Goal: Task Accomplishment & Management: Use online tool/utility

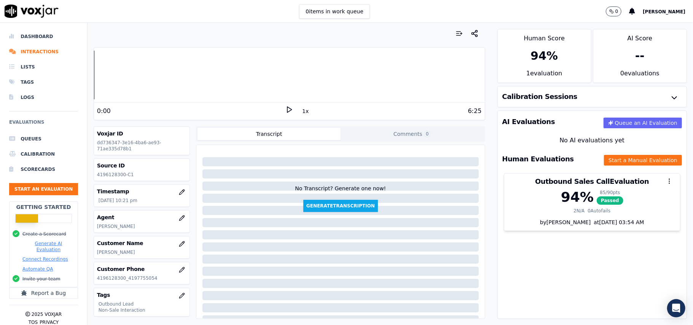
scroll to position [75, 0]
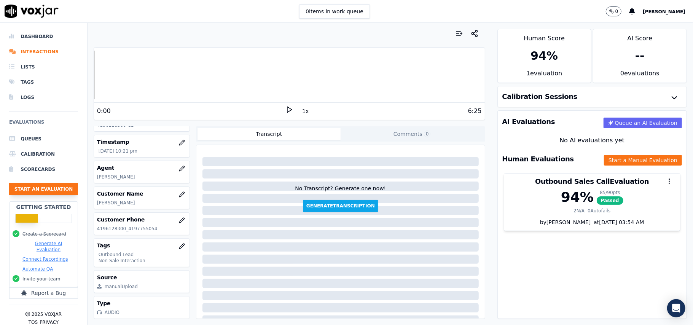
click at [49, 187] on button "Start an Evaluation" at bounding box center [43, 189] width 69 height 12
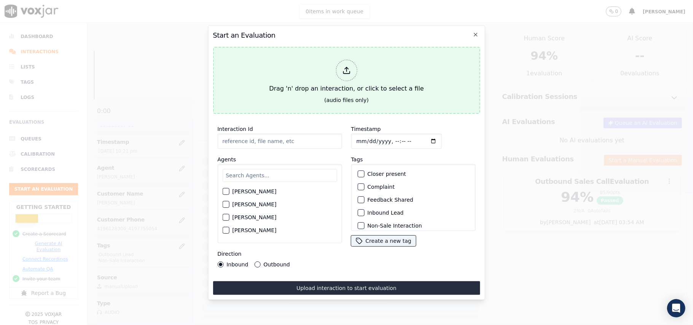
click at [343, 69] on icon at bounding box center [346, 70] width 8 height 8
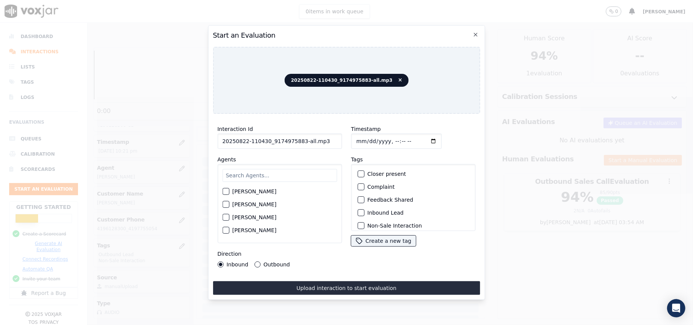
drag, startPoint x: 304, startPoint y: 141, endPoint x: 297, endPoint y: 142, distance: 6.9
click at [297, 142] on input "20250822-110430_9174975883-all.mp3" at bounding box center [279, 140] width 124 height 15
type input "20250822-110430_9174975883-C1"
click at [367, 137] on input "Timestamp" at bounding box center [396, 140] width 91 height 15
type input "[DATE]T23:03"
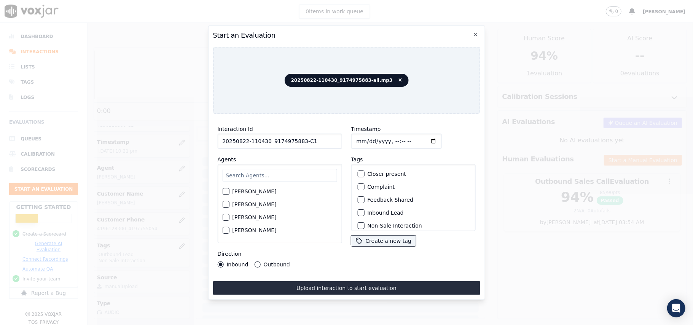
click at [253, 173] on input "text" at bounding box center [279, 175] width 114 height 13
paste input "[PERSON_NAME]"
click at [230, 173] on input "[PERSON_NAME]" at bounding box center [279, 176] width 114 height 15
click at [287, 169] on input "Suard" at bounding box center [279, 176] width 114 height 15
type input "Stu"
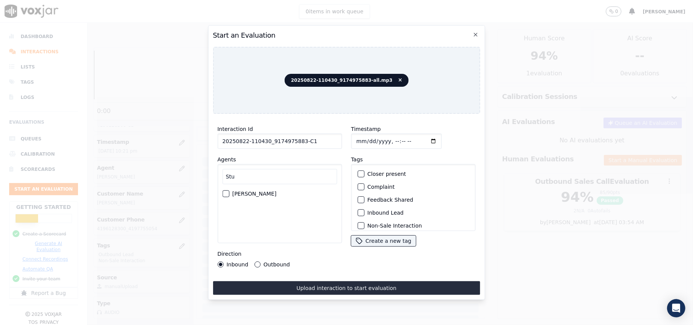
click at [225, 191] on div "button" at bounding box center [224, 193] width 5 height 5
drag, startPoint x: 247, startPoint y: 187, endPoint x: 227, endPoint y: 187, distance: 20.2
click at [227, 187] on div "[PERSON_NAME]" at bounding box center [279, 193] width 114 height 13
copy label "[PERSON_NAME]"
click at [357, 210] on div "button" at bounding box center [359, 212] width 5 height 5
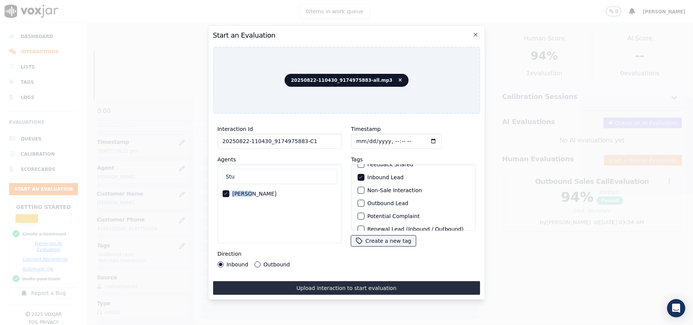
scroll to position [51, 0]
click at [357, 174] on div "button" at bounding box center [359, 174] width 5 height 5
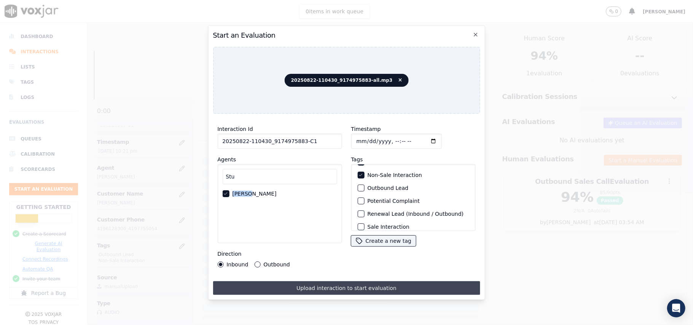
click at [302, 281] on button "Upload interaction to start evaluation" at bounding box center [346, 288] width 267 height 14
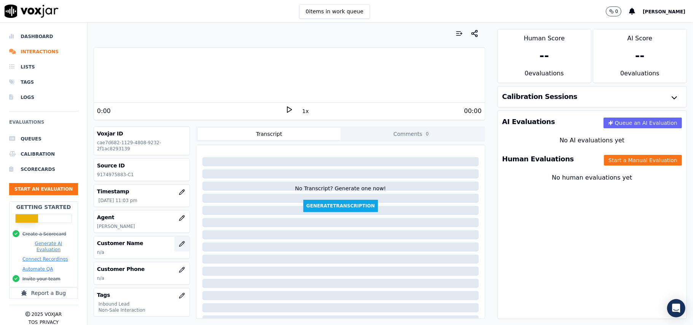
click at [174, 243] on button "button" at bounding box center [181, 243] width 15 height 15
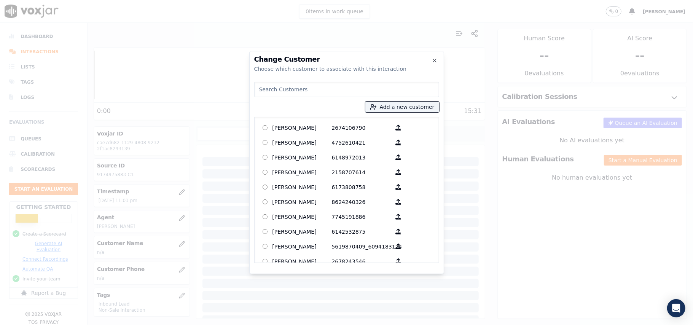
paste input "[PERSON_NAME]"
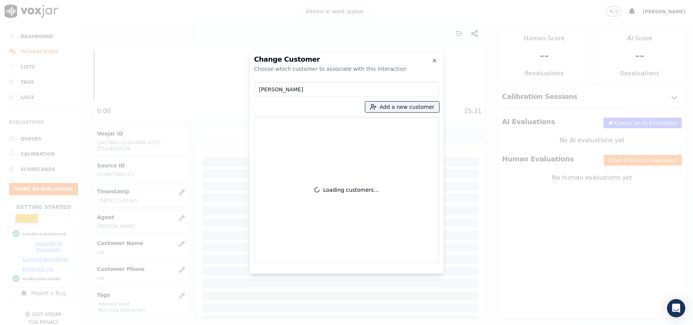
drag, startPoint x: 259, startPoint y: 87, endPoint x: 286, endPoint y: 90, distance: 27.1
click at [259, 87] on input "[PERSON_NAME]" at bounding box center [346, 89] width 185 height 15
type input "[PERSON_NAME]"
click at [391, 100] on div "[PERSON_NAME] Add a new customer No customers found" at bounding box center [346, 171] width 185 height 184
click at [386, 110] on button "Add a new customer" at bounding box center [402, 107] width 74 height 11
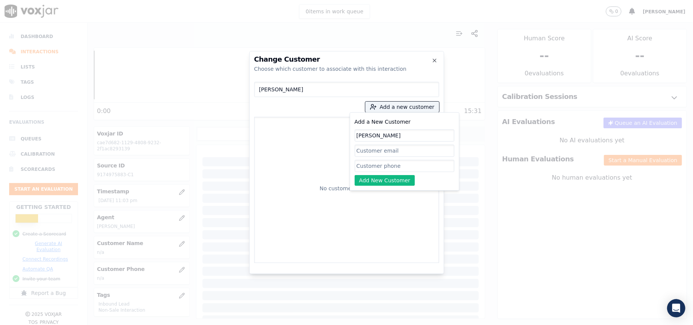
type input "[PERSON_NAME]"
click at [405, 162] on input "Add a New Customer" at bounding box center [404, 166] width 100 height 12
paste input "9174975883"
type input "9174975883"
click at [371, 180] on button "Add New Customer" at bounding box center [384, 180] width 60 height 11
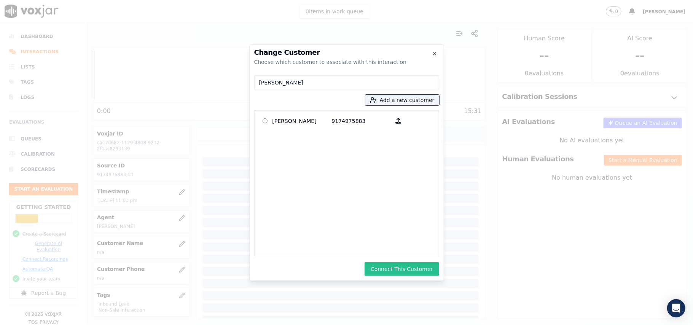
click at [376, 272] on button "Connect This Customer" at bounding box center [401, 269] width 74 height 14
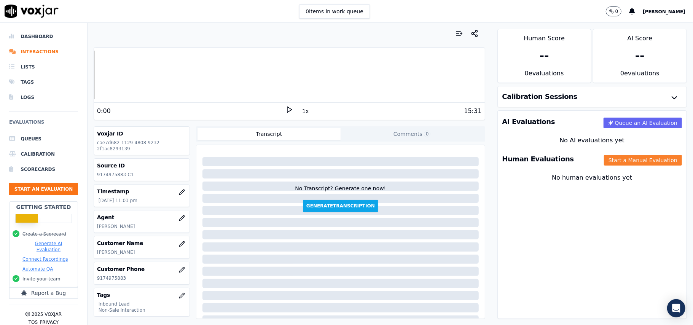
click at [606, 163] on button "Start a Manual Evaluation" at bounding box center [643, 160] width 78 height 11
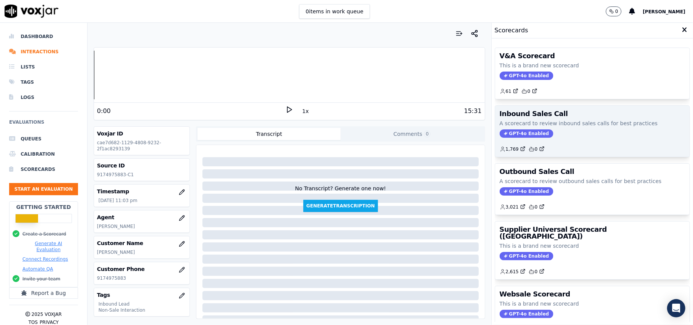
click at [513, 137] on span "GPT-4o Enabled" at bounding box center [526, 133] width 54 height 8
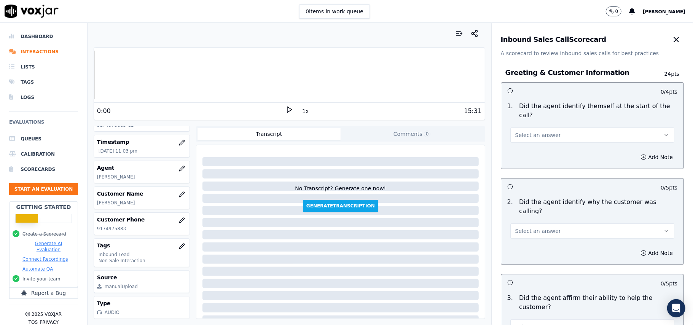
scroll to position [75, 0]
click at [547, 127] on button "Select an answer" at bounding box center [592, 134] width 164 height 15
click at [539, 145] on div "Yes" at bounding box center [575, 143] width 147 height 12
drag, startPoint x: 569, startPoint y: 215, endPoint x: 570, endPoint y: 208, distance: 6.6
click at [570, 223] on button "Select an answer" at bounding box center [592, 230] width 164 height 15
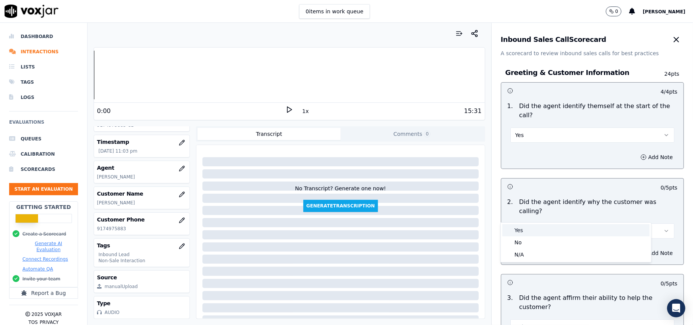
click at [558, 233] on div "Yes" at bounding box center [575, 230] width 147 height 12
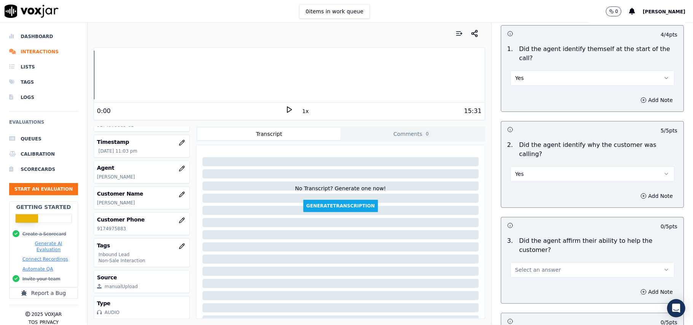
scroll to position [101, 0]
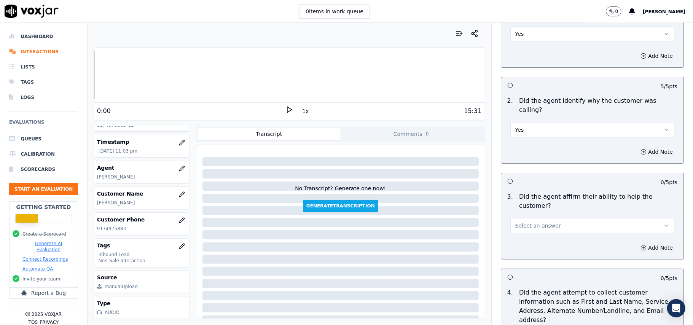
click at [548, 218] on button "Select an answer" at bounding box center [592, 225] width 164 height 15
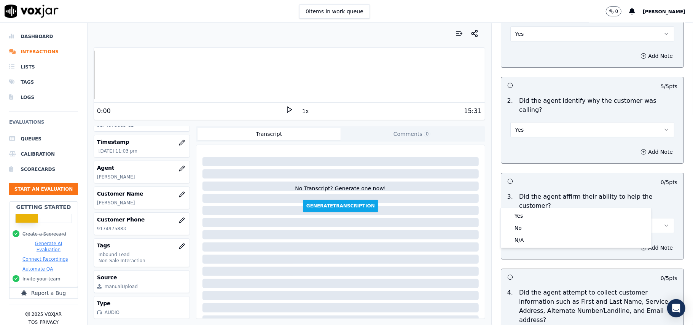
click at [545, 208] on div "Yes No N/A" at bounding box center [575, 228] width 151 height 40
click at [539, 214] on div "Yes" at bounding box center [575, 216] width 147 height 12
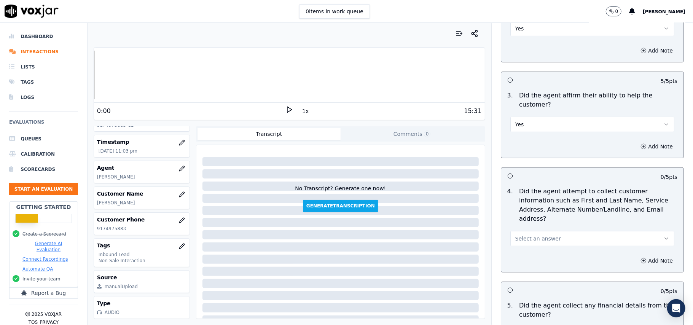
scroll to position [203, 0]
click at [563, 230] on button "Select an answer" at bounding box center [592, 237] width 164 height 15
click at [545, 230] on button "Select an answer" at bounding box center [592, 237] width 164 height 15
drag, startPoint x: 544, startPoint y: 202, endPoint x: 545, endPoint y: 207, distance: 5.1
click at [545, 230] on button "Select an answer" at bounding box center [592, 237] width 164 height 15
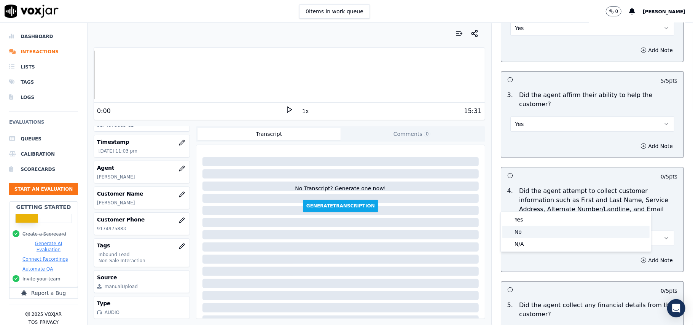
click at [540, 226] on div "No" at bounding box center [575, 232] width 147 height 12
click at [545, 249] on div "Add Note" at bounding box center [592, 260] width 182 height 23
drag, startPoint x: 543, startPoint y: 199, endPoint x: 537, endPoint y: 210, distance: 12.9
click at [543, 230] on button "No" at bounding box center [592, 237] width 164 height 15
click at [533, 216] on div "Yes" at bounding box center [575, 219] width 147 height 12
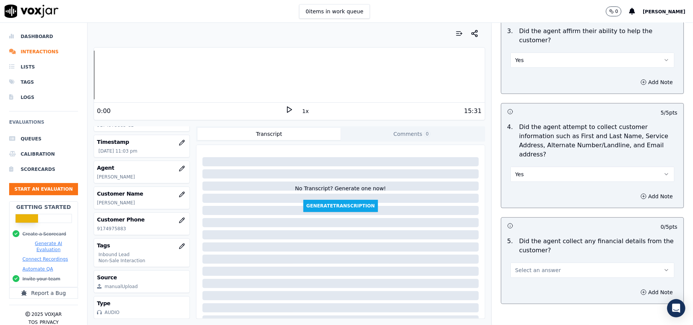
scroll to position [304, 0]
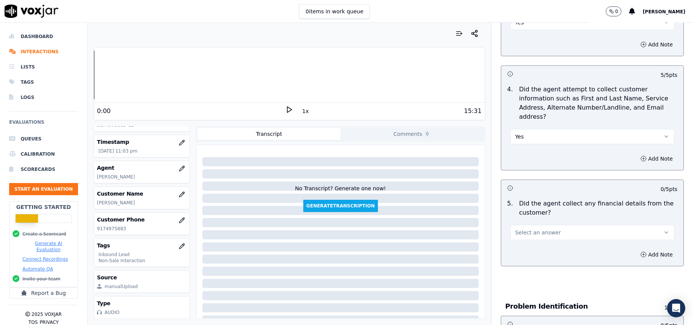
click at [538, 229] on span "Select an answer" at bounding box center [538, 233] width 46 height 8
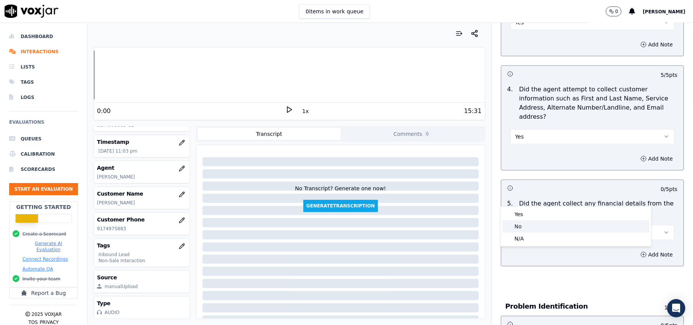
drag, startPoint x: 538, startPoint y: 226, endPoint x: 545, endPoint y: 215, distance: 12.6
click at [538, 226] on div "No" at bounding box center [575, 226] width 147 height 12
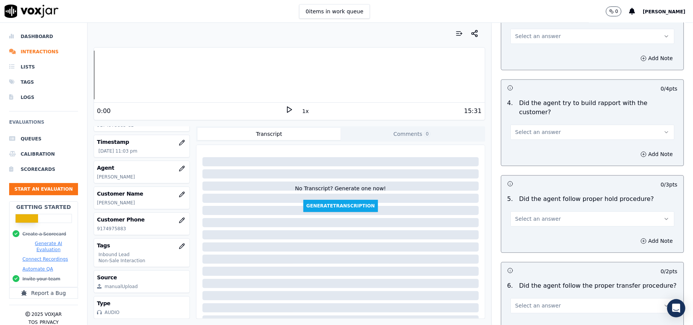
scroll to position [2128, 0]
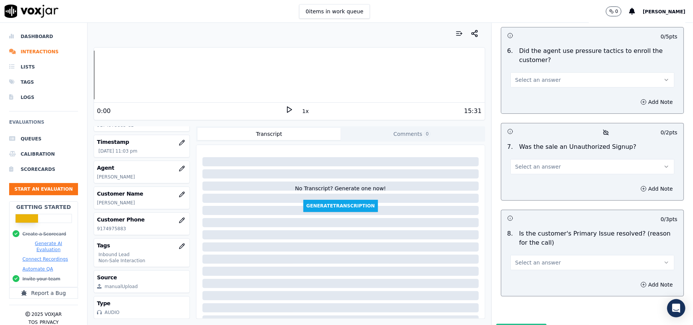
drag, startPoint x: 568, startPoint y: 225, endPoint x: 549, endPoint y: 230, distance: 19.6
click at [568, 255] on button "Select an answer" at bounding box center [592, 262] width 164 height 15
click at [525, 239] on div "Yes" at bounding box center [575, 239] width 147 height 12
click at [523, 142] on p "Was the sale an Unauthorized Signup?" at bounding box center [577, 146] width 117 height 9
click at [518, 159] on button "Select an answer" at bounding box center [592, 166] width 164 height 15
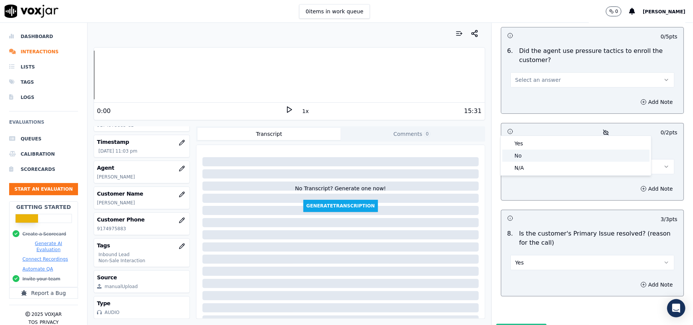
click at [518, 152] on div "No" at bounding box center [575, 155] width 147 height 12
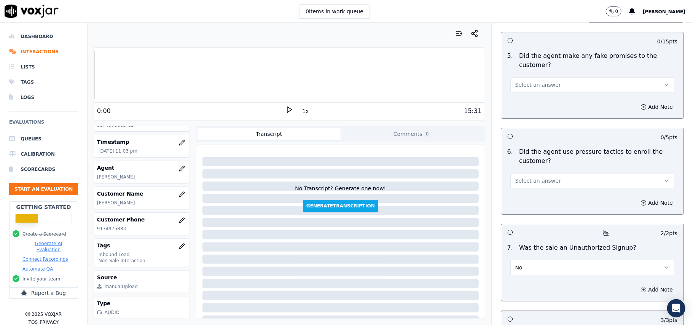
scroll to position [2027, 0]
click at [551, 174] on button "Select an answer" at bounding box center [592, 181] width 164 height 15
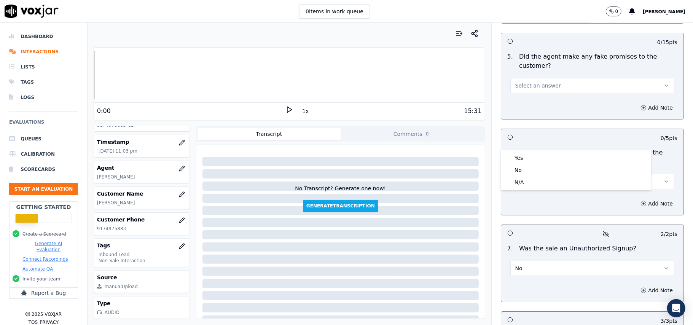
click at [551, 151] on div "Yes No N/A" at bounding box center [575, 170] width 150 height 40
click at [540, 168] on div "No" at bounding box center [575, 170] width 147 height 12
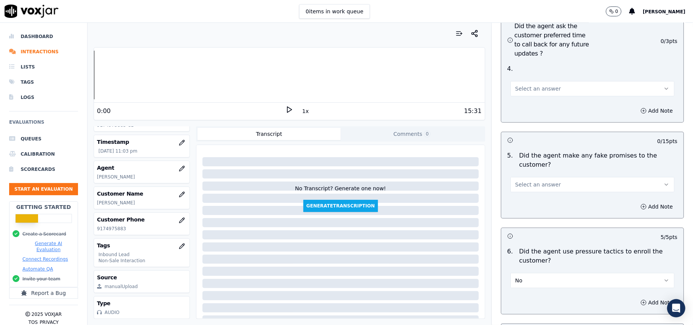
scroll to position [1824, 0]
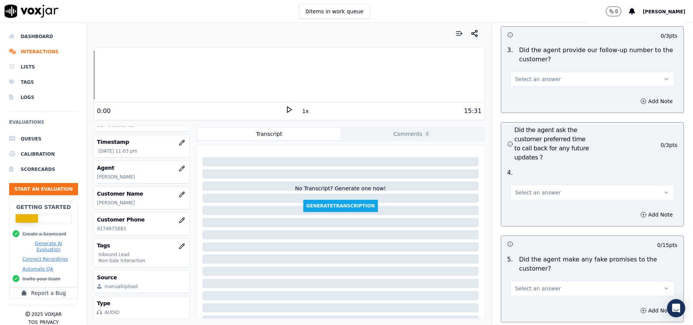
click at [540, 284] on span "Select an answer" at bounding box center [538, 288] width 46 height 8
click at [539, 274] on div "No" at bounding box center [575, 277] width 147 height 12
click at [543, 189] on span "Select an answer" at bounding box center [538, 193] width 46 height 8
click at [533, 168] on div "Yes" at bounding box center [575, 168] width 147 height 12
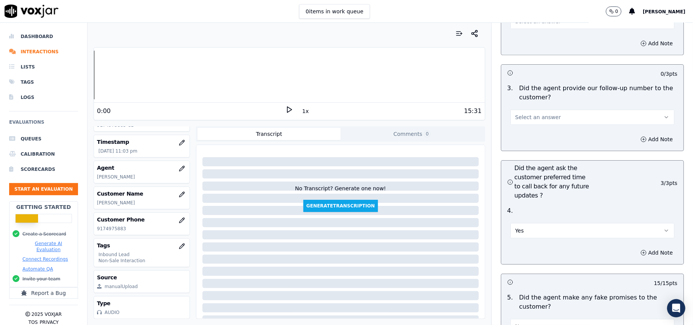
scroll to position [1723, 0]
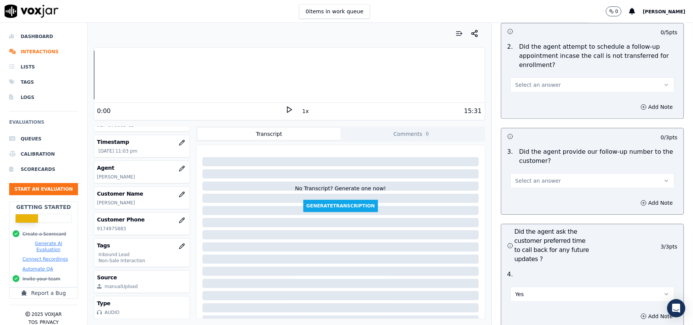
click at [553, 173] on button "Select an answer" at bounding box center [592, 180] width 164 height 15
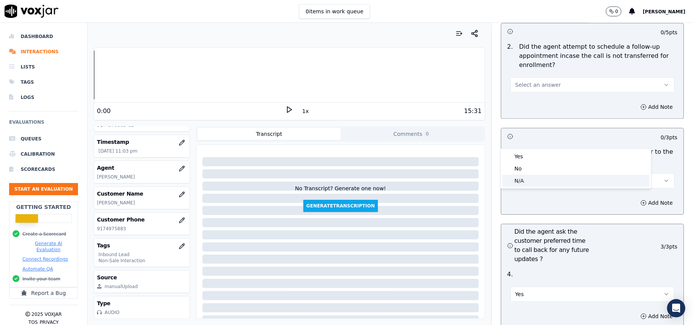
click at [523, 176] on div "N/A" at bounding box center [575, 181] width 147 height 12
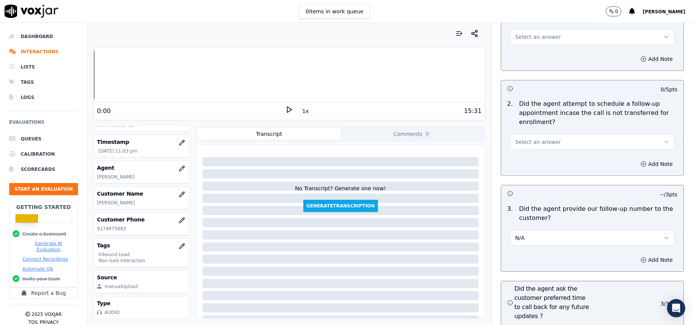
scroll to position [1571, 0]
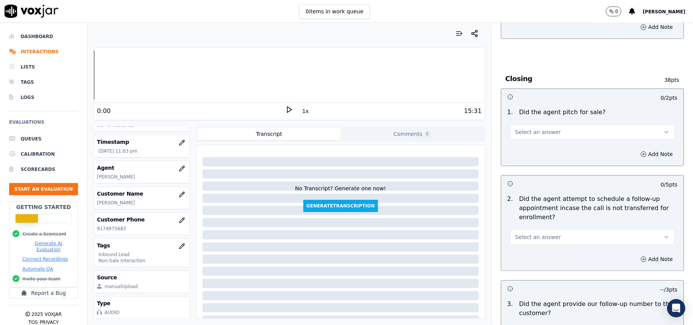
click at [540, 233] on span "Select an answer" at bounding box center [538, 237] width 46 height 8
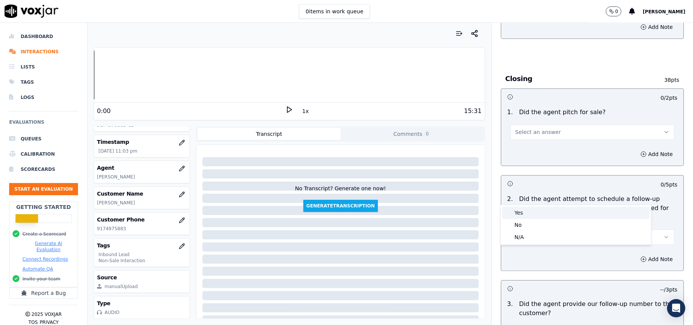
click at [533, 213] on div "Yes" at bounding box center [575, 212] width 147 height 12
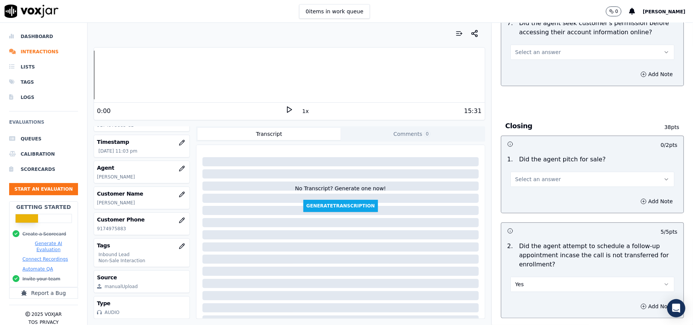
scroll to position [1469, 0]
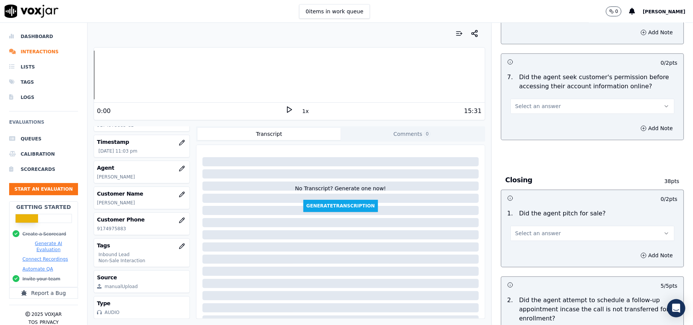
click at [533, 229] on span "Select an answer" at bounding box center [538, 233] width 46 height 8
click at [531, 211] on div "Yes" at bounding box center [575, 209] width 147 height 12
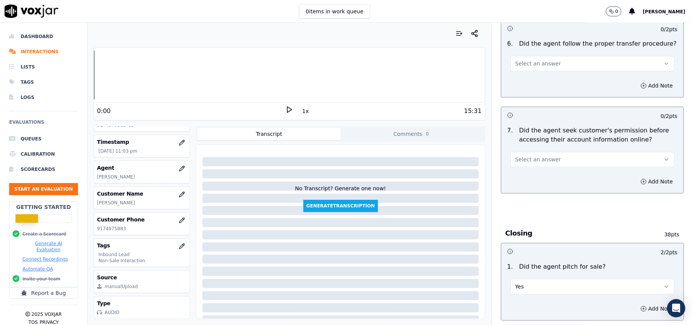
scroll to position [1368, 0]
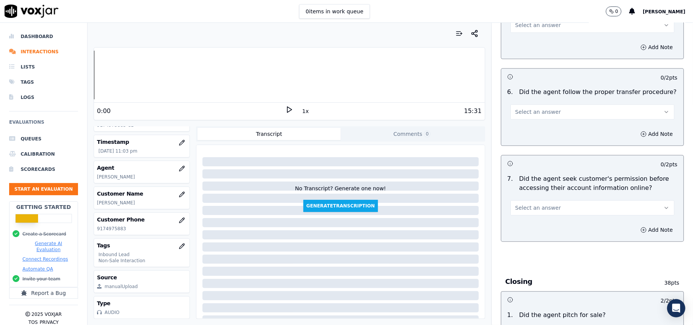
click at [540, 204] on span "Select an answer" at bounding box center [538, 208] width 46 height 8
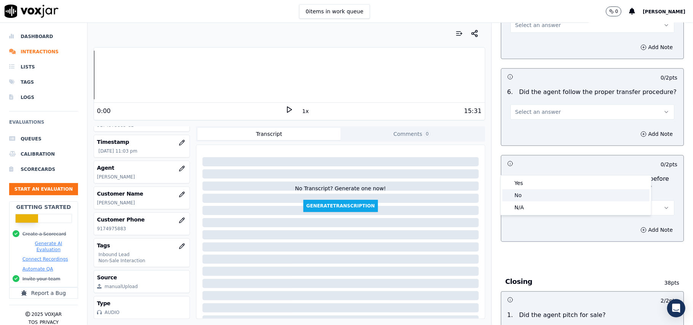
click at [537, 194] on div "No" at bounding box center [575, 195] width 147 height 12
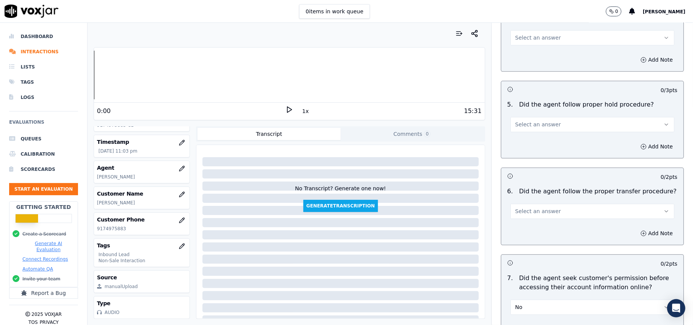
scroll to position [1266, 0]
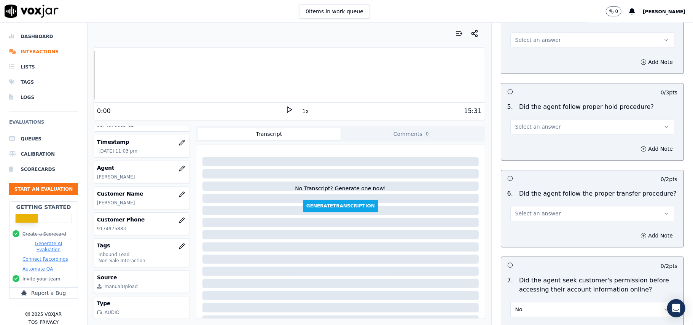
click at [542, 210] on span "Select an answer" at bounding box center [538, 214] width 46 height 8
click at [550, 189] on div "Yes" at bounding box center [575, 188] width 147 height 12
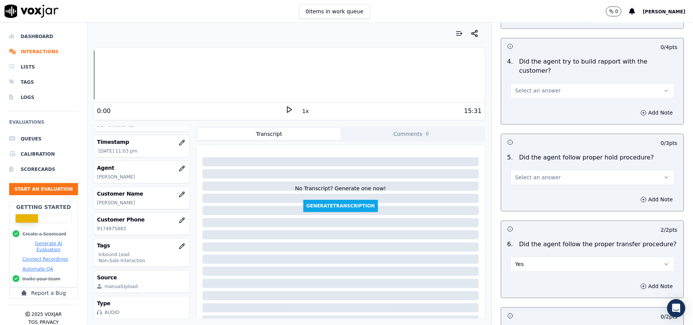
scroll to position [1317, 0]
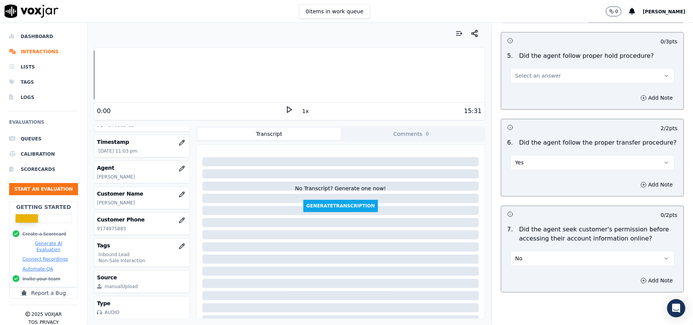
click at [536, 251] on button "No" at bounding box center [592, 258] width 164 height 15
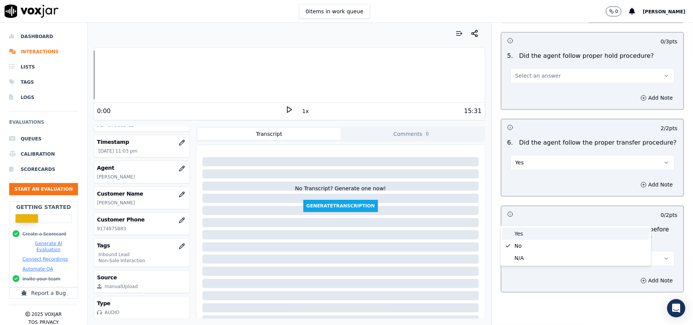
click at [535, 229] on div "Yes" at bounding box center [575, 233] width 147 height 12
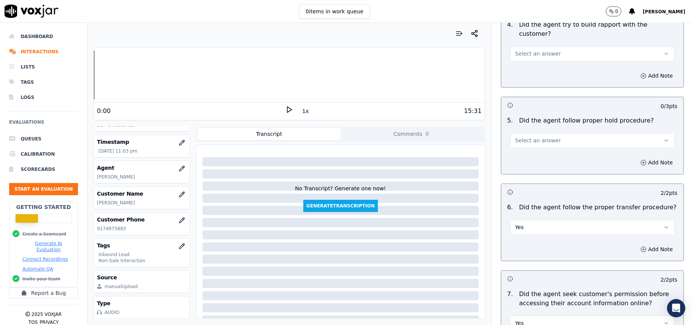
scroll to position [1216, 0]
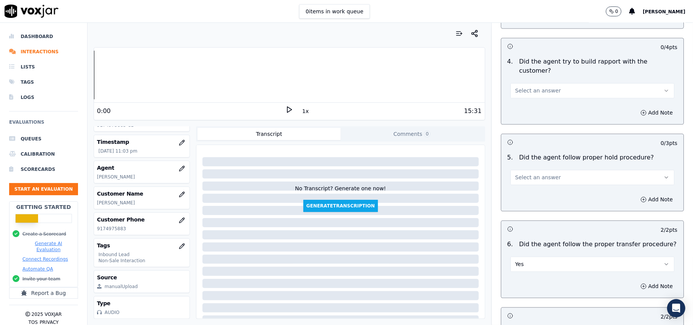
click at [540, 173] on span "Select an answer" at bounding box center [538, 177] width 46 height 8
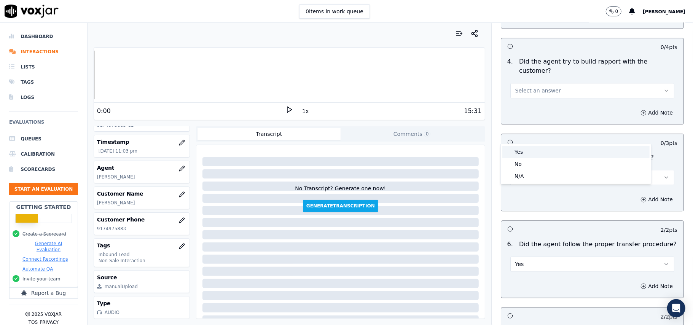
click at [536, 154] on div "Yes" at bounding box center [575, 152] width 147 height 12
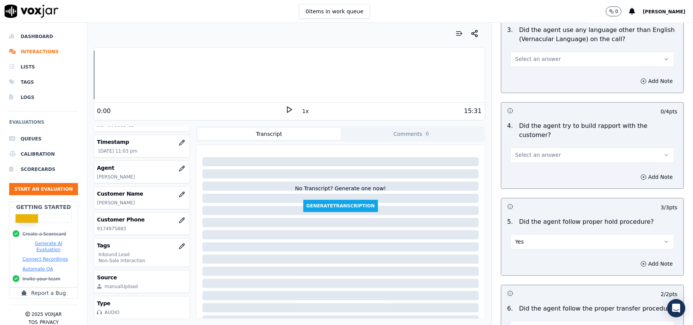
scroll to position [1114, 0]
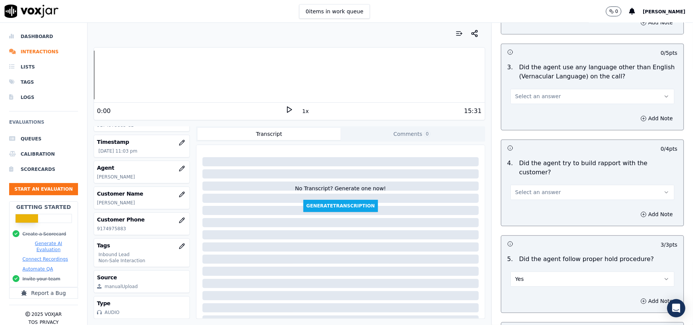
click at [542, 184] on button "Select an answer" at bounding box center [592, 191] width 164 height 15
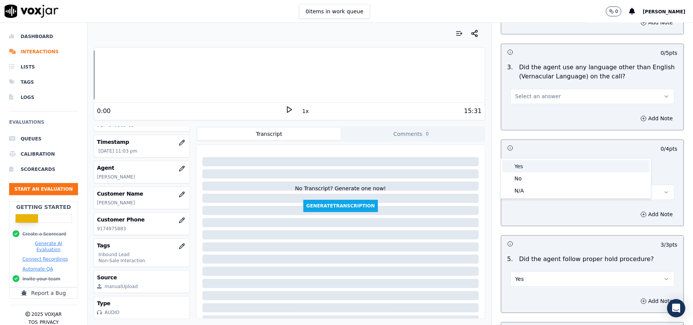
click at [540, 163] on div "Yes" at bounding box center [575, 166] width 147 height 12
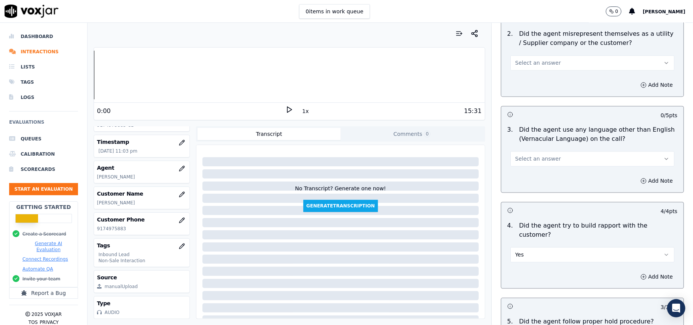
scroll to position [962, 0]
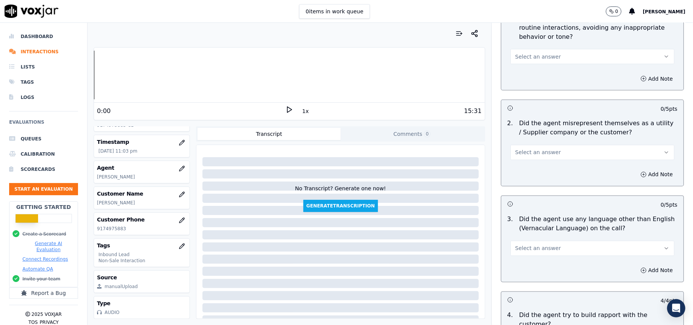
click at [538, 245] on span "Select an answer" at bounding box center [538, 249] width 46 height 8
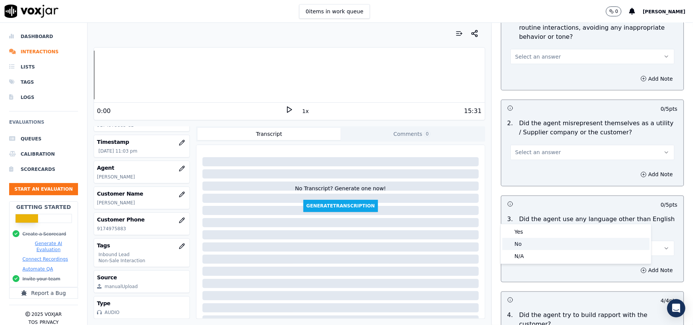
click at [539, 245] on div "No" at bounding box center [575, 244] width 147 height 12
click at [543, 149] on span "Select an answer" at bounding box center [538, 153] width 46 height 8
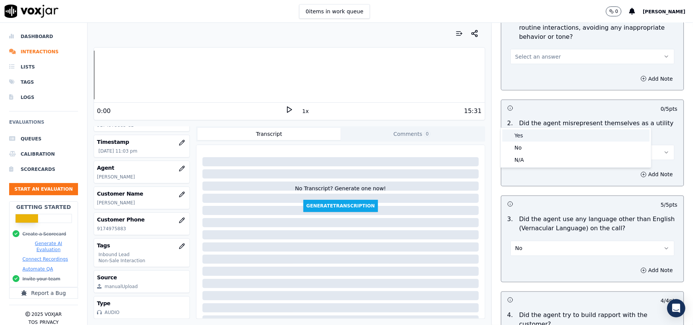
click at [543, 134] on div "Yes" at bounding box center [575, 135] width 147 height 12
click at [543, 145] on button "Yes" at bounding box center [592, 152] width 164 height 15
click at [537, 153] on div "No" at bounding box center [575, 147] width 147 height 12
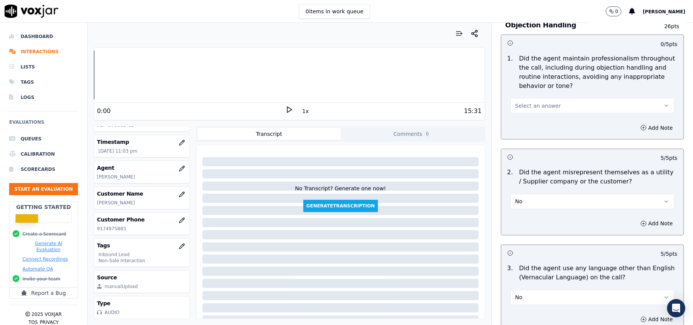
scroll to position [810, 0]
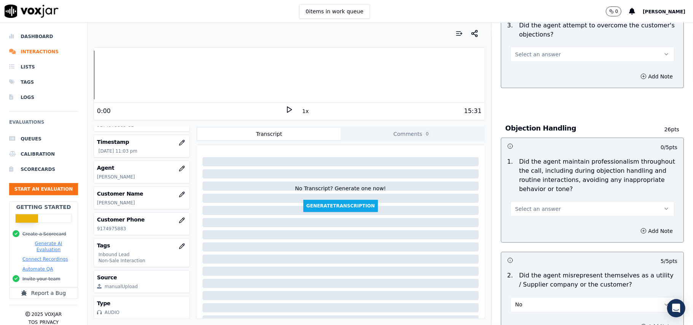
click at [544, 201] on button "Select an answer" at bounding box center [592, 208] width 164 height 15
click at [536, 192] on div "Yes" at bounding box center [575, 191] width 147 height 12
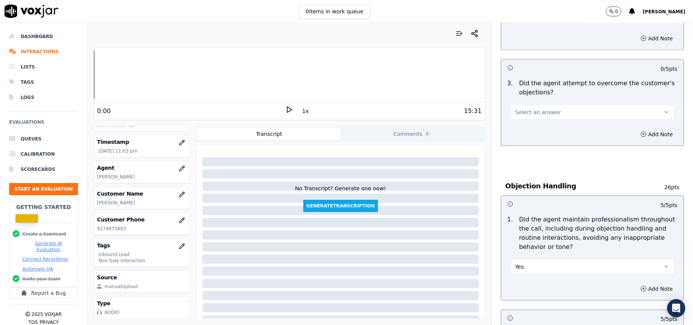
scroll to position [709, 0]
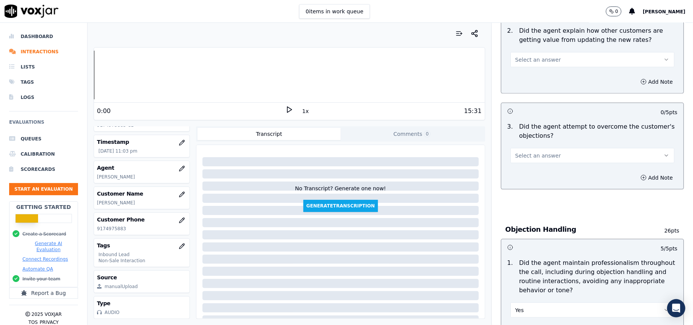
drag, startPoint x: 550, startPoint y: 119, endPoint x: 551, endPoint y: 125, distance: 6.6
click at [551, 148] on button "Select an answer" at bounding box center [592, 155] width 164 height 15
click at [548, 137] on div "Yes" at bounding box center [575, 138] width 147 height 12
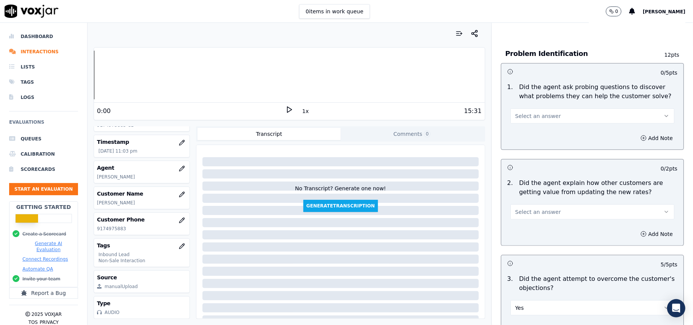
drag, startPoint x: 543, startPoint y: 172, endPoint x: 543, endPoint y: 177, distance: 4.6
click at [543, 204] on button "Select an answer" at bounding box center [592, 211] width 164 height 15
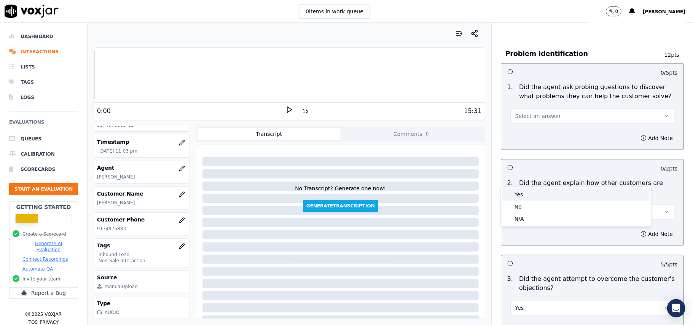
click at [535, 196] on div "Yes" at bounding box center [575, 194] width 147 height 12
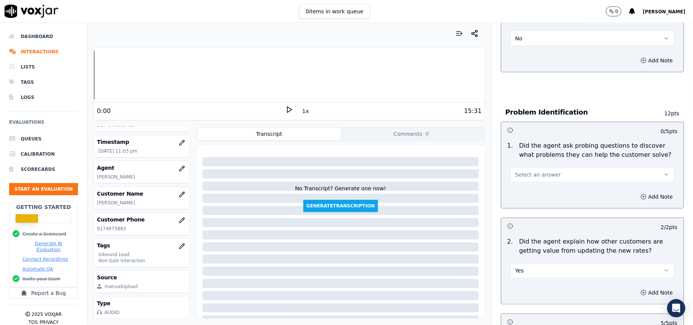
scroll to position [405, 0]
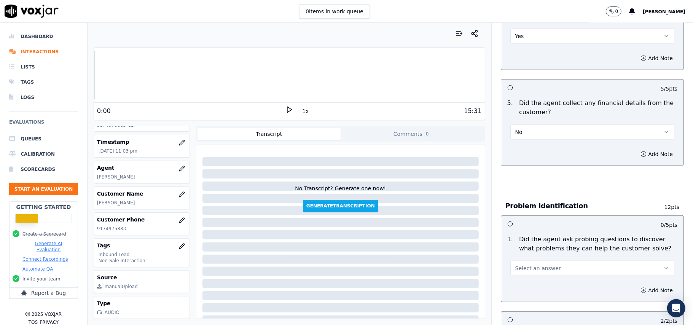
click at [537, 260] on button "Select an answer" at bounding box center [592, 267] width 164 height 15
click at [532, 247] on div "Yes" at bounding box center [575, 250] width 147 height 12
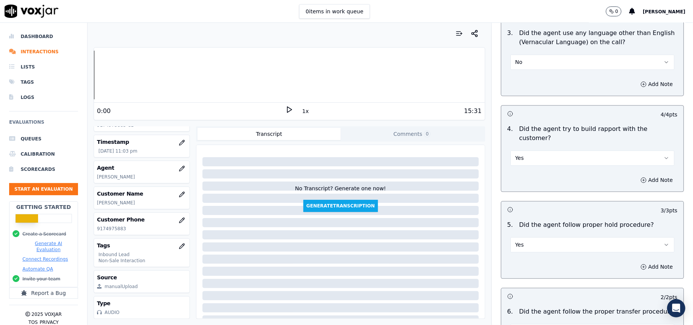
scroll to position [2128, 0]
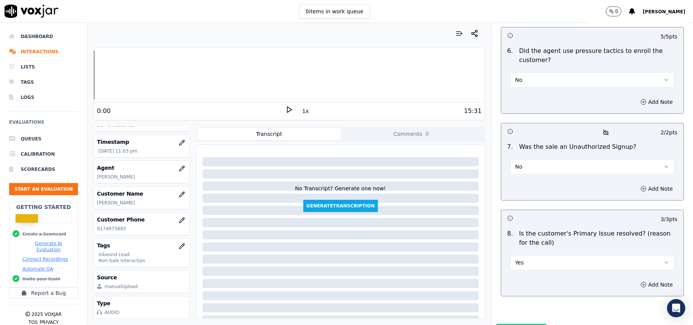
click at [512, 324] on button "Submit Scores" at bounding box center [521, 331] width 51 height 14
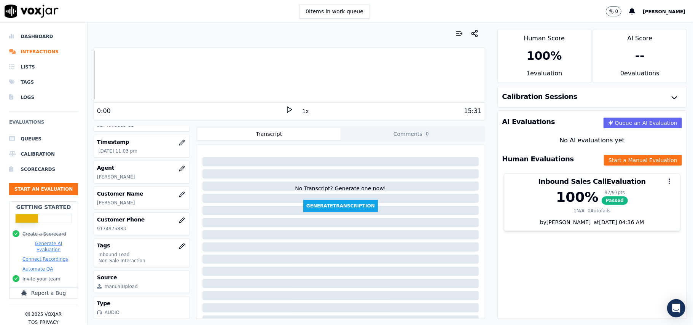
click at [61, 183] on ul "Queues Calibration Scorecards Start an Evaluation" at bounding box center [43, 166] width 69 height 70
click at [63, 187] on button "Start an Evaluation" at bounding box center [43, 189] width 69 height 12
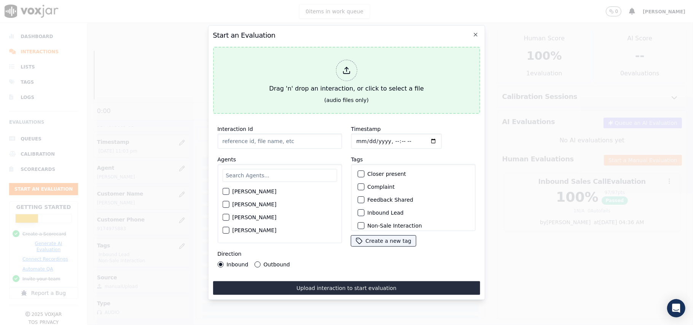
click at [343, 73] on div at bounding box center [345, 70] width 21 height 21
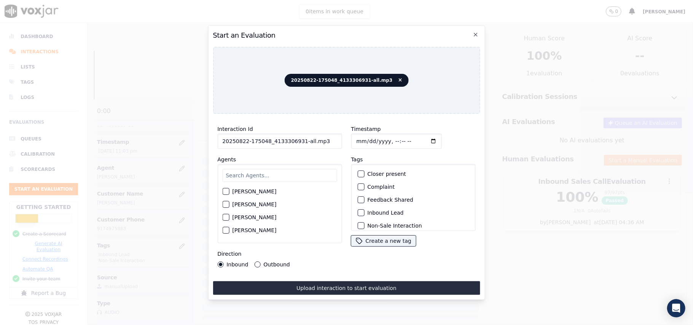
drag, startPoint x: 337, startPoint y: 138, endPoint x: 297, endPoint y: 147, distance: 40.6
click at [297, 147] on div "Interaction Id 20250822-175048_4133306931-all.mp3 Agents [PERSON_NAME] [PERSON_…" at bounding box center [279, 196] width 133 height 152
type input "20250822-175048_4133306931-C1"
click at [364, 137] on input "Timestamp" at bounding box center [396, 140] width 91 height 15
type input "[DATE]T23:06"
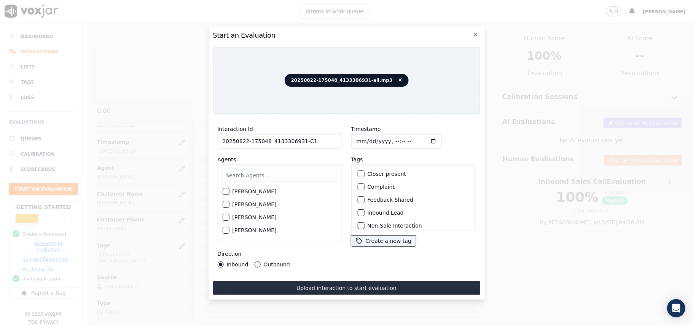
click at [286, 170] on input "text" at bounding box center [279, 175] width 114 height 13
type input "Car"
click at [221, 202] on div "Car [PERSON_NAME] [PERSON_NAME]" at bounding box center [279, 203] width 124 height 79
click at [229, 204] on button "[PERSON_NAME]" at bounding box center [225, 206] width 7 height 7
click at [357, 211] on div "button" at bounding box center [359, 212] width 5 height 5
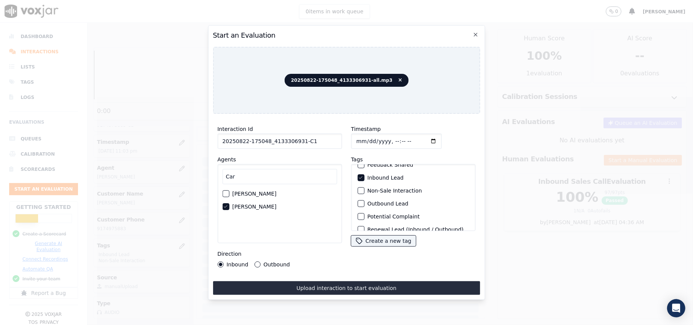
scroll to position [51, 0]
click at [357, 174] on div "button" at bounding box center [359, 174] width 5 height 5
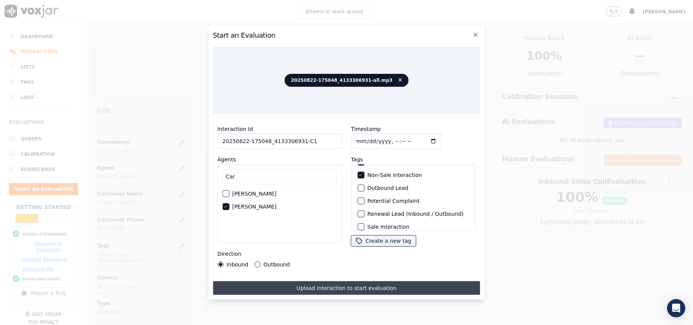
click at [296, 285] on button "Upload interaction to start evaluation" at bounding box center [346, 288] width 267 height 14
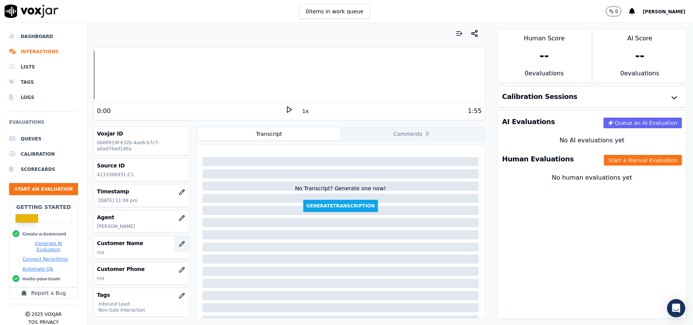
click at [179, 244] on icon "button" at bounding box center [182, 244] width 6 height 6
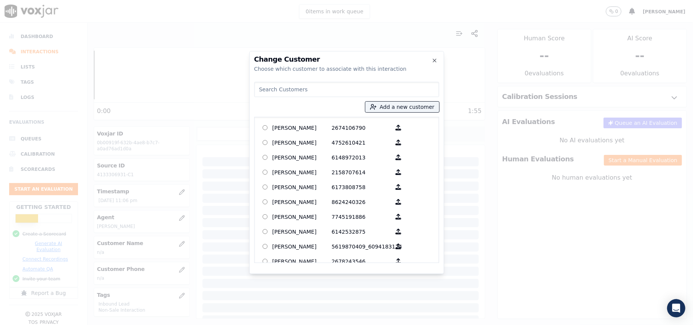
paste input "GUERLETTE [PERSON_NAME]"
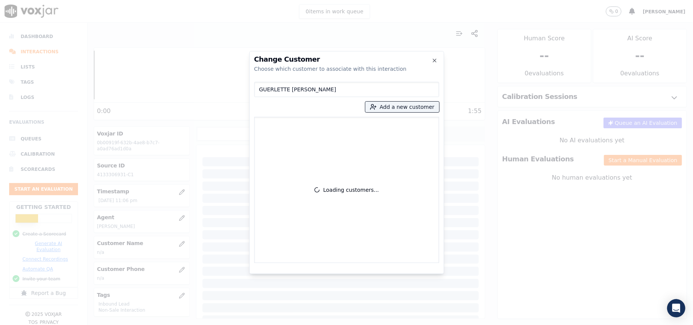
click at [259, 89] on input "GUERLETTE [PERSON_NAME]" at bounding box center [346, 89] width 185 height 15
type input "GUERLETTE [PERSON_NAME]"
click at [403, 114] on div "GUERLETTE [PERSON_NAME] Add a new customer No customers found" at bounding box center [346, 171] width 185 height 184
click at [393, 103] on button "Add a new customer" at bounding box center [402, 107] width 74 height 11
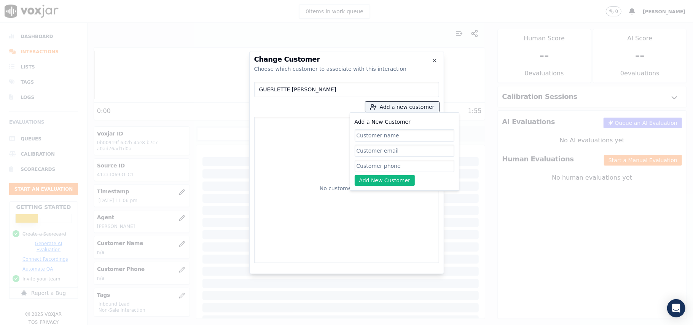
click at [377, 136] on input "Add a New Customer" at bounding box center [404, 135] width 100 height 12
type input "GUERLETTE [PERSON_NAME]"
click at [369, 163] on input "Add a New Customer" at bounding box center [404, 166] width 100 height 12
paste input "4133306931 8606349885"
click at [399, 165] on input "4133306931 8606349885" at bounding box center [404, 166] width 100 height 12
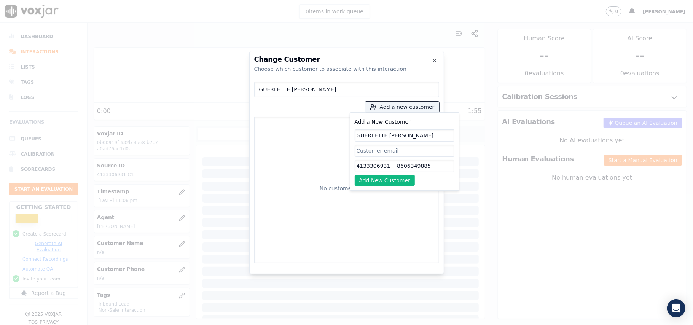
click at [394, 163] on input "4133306931 8606349885" at bounding box center [404, 166] width 100 height 12
type input "4133306931_8606349885"
click at [390, 186] on button "Add New Customer" at bounding box center [384, 180] width 60 height 11
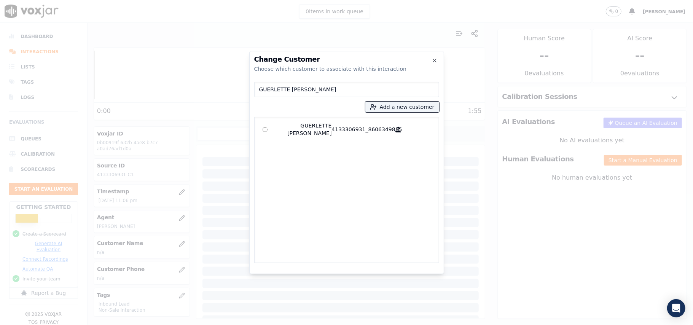
click at [281, 119] on div "GUERLETTE [PERSON_NAME] 4133306931_8606349885" at bounding box center [346, 190] width 185 height 146
click at [279, 129] on p "GUERLETTE [PERSON_NAME]" at bounding box center [301, 129] width 59 height 15
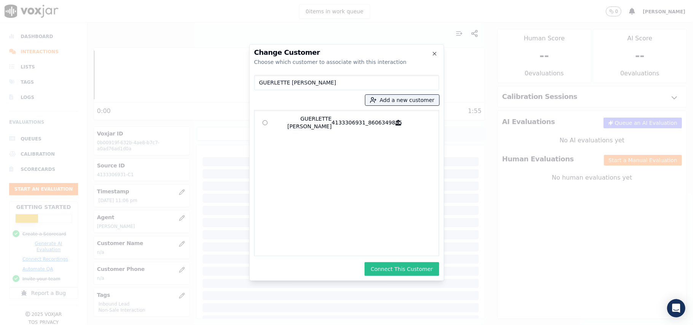
click at [394, 268] on button "Connect This Customer" at bounding box center [401, 269] width 74 height 14
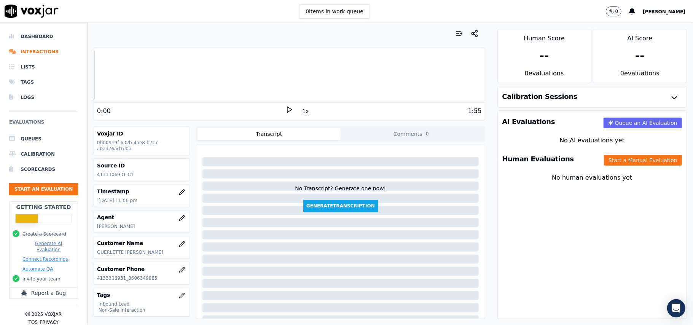
click at [612, 167] on div "Human Evaluations Start a Manual Evaluation" at bounding box center [591, 159] width 189 height 22
click at [612, 160] on button "Start a Manual Evaluation" at bounding box center [643, 160] width 78 height 11
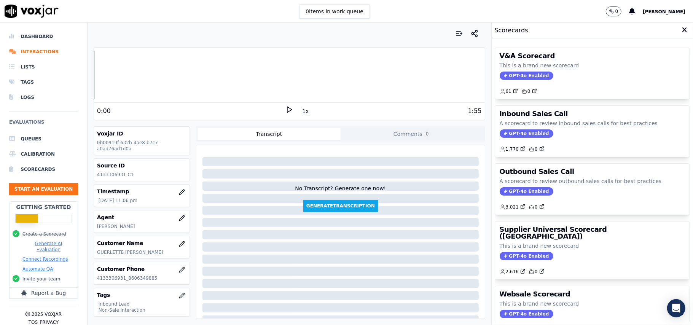
scroll to position [75, 0]
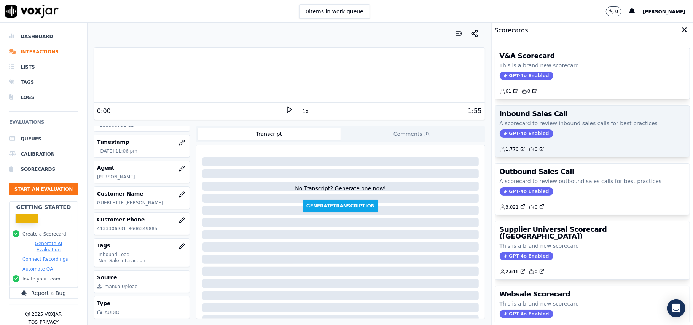
click at [499, 137] on span "GPT-4o Enabled" at bounding box center [526, 133] width 54 height 8
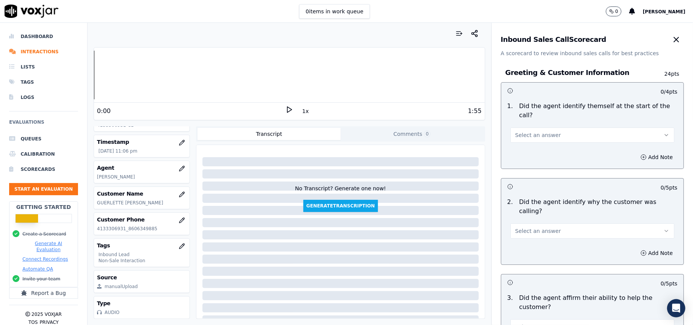
click at [545, 127] on button "Select an answer" at bounding box center [592, 134] width 164 height 15
click at [525, 141] on div "Yes" at bounding box center [575, 143] width 147 height 12
click at [519, 227] on span "Select an answer" at bounding box center [538, 231] width 46 height 8
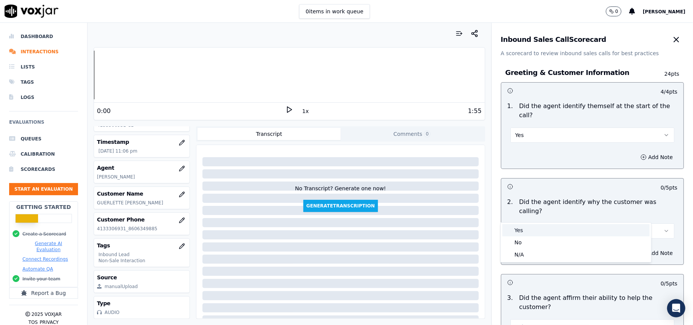
click at [519, 233] on div "Yes" at bounding box center [575, 230] width 147 height 12
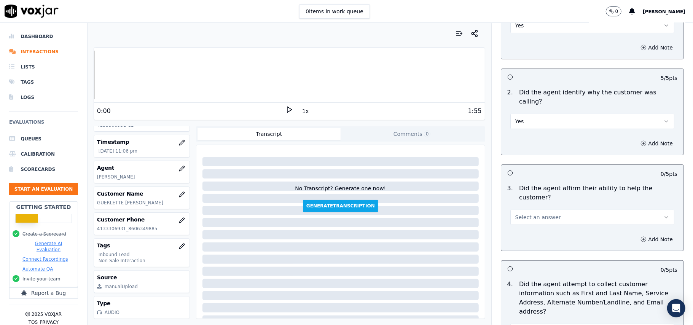
scroll to position [152, 0]
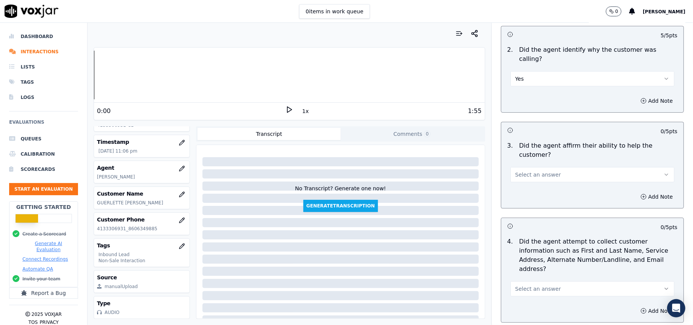
click at [515, 171] on span "Select an answer" at bounding box center [538, 175] width 46 height 8
click at [527, 172] on div "No" at bounding box center [575, 177] width 147 height 12
click at [548, 167] on button "No" at bounding box center [592, 174] width 164 height 15
click at [543, 167] on div "Yes" at bounding box center [575, 165] width 147 height 12
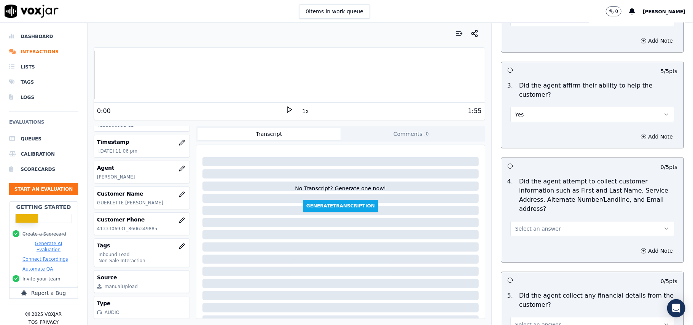
scroll to position [253, 0]
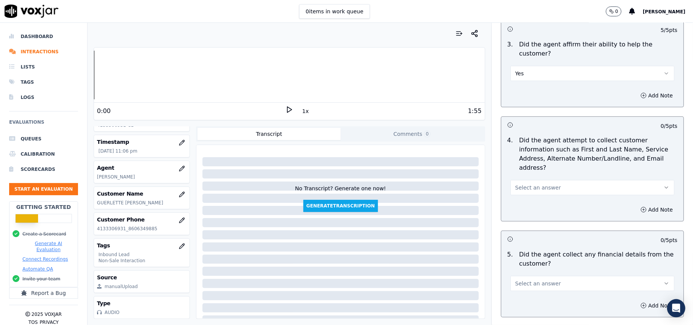
click at [557, 180] on button "Select an answer" at bounding box center [592, 187] width 164 height 15
click at [557, 172] on div "Yes" at bounding box center [575, 169] width 147 height 12
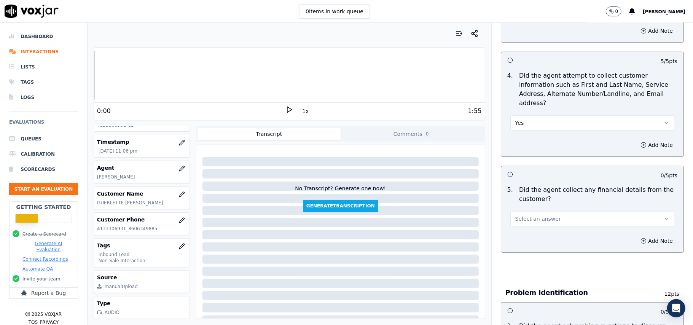
scroll to position [355, 0]
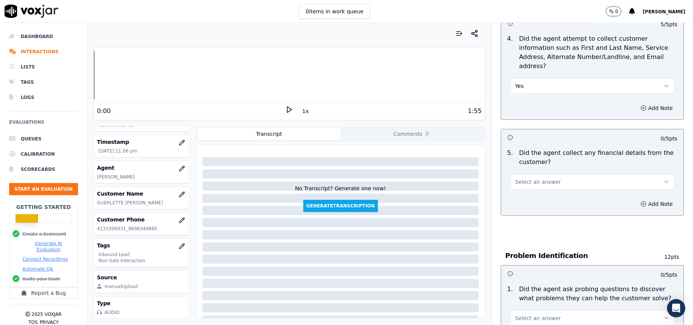
click at [550, 174] on button "Select an answer" at bounding box center [592, 181] width 164 height 15
click at [536, 177] on div "No" at bounding box center [575, 176] width 147 height 12
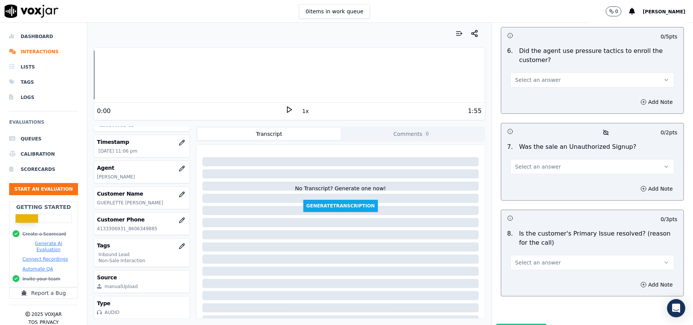
click at [565, 255] on button "Select an answer" at bounding box center [592, 262] width 164 height 15
click at [539, 242] on div "Yes" at bounding box center [575, 239] width 147 height 12
click at [542, 159] on button "Select an answer" at bounding box center [592, 166] width 164 height 15
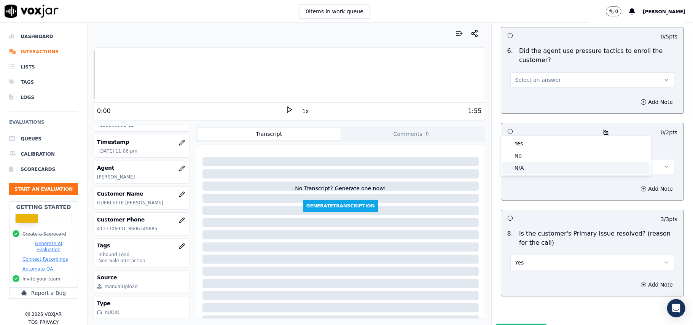
click at [538, 166] on div "N/A" at bounding box center [575, 168] width 147 height 12
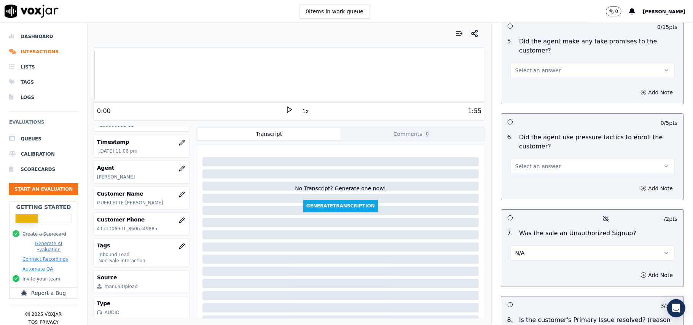
scroll to position [1976, 0]
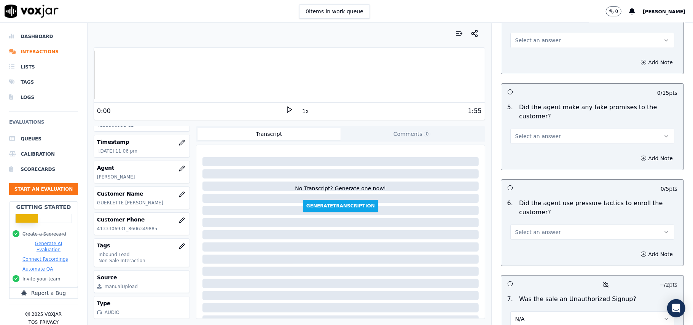
click at [554, 224] on button "Select an answer" at bounding box center [592, 231] width 164 height 15
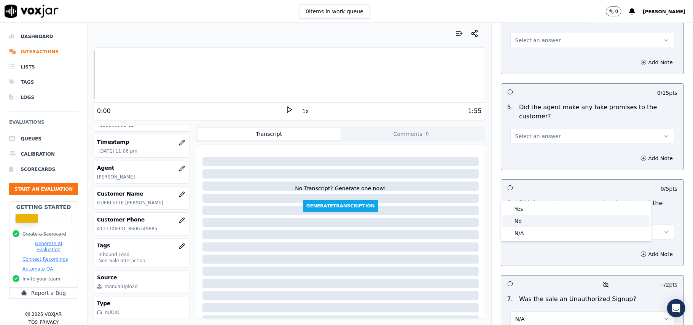
click at [527, 221] on div "No" at bounding box center [575, 221] width 147 height 12
click at [538, 132] on span "Select an answer" at bounding box center [538, 136] width 46 height 8
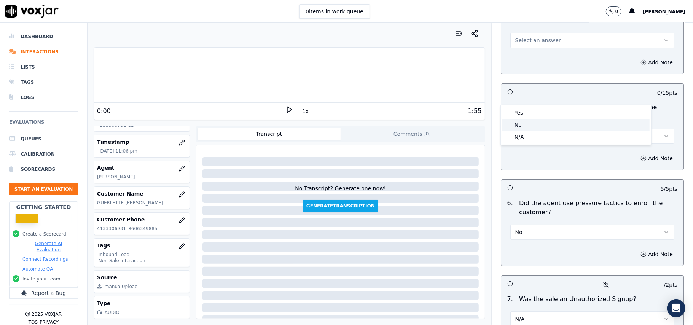
click at [534, 121] on div "No" at bounding box center [575, 125] width 147 height 12
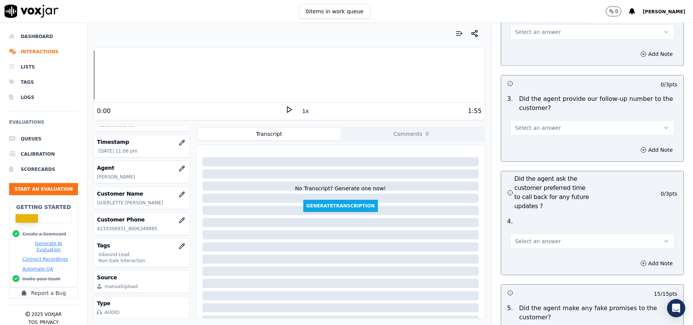
scroll to position [1774, 0]
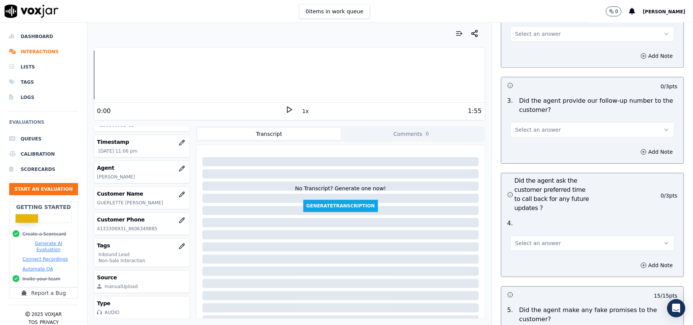
click at [530, 239] on span "Select an answer" at bounding box center [538, 243] width 46 height 8
click at [528, 218] on div "Yes" at bounding box center [575, 219] width 147 height 12
click at [535, 126] on span "Select an answer" at bounding box center [538, 130] width 46 height 8
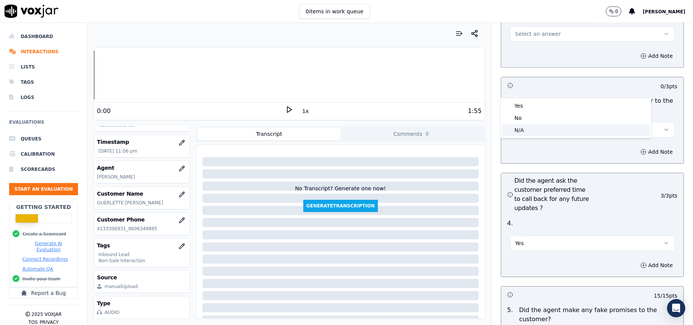
click at [527, 131] on div "N/A" at bounding box center [575, 130] width 147 height 12
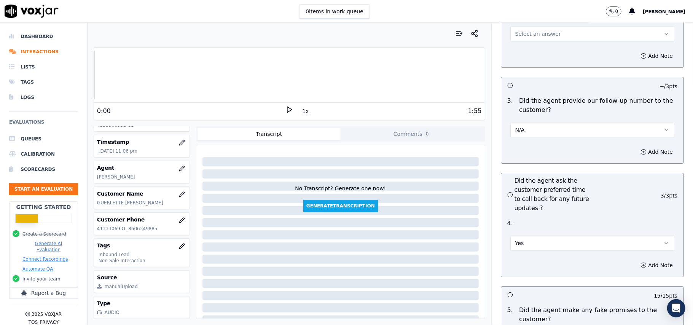
click at [518, 235] on button "Yes" at bounding box center [592, 242] width 164 height 15
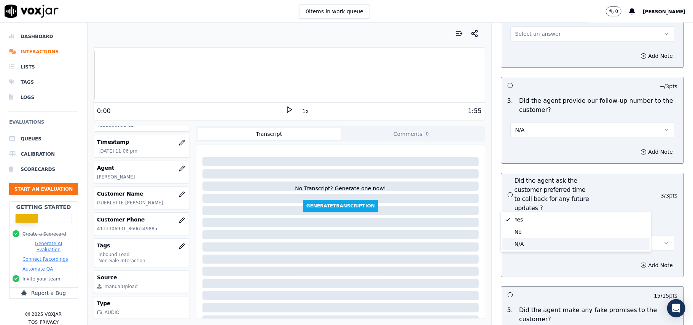
click at [509, 241] on span at bounding box center [507, 243] width 5 height 5
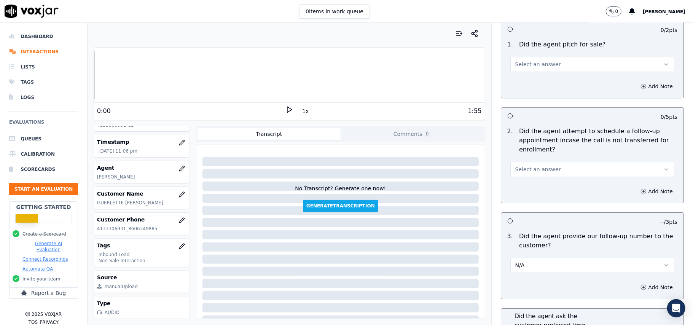
scroll to position [1622, 0]
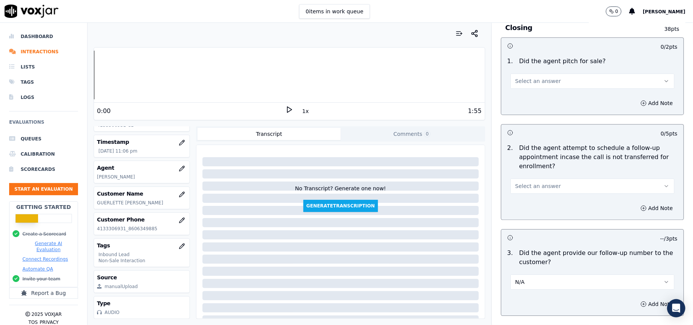
click at [536, 178] on button "Select an answer" at bounding box center [592, 185] width 164 height 15
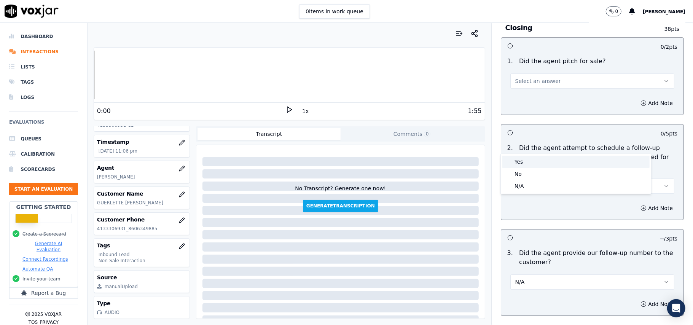
click at [528, 159] on div "Yes" at bounding box center [575, 162] width 147 height 12
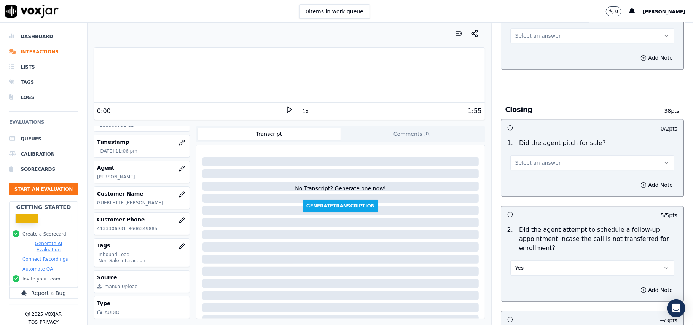
scroll to position [1418, 0]
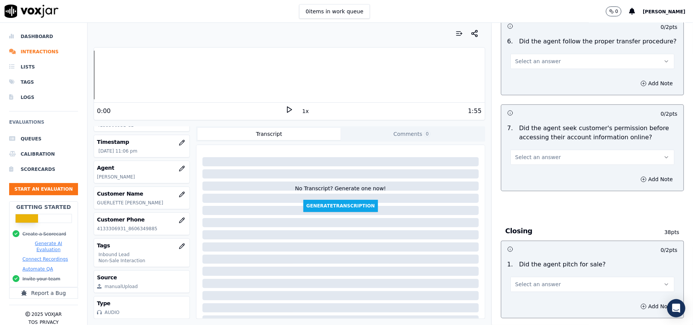
click at [519, 280] on span "Select an answer" at bounding box center [538, 284] width 46 height 8
click at [510, 259] on span at bounding box center [507, 259] width 5 height 5
click at [535, 142] on div "Select an answer" at bounding box center [592, 153] width 176 height 23
click at [536, 153] on span "Select an answer" at bounding box center [538, 157] width 46 height 8
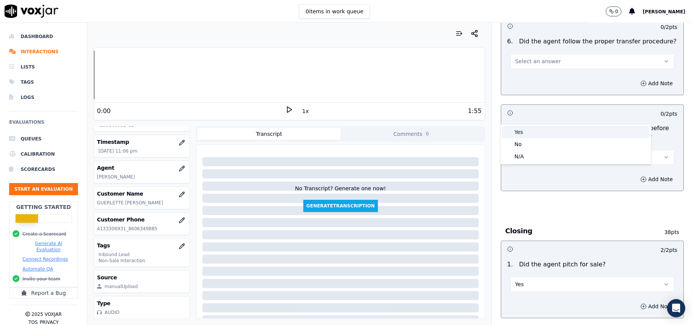
click at [531, 131] on div "Yes" at bounding box center [575, 132] width 147 height 12
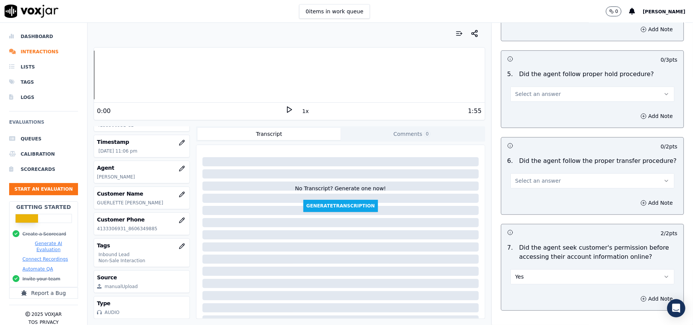
scroll to position [1266, 0]
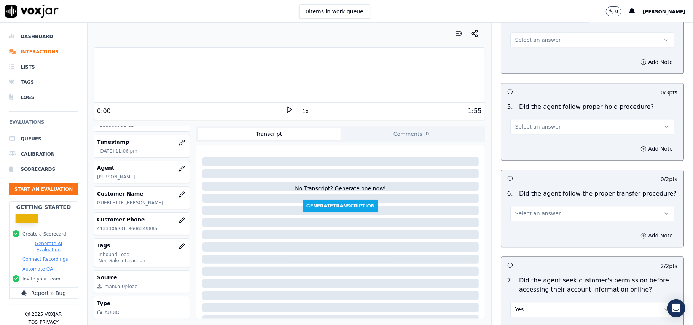
click at [538, 210] on span "Select an answer" at bounding box center [538, 214] width 46 height 8
click at [531, 189] on div "Yes" at bounding box center [575, 188] width 147 height 12
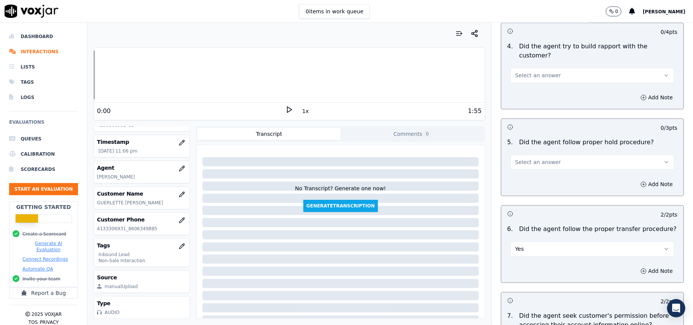
scroll to position [1216, 0]
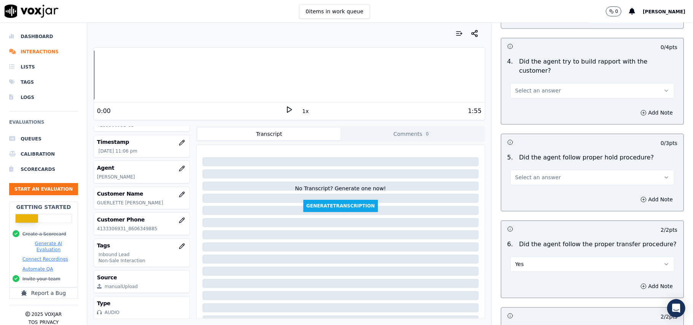
click at [552, 162] on div "Select an answer" at bounding box center [592, 173] width 176 height 23
click at [553, 170] on button "Select an answer" at bounding box center [592, 177] width 164 height 15
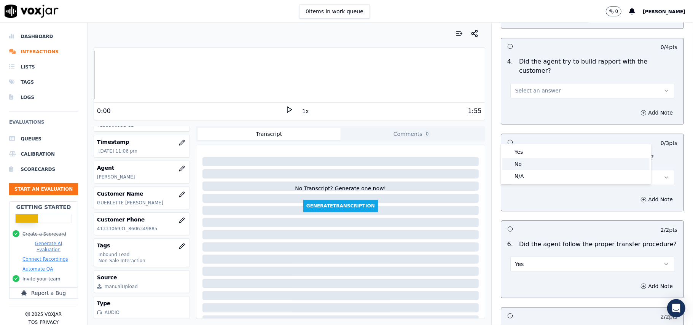
click at [543, 160] on div "No" at bounding box center [575, 164] width 147 height 12
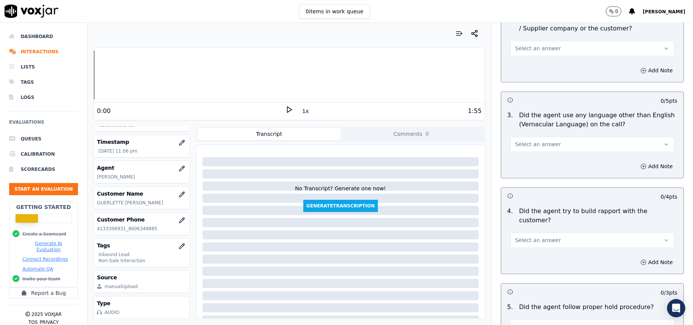
scroll to position [1064, 0]
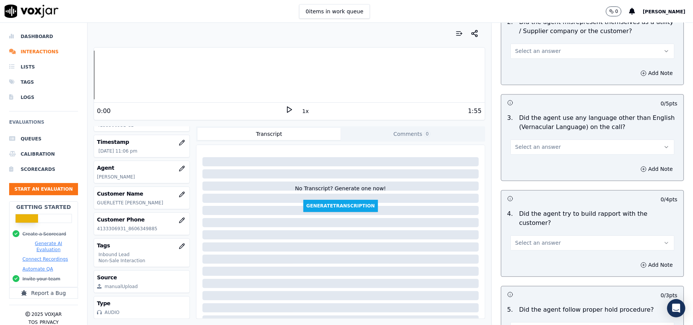
click at [540, 239] on span "Select an answer" at bounding box center [538, 243] width 46 height 8
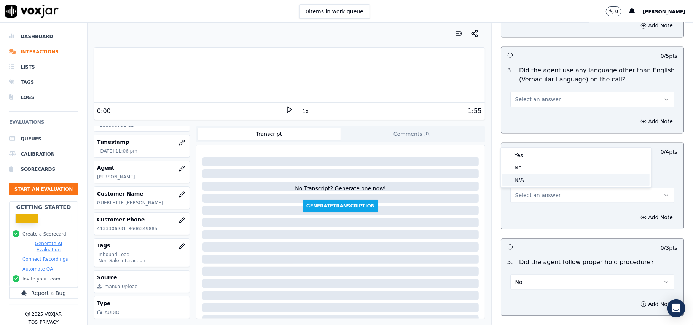
scroll to position [1165, 0]
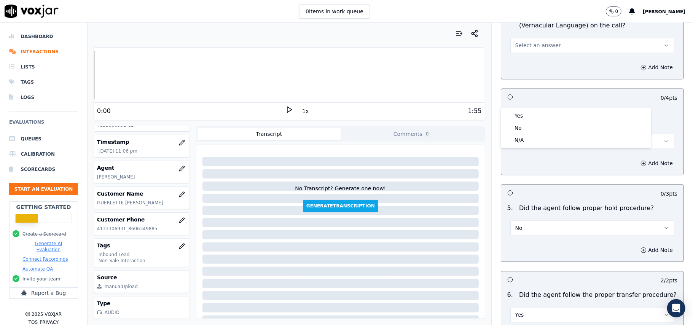
click at [513, 307] on button "Yes" at bounding box center [592, 314] width 164 height 15
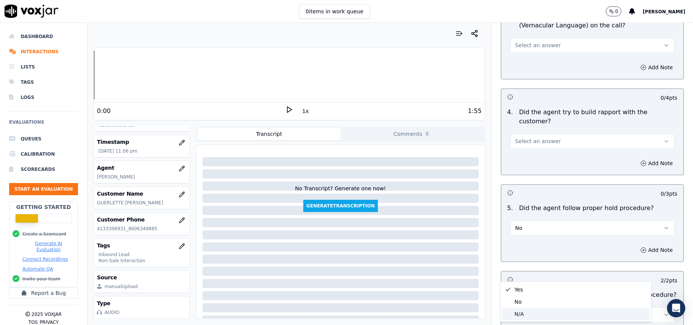
click at [517, 314] on div "N/A" at bounding box center [575, 314] width 147 height 12
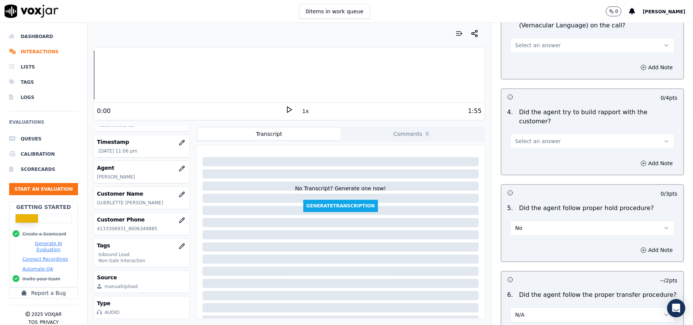
click at [511, 220] on button "No" at bounding box center [592, 227] width 164 height 15
click at [507, 203] on span at bounding box center [507, 202] width 5 height 5
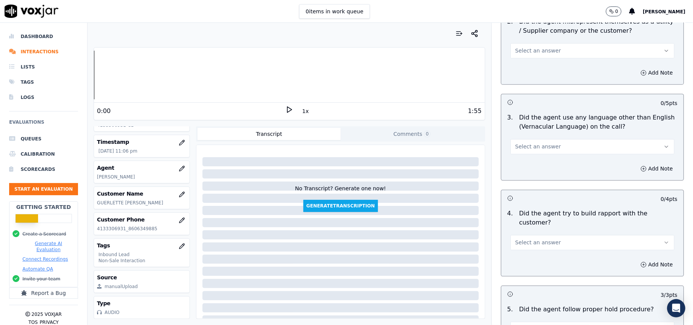
scroll to position [1064, 0]
click at [532, 235] on button "Select an answer" at bounding box center [592, 242] width 164 height 15
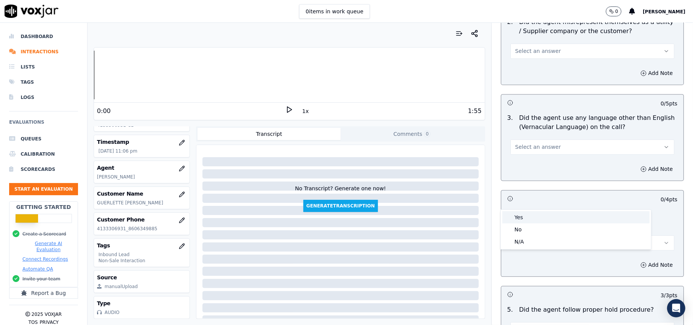
click at [533, 218] on div "Yes" at bounding box center [575, 217] width 147 height 12
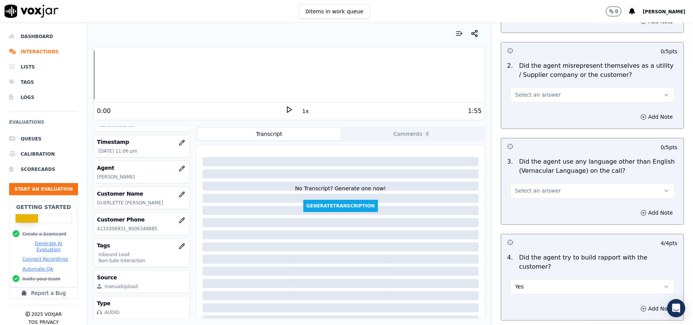
scroll to position [962, 0]
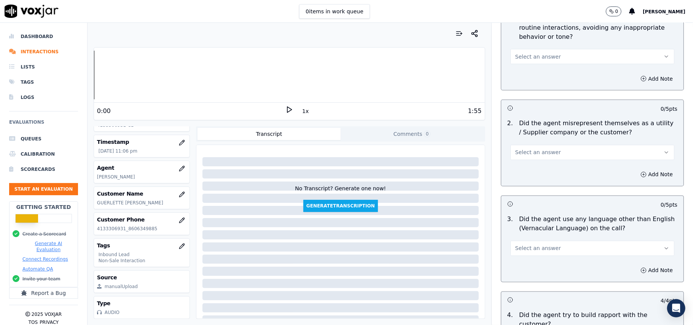
click at [540, 245] on span "Select an answer" at bounding box center [538, 249] width 46 height 8
drag, startPoint x: 539, startPoint y: 233, endPoint x: 554, endPoint y: 199, distance: 38.3
click at [539, 233] on div "Yes" at bounding box center [575, 232] width 147 height 12
click at [534, 241] on button "Yes" at bounding box center [592, 248] width 164 height 15
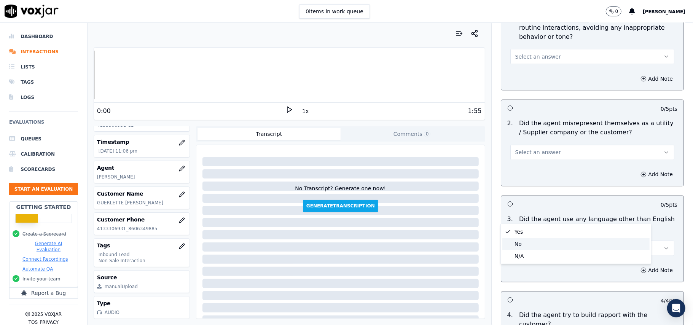
click at [537, 245] on div "No" at bounding box center [575, 244] width 147 height 12
click at [529, 149] on span "Select an answer" at bounding box center [538, 153] width 46 height 8
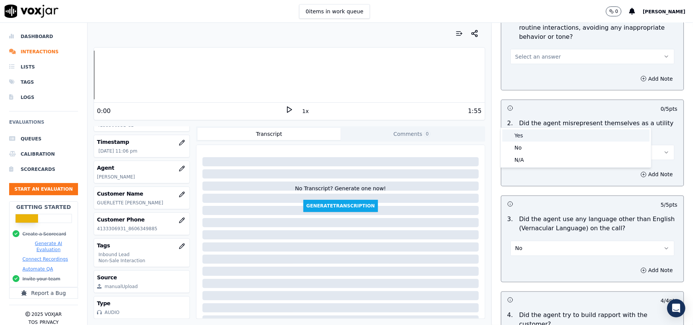
click at [543, 135] on div "Yes" at bounding box center [575, 135] width 147 height 12
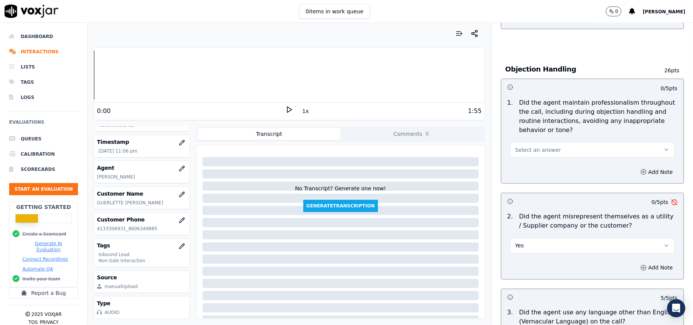
scroll to position [861, 0]
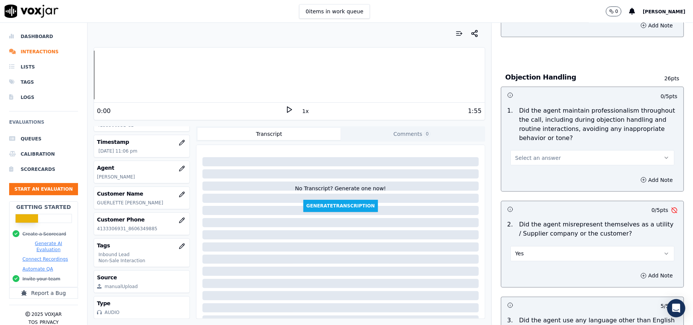
click at [579, 246] on button "Yes" at bounding box center [592, 253] width 164 height 15
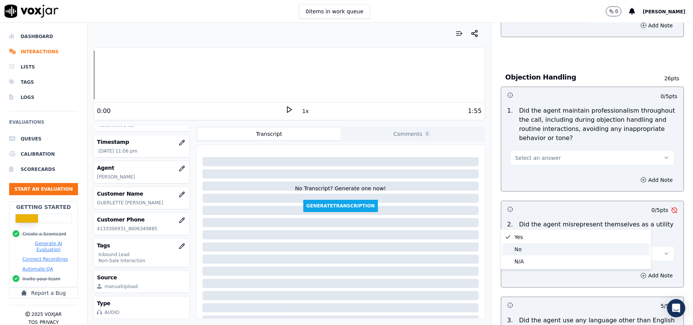
click at [553, 252] on div "No" at bounding box center [575, 249] width 147 height 12
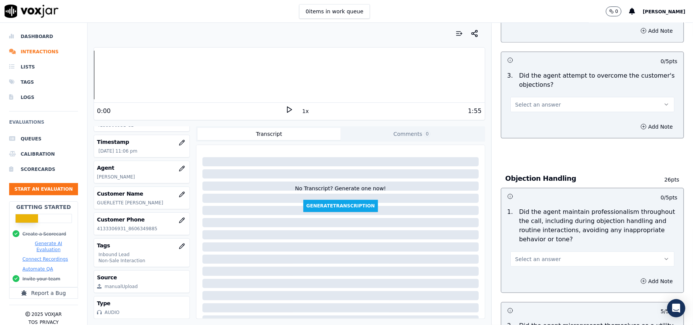
scroll to position [759, 0]
click at [539, 256] on span "Select an answer" at bounding box center [538, 260] width 46 height 8
click at [532, 243] on div "Yes" at bounding box center [575, 242] width 147 height 12
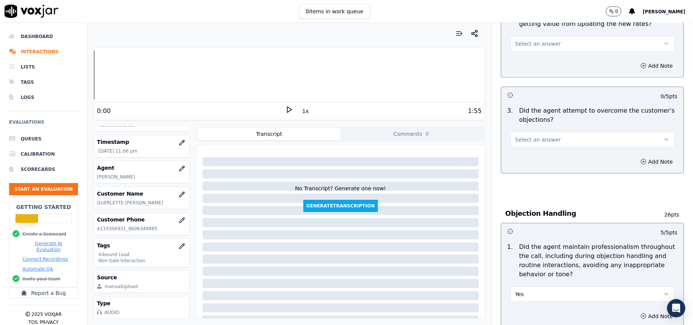
scroll to position [709, 0]
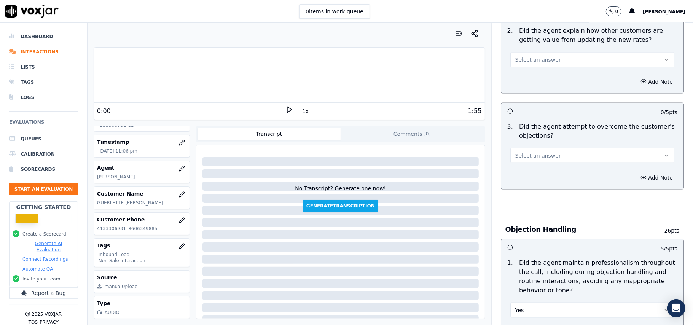
click at [534, 152] on span "Select an answer" at bounding box center [538, 156] width 46 height 8
click at [536, 142] on div "Yes" at bounding box center [575, 138] width 147 height 12
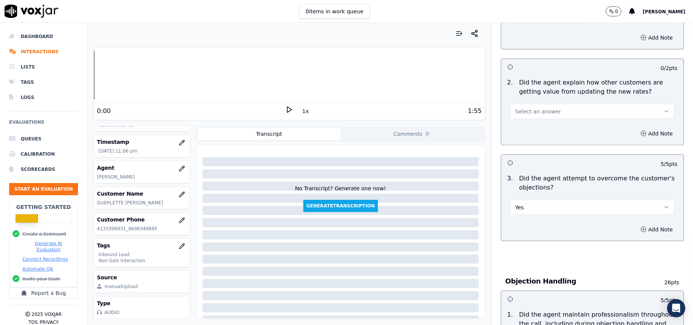
scroll to position [557, 0]
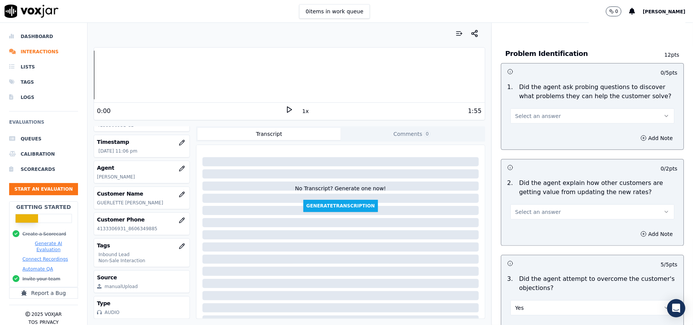
click at [542, 186] on div "2 . Did the agent explain how other customers are getting value from updating t…" at bounding box center [592, 198] width 182 height 47
click at [543, 204] on button "Select an answer" at bounding box center [592, 211] width 164 height 15
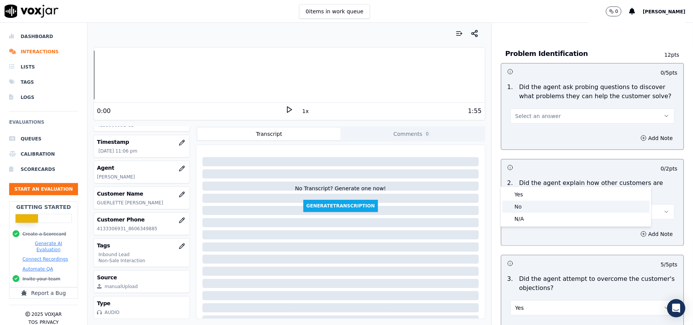
click at [541, 201] on div "No" at bounding box center [575, 206] width 147 height 12
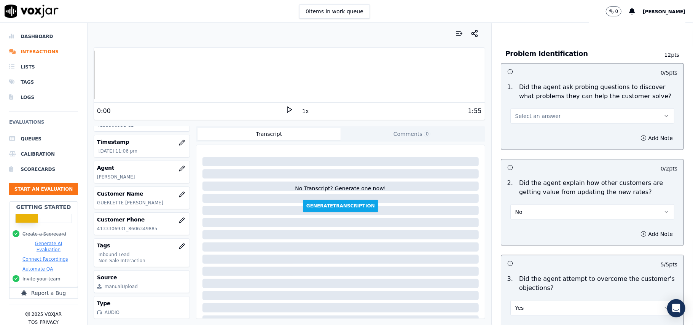
click at [546, 204] on button "No" at bounding box center [592, 211] width 164 height 15
click at [547, 194] on div "Yes" at bounding box center [575, 194] width 147 height 12
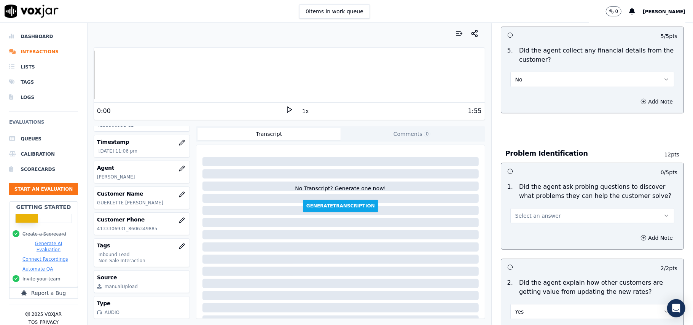
scroll to position [455, 0]
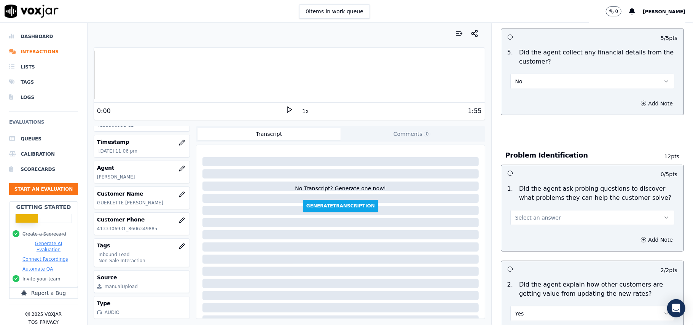
click at [549, 210] on button "Select an answer" at bounding box center [592, 217] width 164 height 15
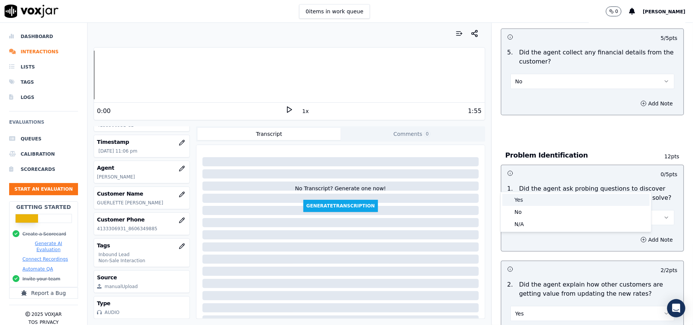
click at [545, 198] on div "Yes" at bounding box center [575, 200] width 147 height 12
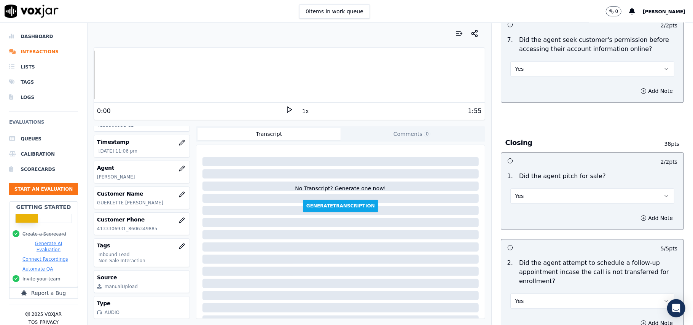
scroll to position [2128, 0]
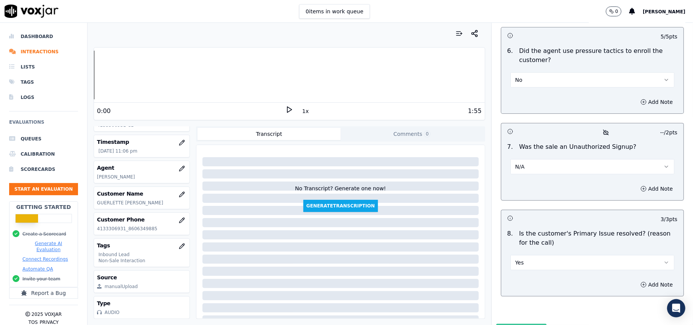
click at [513, 324] on button "Submit Scores" at bounding box center [521, 331] width 51 height 14
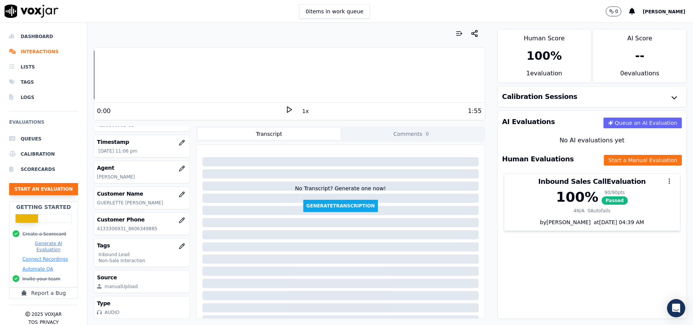
click at [49, 192] on button "Start an Evaluation" at bounding box center [43, 189] width 69 height 12
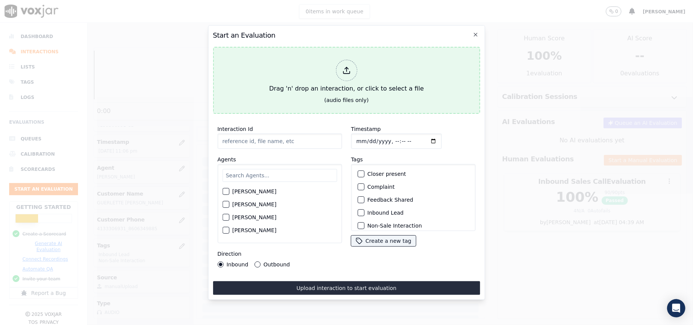
click at [340, 68] on div at bounding box center [345, 70] width 21 height 21
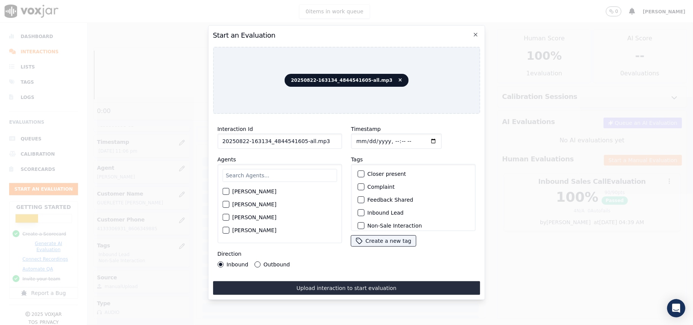
drag, startPoint x: 318, startPoint y: 137, endPoint x: 298, endPoint y: 137, distance: 19.8
click at [298, 137] on input "20250822-163134_4844541605-all.mp3" at bounding box center [279, 140] width 124 height 15
type input "20250822-163134_4844541605-C1"
click at [367, 140] on input "Timestamp" at bounding box center [396, 140] width 91 height 15
click at [364, 138] on input "Timestamp" at bounding box center [396, 140] width 91 height 15
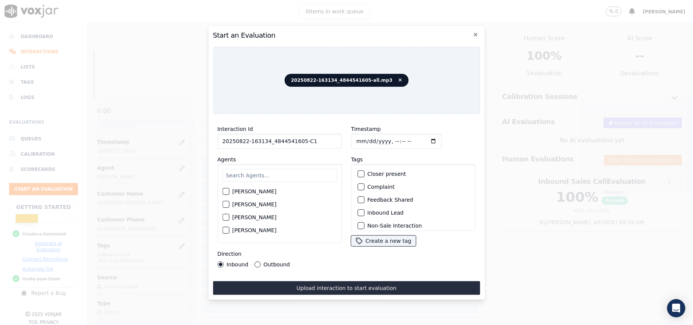
type input "[DATE]T23:32"
click at [256, 169] on input "text" at bounding box center [279, 175] width 114 height 13
type input "[PERSON_NAME]"
click at [227, 204] on div "button" at bounding box center [224, 206] width 5 height 5
click at [357, 211] on div "button" at bounding box center [359, 212] width 5 height 5
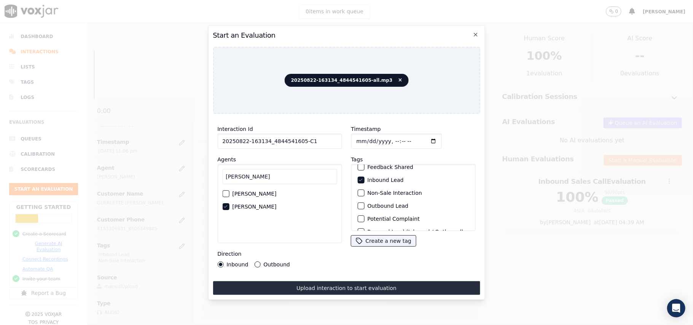
scroll to position [51, 0]
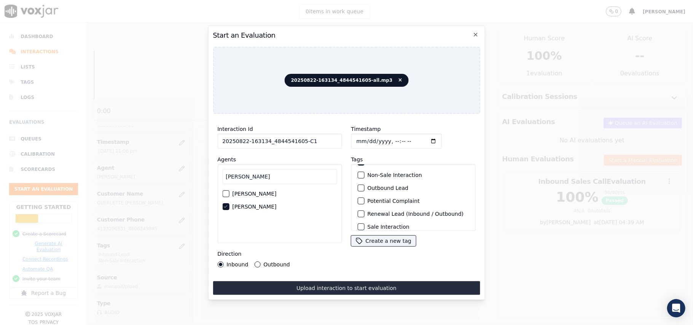
click at [358, 172] on div "button" at bounding box center [359, 174] width 5 height 5
drag, startPoint x: 261, startPoint y: 282, endPoint x: 267, endPoint y: 278, distance: 7.6
click at [262, 283] on button "Upload interaction to start evaluation" at bounding box center [346, 288] width 267 height 14
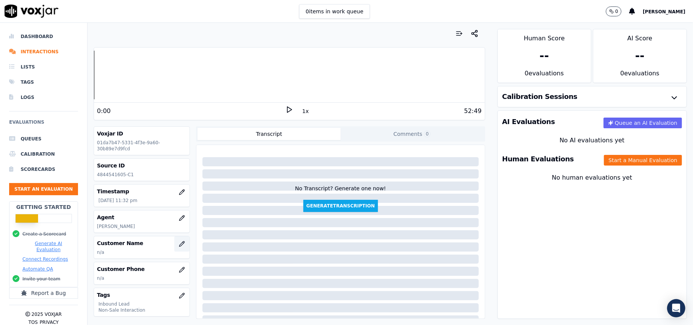
click at [174, 245] on button "button" at bounding box center [181, 243] width 15 height 15
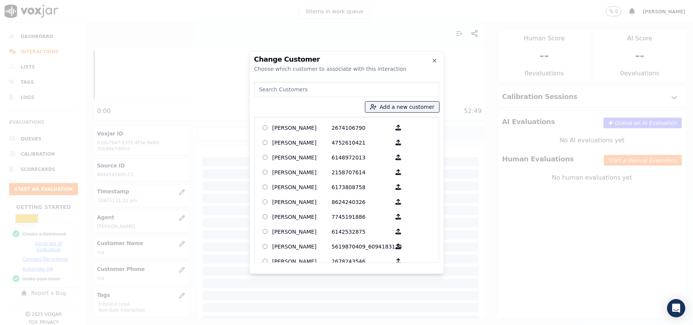
paste input "[PERSON_NAME]"
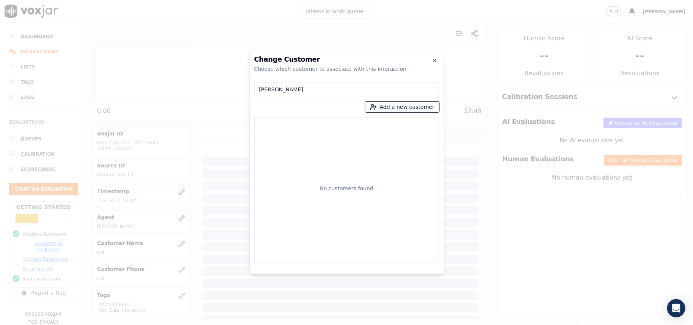
type input "[PERSON_NAME]"
click at [382, 107] on button "Add a new customer" at bounding box center [402, 107] width 74 height 11
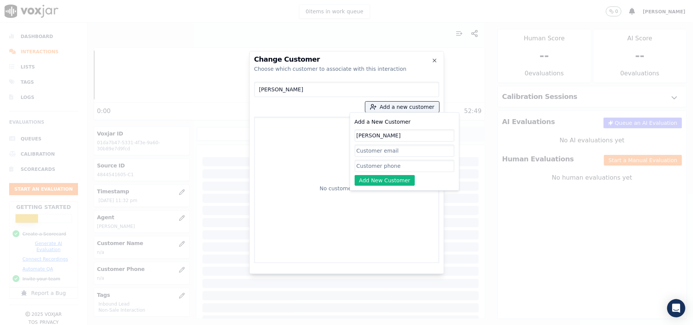
type input "[PERSON_NAME]"
click at [367, 167] on input "Add a New Customer" at bounding box center [404, 166] width 100 height 12
paste input "4844541605"
type input "4844541605"
click at [367, 182] on button "Add New Customer" at bounding box center [384, 180] width 60 height 11
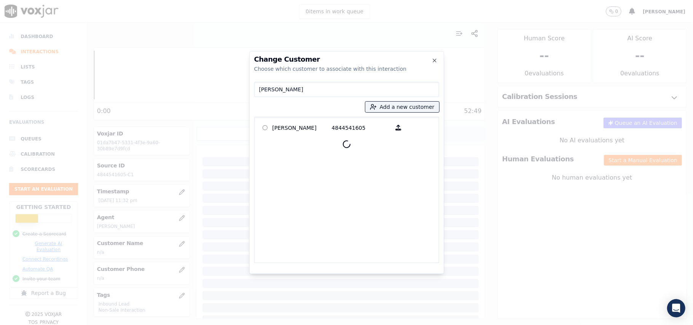
drag, startPoint x: 303, startPoint y: 132, endPoint x: 320, endPoint y: 145, distance: 22.0
click at [303, 132] on p "[PERSON_NAME]" at bounding box center [301, 128] width 59 height 12
click at [267, 125] on p at bounding box center [264, 128] width 15 height 12
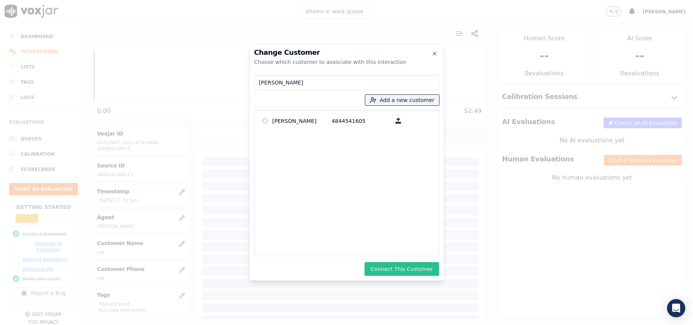
click at [385, 265] on button "Connect This Customer" at bounding box center [401, 269] width 74 height 14
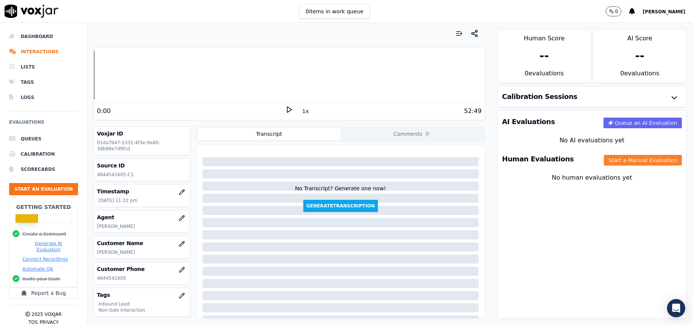
click at [621, 159] on button "Start a Manual Evaluation" at bounding box center [643, 160] width 78 height 11
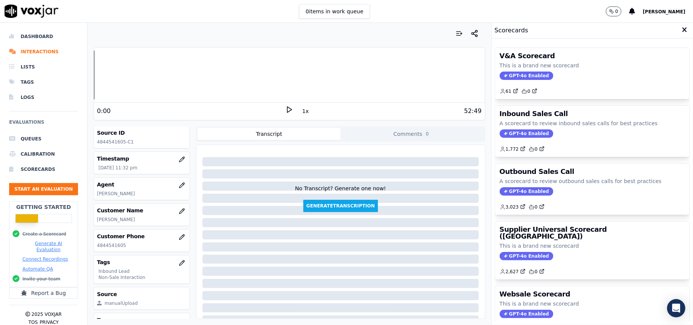
scroll to position [51, 0]
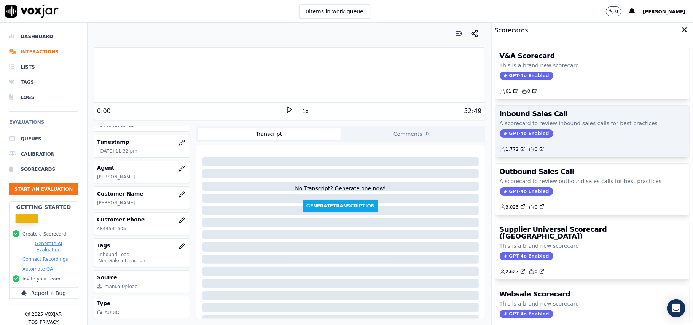
click at [504, 132] on span "GPT-4o Enabled" at bounding box center [526, 133] width 54 height 8
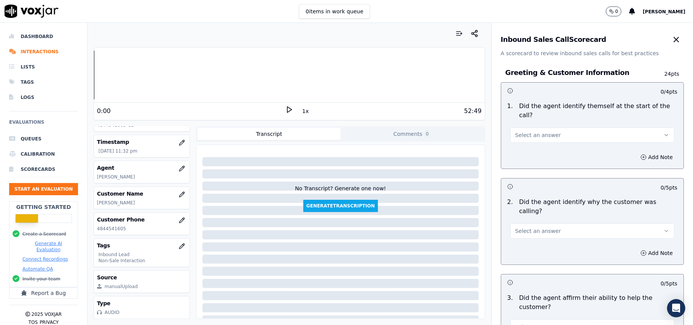
click at [515, 131] on span "Select an answer" at bounding box center [538, 135] width 46 height 8
click at [535, 142] on div "Yes" at bounding box center [575, 143] width 147 height 12
click at [526, 227] on span "Select an answer" at bounding box center [538, 231] width 46 height 8
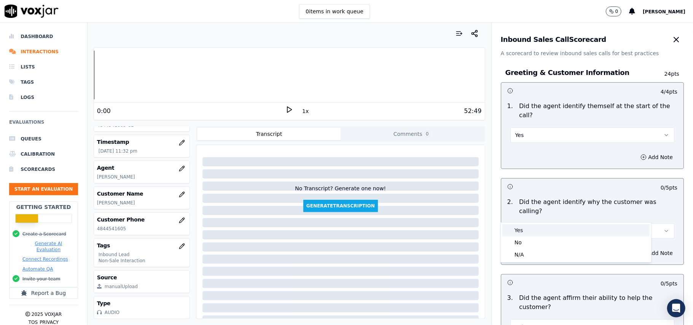
click at [516, 231] on div "Yes" at bounding box center [575, 230] width 147 height 12
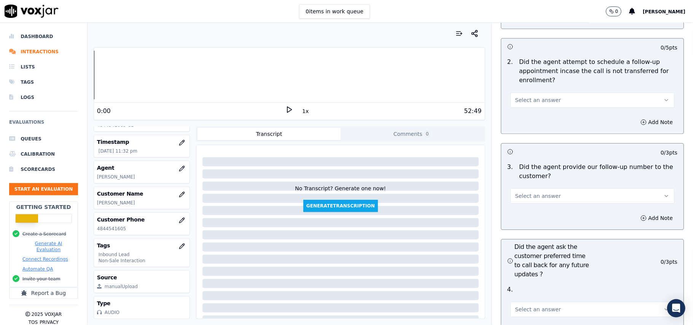
scroll to position [2128, 0]
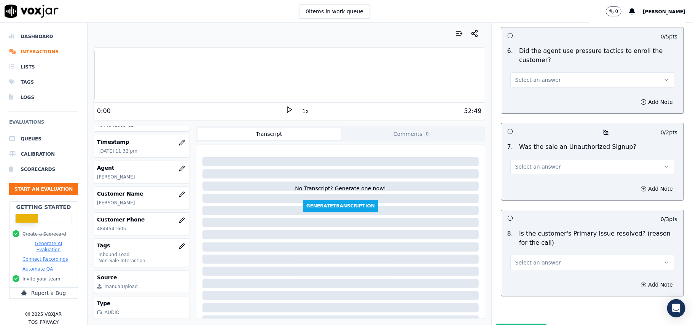
click at [564, 255] on button "Select an answer" at bounding box center [592, 262] width 164 height 15
click at [525, 243] on div "Yes" at bounding box center [575, 239] width 147 height 12
click at [532, 151] on div "Select an answer" at bounding box center [592, 162] width 176 height 23
click at [530, 163] on span "Select an answer" at bounding box center [538, 167] width 46 height 8
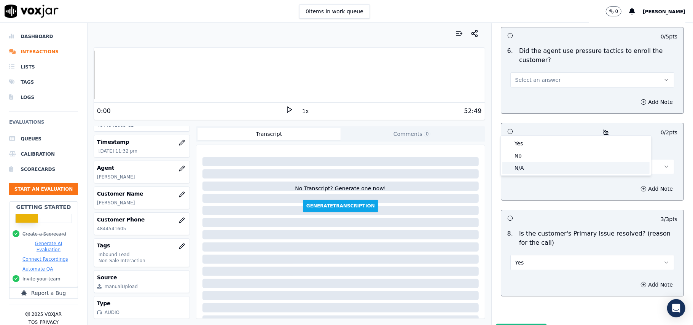
click at [523, 166] on div "N/A" at bounding box center [575, 168] width 147 height 12
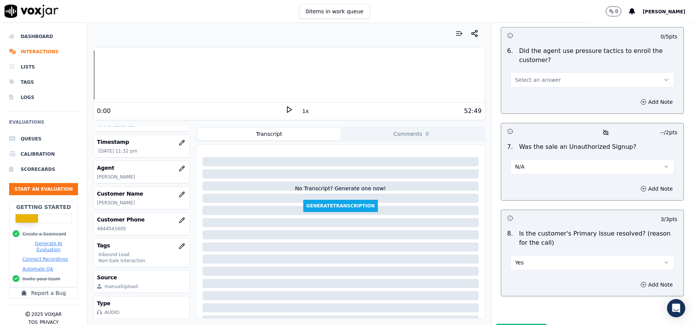
scroll to position [2027, 0]
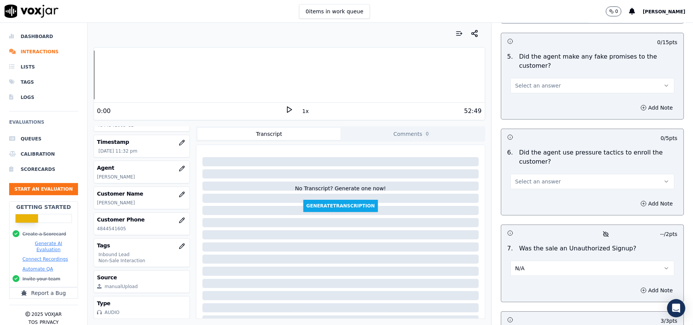
click at [542, 178] on span "Select an answer" at bounding box center [538, 182] width 46 height 8
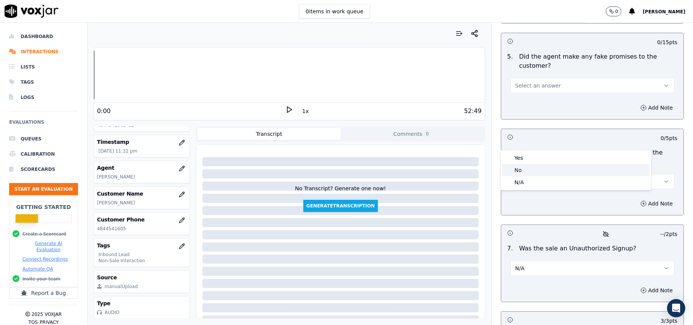
click at [538, 169] on div "No" at bounding box center [575, 170] width 147 height 12
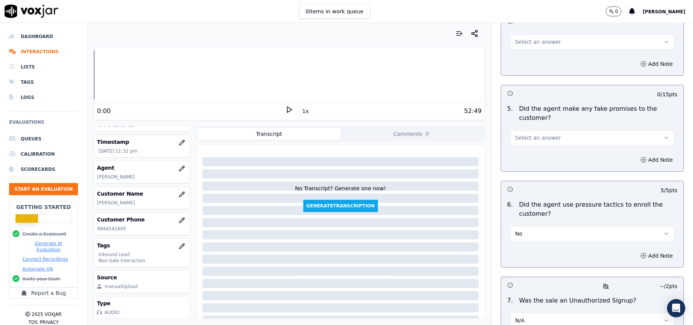
scroll to position [1926, 0]
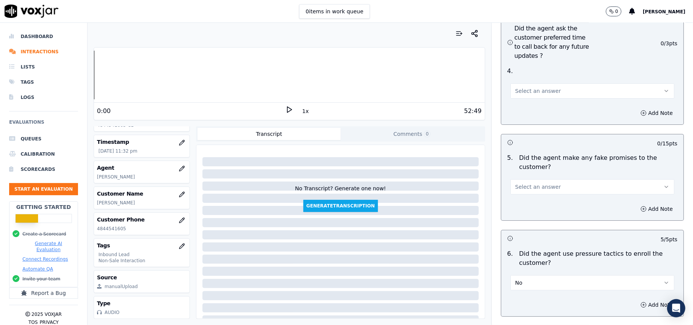
click at [545, 178] on div "Select an answer" at bounding box center [592, 186] width 164 height 17
click at [543, 183] on span "Select an answer" at bounding box center [538, 187] width 46 height 8
click at [532, 169] on div "No" at bounding box center [575, 175] width 147 height 12
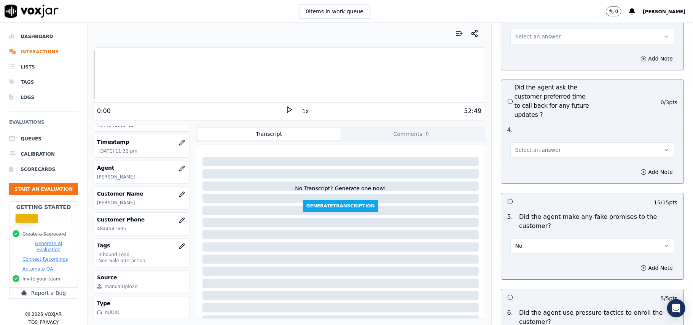
scroll to position [1824, 0]
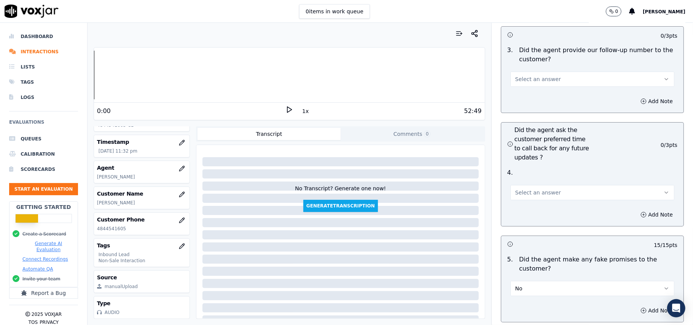
drag, startPoint x: 530, startPoint y: 148, endPoint x: 531, endPoint y: 157, distance: 8.8
click at [531, 189] on span "Select an answer" at bounding box center [538, 193] width 46 height 8
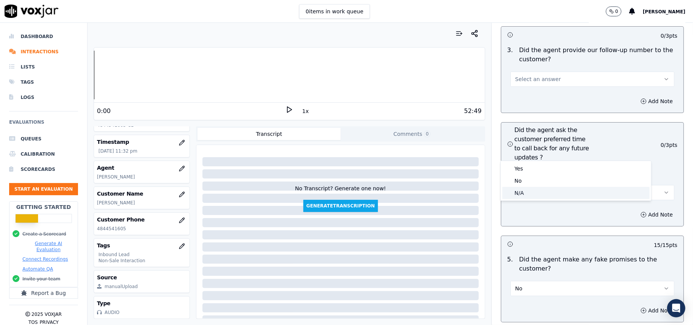
click at [528, 195] on div "N/A" at bounding box center [575, 193] width 147 height 12
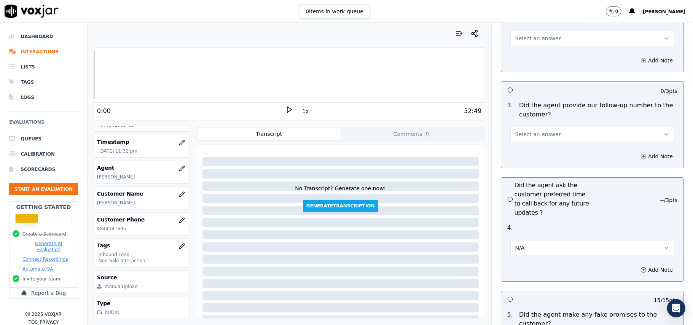
scroll to position [1723, 0]
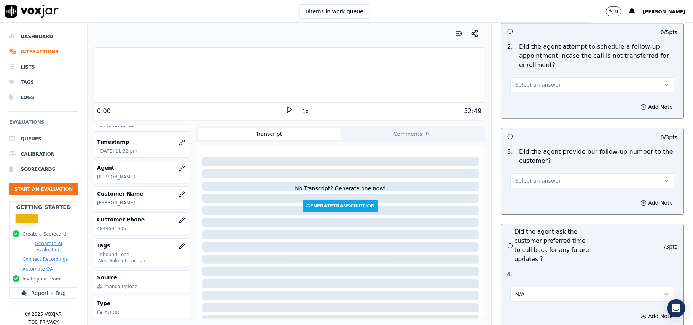
click at [531, 177] on span "Select an answer" at bounding box center [538, 181] width 46 height 8
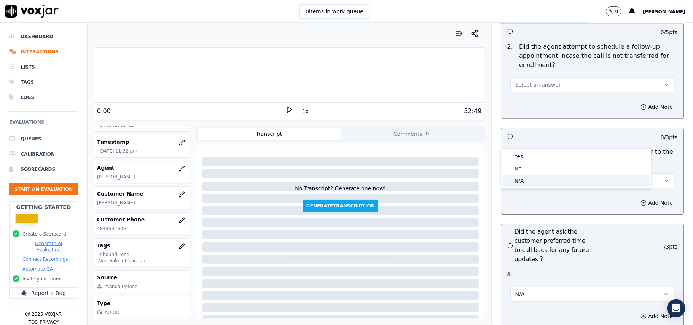
click at [532, 176] on div "N/A" at bounding box center [575, 181] width 147 height 12
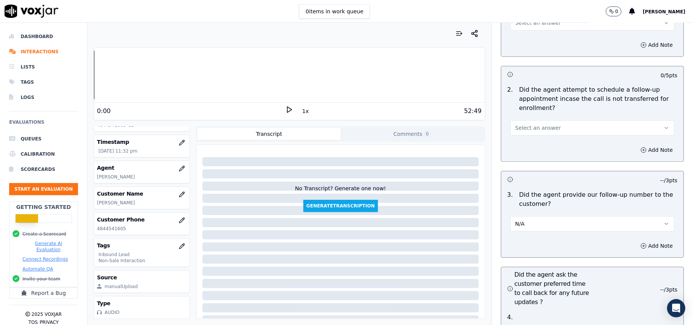
scroll to position [1622, 0]
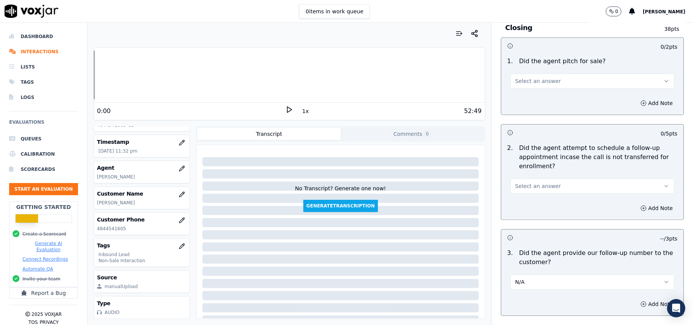
click at [534, 178] on button "Select an answer" at bounding box center [592, 185] width 164 height 15
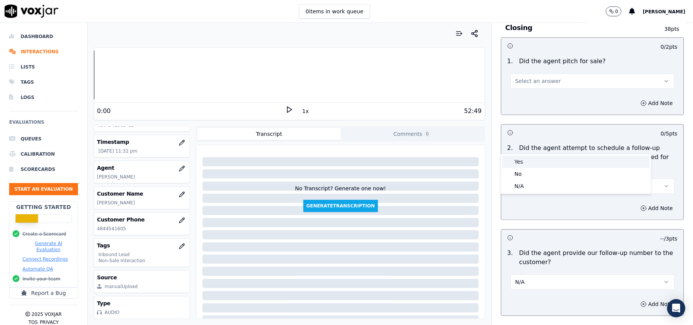
click at [529, 162] on div "Yes" at bounding box center [575, 162] width 147 height 12
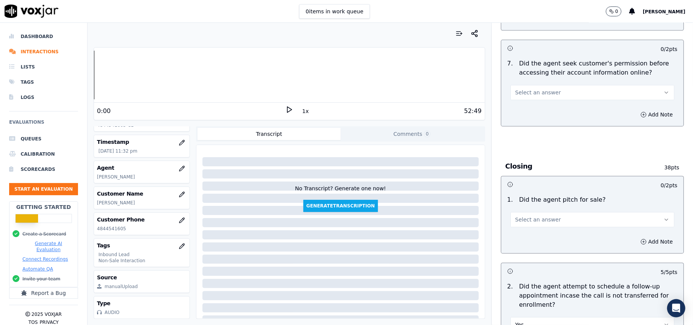
scroll to position [1469, 0]
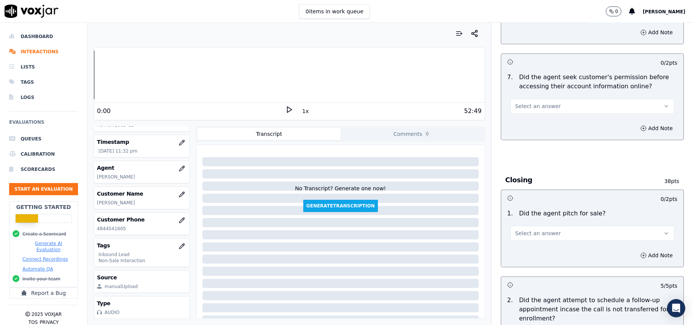
click at [525, 226] on button "Select an answer" at bounding box center [592, 233] width 164 height 15
click at [520, 206] on div "Yes" at bounding box center [575, 209] width 147 height 12
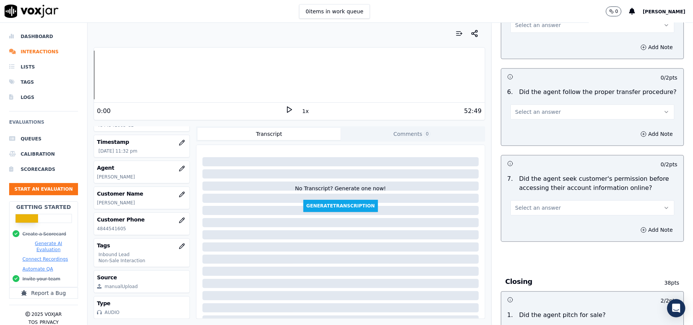
click at [526, 204] on span "Select an answer" at bounding box center [538, 208] width 46 height 8
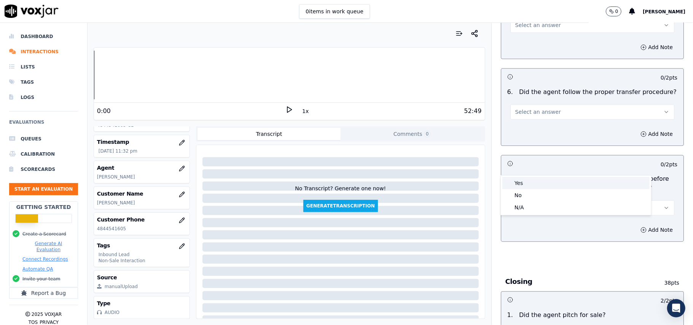
click at [528, 186] on div "Yes" at bounding box center [575, 183] width 147 height 12
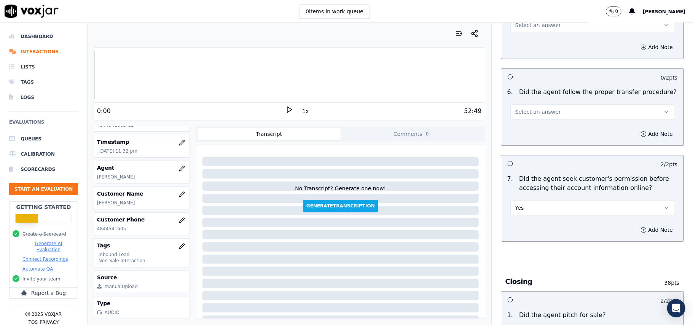
scroll to position [1317, 0]
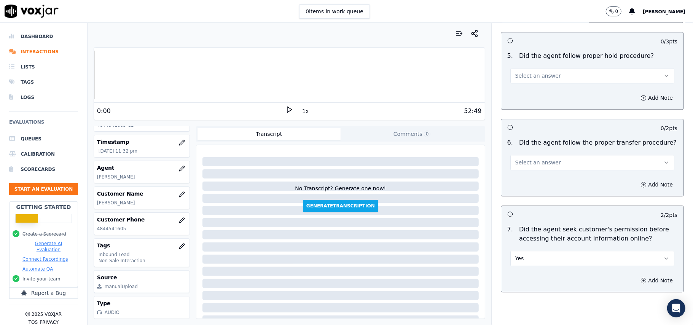
click at [525, 159] on span "Select an answer" at bounding box center [538, 163] width 46 height 8
click at [526, 135] on div "Yes" at bounding box center [575, 137] width 147 height 12
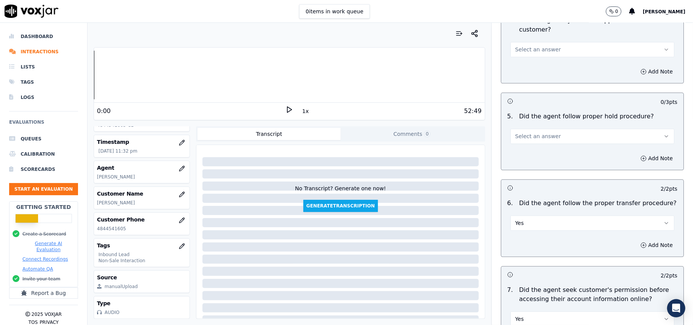
scroll to position [1165, 0]
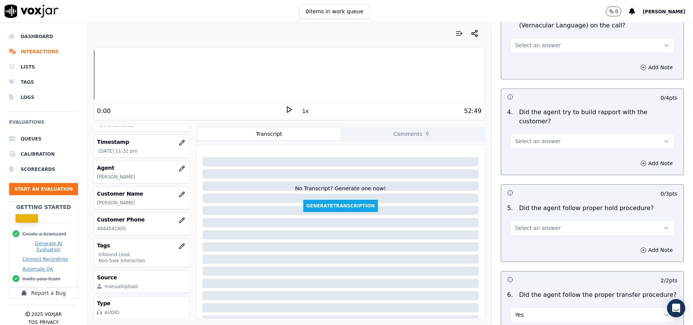
click at [539, 224] on span "Select an answer" at bounding box center [538, 228] width 46 height 8
drag, startPoint x: 537, startPoint y: 203, endPoint x: 536, endPoint y: 178, distance: 25.1
click at [537, 202] on div "Yes" at bounding box center [575, 203] width 147 height 12
click at [539, 133] on button "Select an answer" at bounding box center [592, 140] width 164 height 15
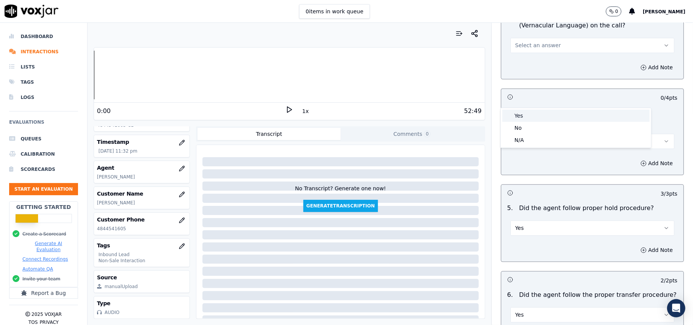
click at [530, 115] on div "Yes" at bounding box center [575, 116] width 147 height 12
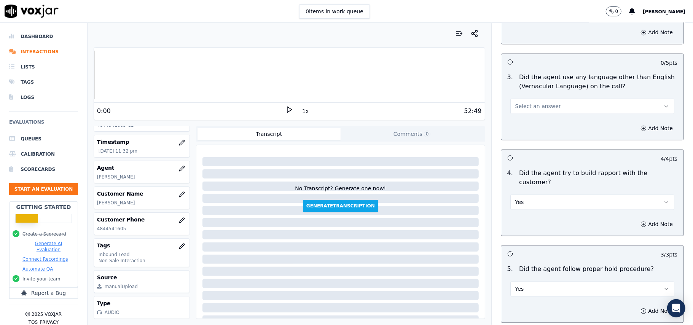
scroll to position [1013, 0]
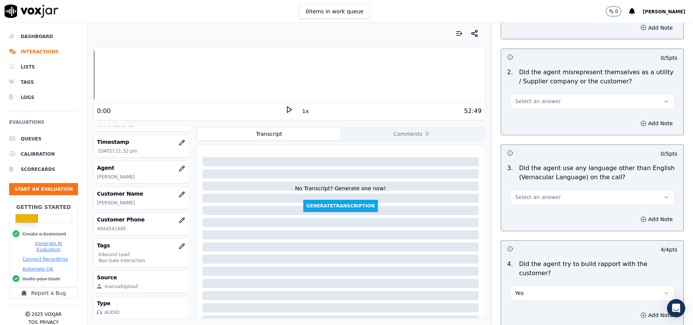
click at [540, 190] on button "Select an answer" at bounding box center [592, 197] width 164 height 15
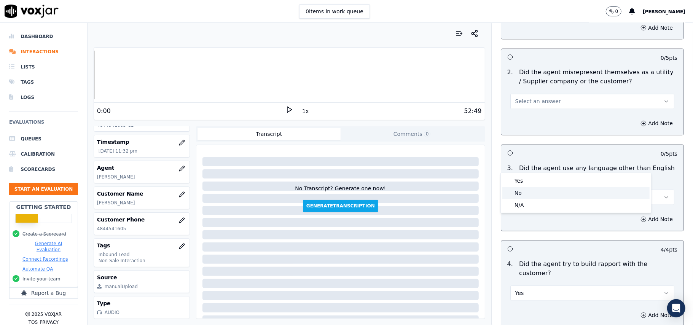
click at [527, 195] on div "No" at bounding box center [575, 193] width 147 height 12
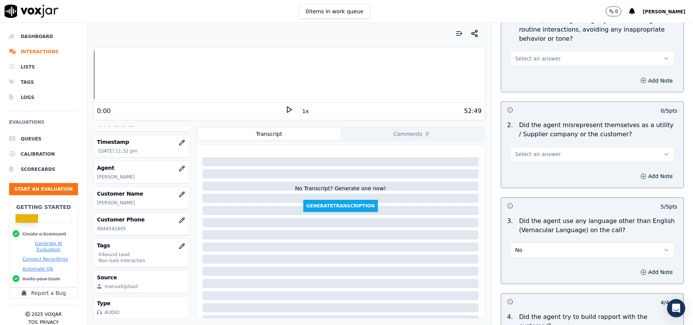
scroll to position [912, 0]
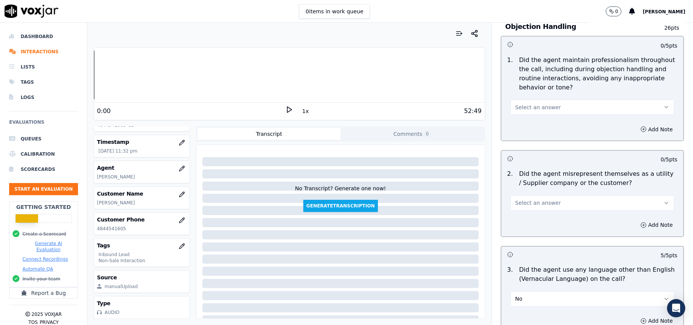
click at [533, 195] on button "Select an answer" at bounding box center [592, 202] width 164 height 15
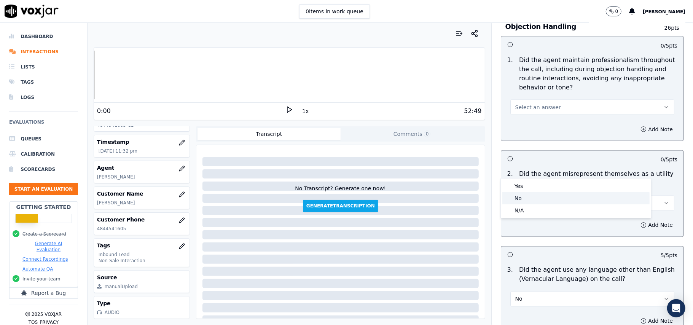
click at [526, 194] on div "No" at bounding box center [575, 198] width 147 height 12
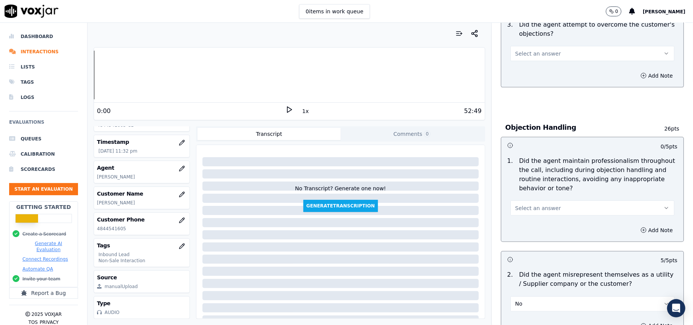
scroll to position [810, 0]
click at [533, 201] on button "Select an answer" at bounding box center [592, 208] width 164 height 15
click at [533, 190] on div "Yes" at bounding box center [575, 191] width 147 height 12
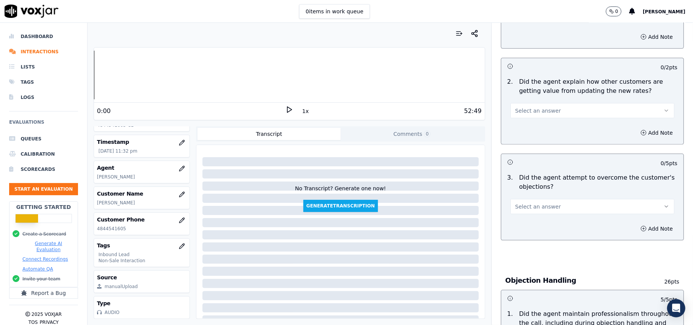
click at [525, 203] on span "Select an answer" at bounding box center [538, 207] width 46 height 8
click at [524, 192] on div "Yes" at bounding box center [575, 189] width 147 height 12
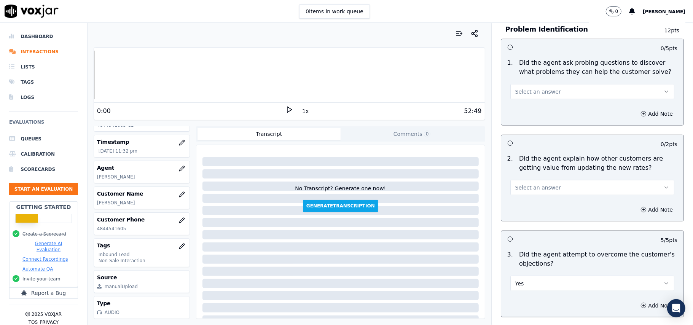
scroll to position [557, 0]
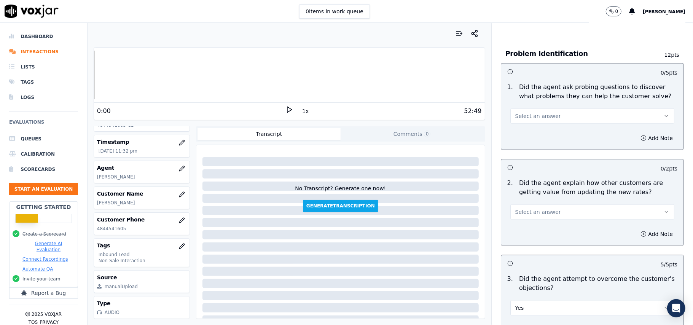
click at [521, 208] on span "Select an answer" at bounding box center [538, 212] width 46 height 8
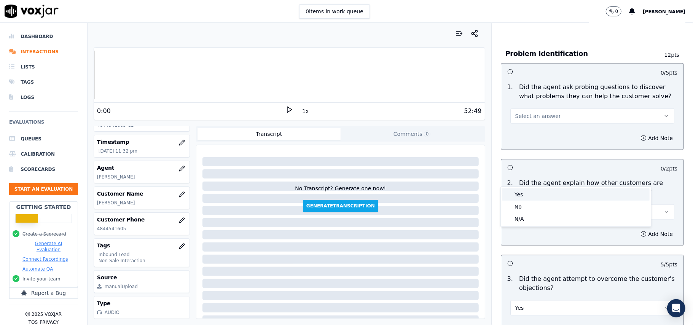
click at [523, 199] on div "Yes" at bounding box center [575, 194] width 147 height 12
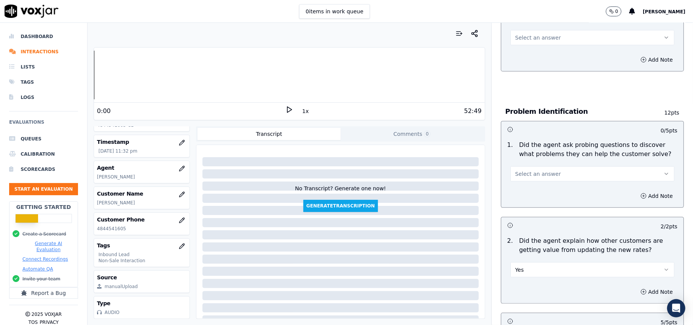
scroll to position [455, 0]
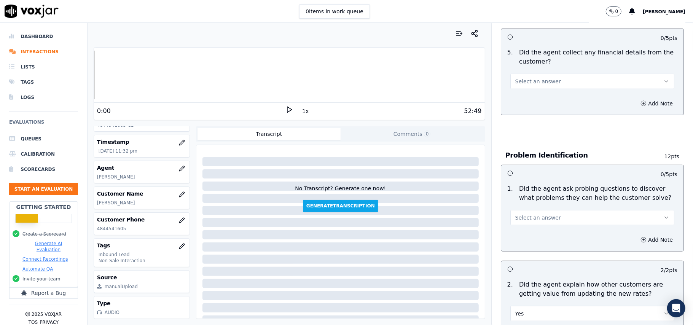
click at [515, 214] on span "Select an answer" at bounding box center [538, 218] width 46 height 8
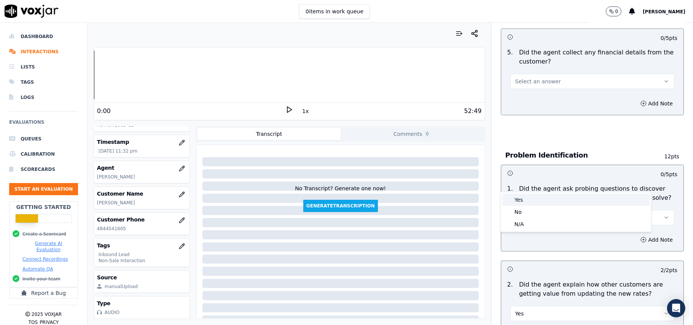
click at [513, 194] on div "Yes" at bounding box center [575, 200] width 147 height 12
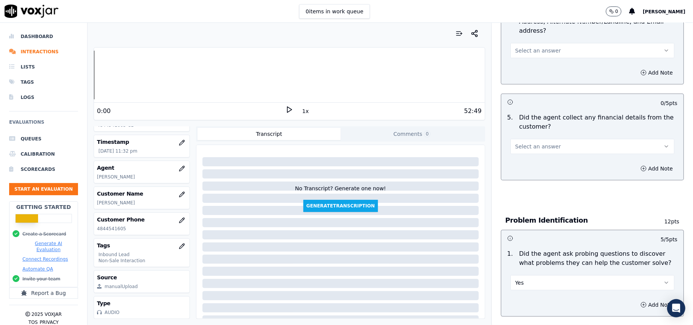
scroll to position [354, 0]
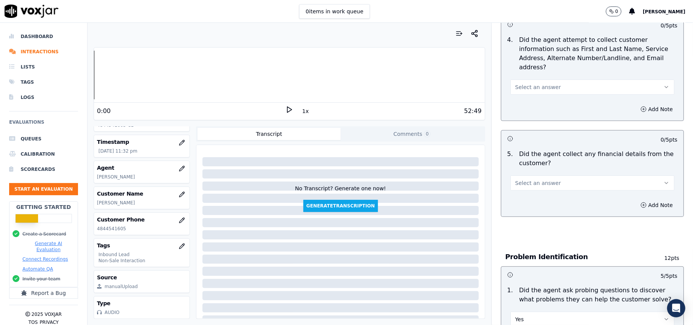
click at [531, 175] on button "Select an answer" at bounding box center [592, 182] width 164 height 15
click at [524, 174] on div "No" at bounding box center [575, 177] width 147 height 12
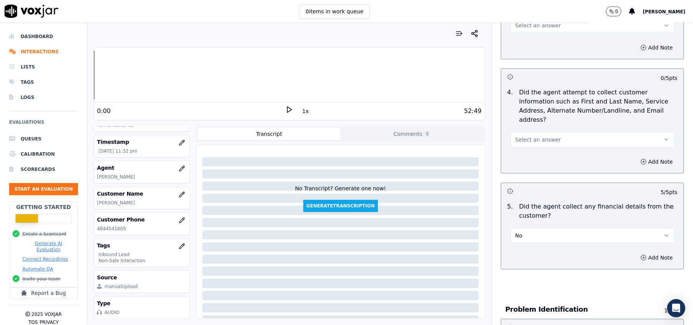
scroll to position [253, 0]
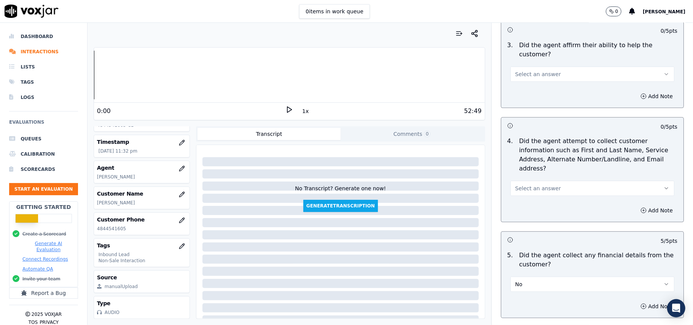
click at [535, 184] on span "Select an answer" at bounding box center [538, 188] width 46 height 8
click at [526, 171] on div "Yes" at bounding box center [575, 170] width 147 height 12
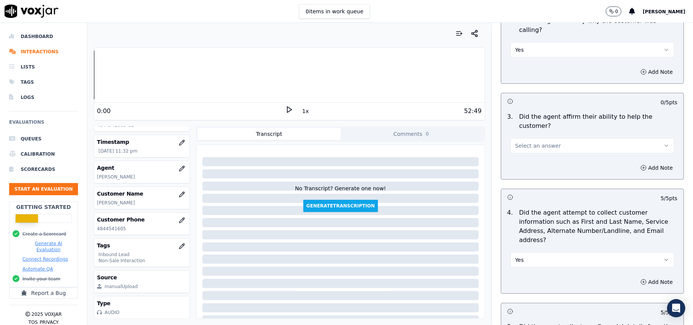
scroll to position [100, 0]
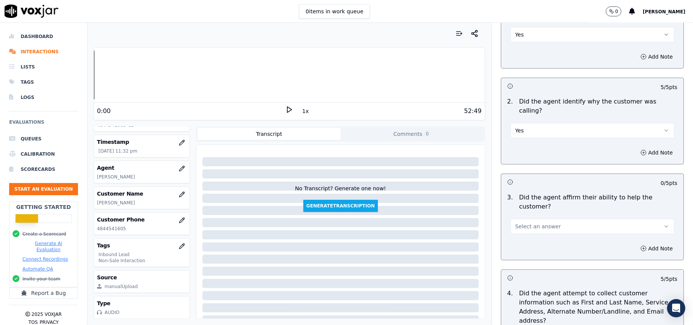
click at [522, 222] on span "Select an answer" at bounding box center [538, 226] width 46 height 8
click at [522, 211] on div "Yes" at bounding box center [575, 217] width 147 height 12
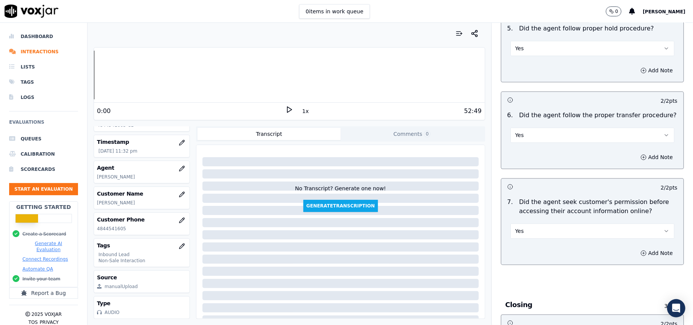
scroll to position [2128, 0]
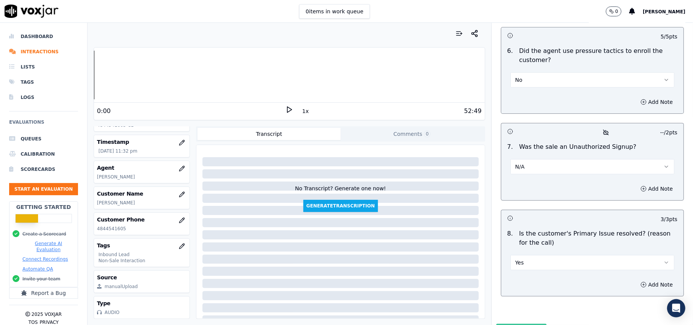
click at [508, 324] on button "Submit Scores" at bounding box center [521, 331] width 51 height 14
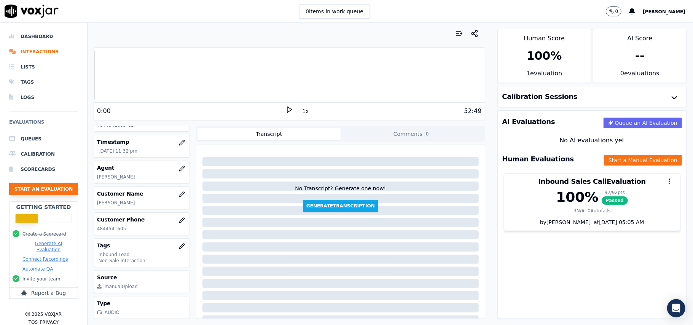
click at [29, 187] on button "Start an Evaluation" at bounding box center [43, 189] width 69 height 12
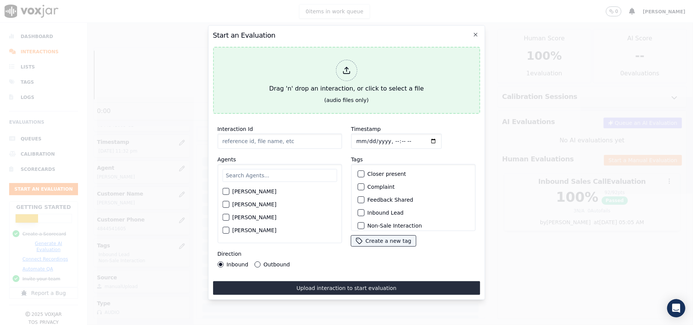
click at [341, 61] on div at bounding box center [345, 70] width 21 height 21
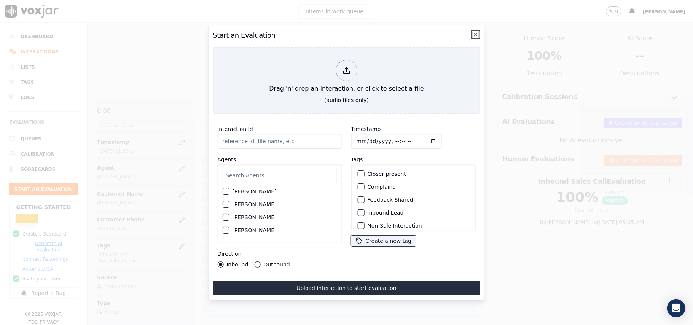
click at [475, 33] on icon "button" at bounding box center [475, 35] width 6 height 6
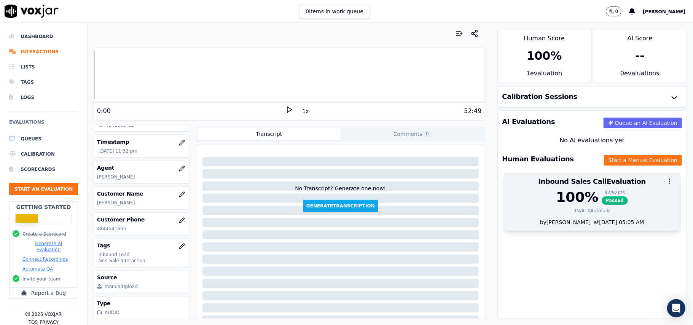
click at [595, 207] on div "100 % 92 / 92 pts Passed 3 N/A 0 Autofails" at bounding box center [592, 203] width 176 height 29
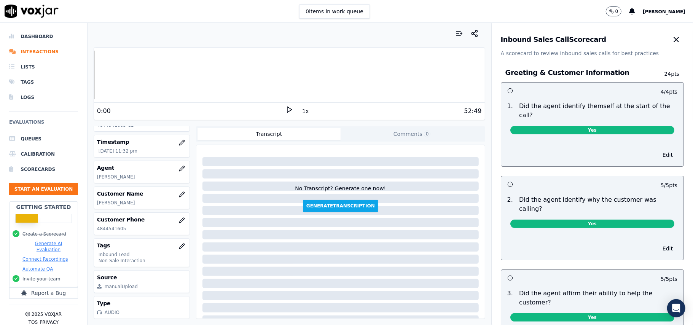
scroll to position [871, 0]
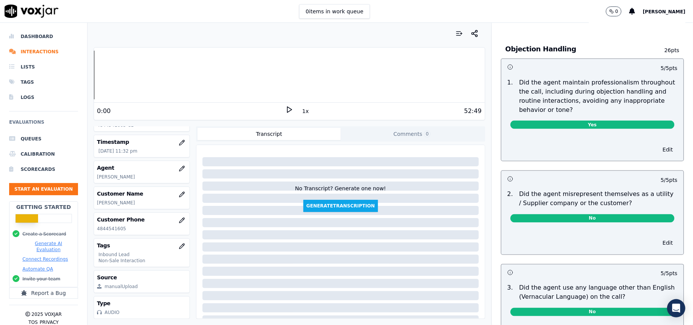
click at [554, 214] on div "No" at bounding box center [592, 219] width 164 height 11
click at [550, 214] on span "No" at bounding box center [592, 218] width 164 height 8
click at [538, 214] on span "No" at bounding box center [592, 218] width 164 height 8
click at [658, 238] on button "Edit" at bounding box center [667, 243] width 19 height 11
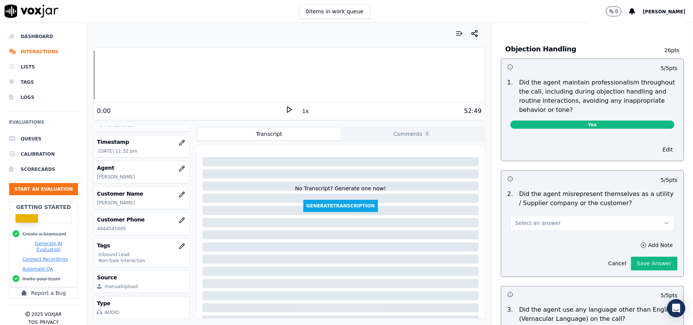
click at [557, 216] on button "Select an answer" at bounding box center [592, 223] width 164 height 15
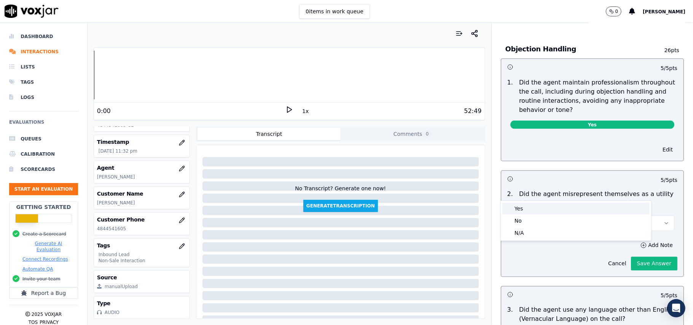
click at [516, 206] on div "Yes" at bounding box center [575, 208] width 147 height 12
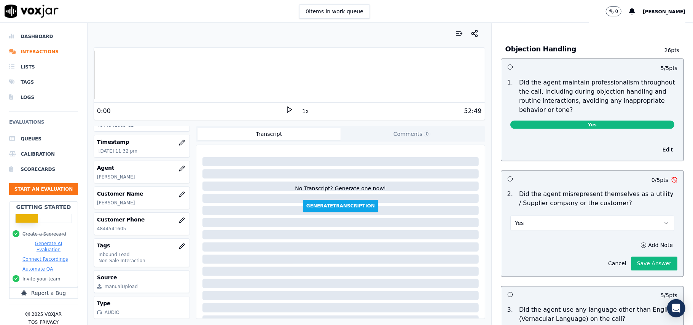
click at [624, 251] on div "Cancel Save Answer" at bounding box center [640, 261] width 74 height 20
click at [635, 240] on button "Add Note" at bounding box center [655, 245] width 41 height 11
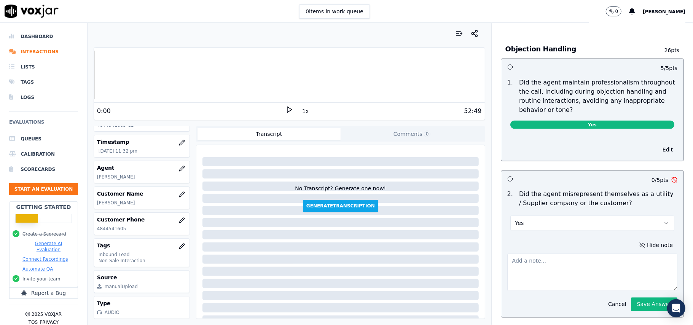
click at [507, 254] on textarea at bounding box center [592, 272] width 170 height 37
paste textarea "@00:15 – The agent said: "This is PECO, how can I help you?""
click at [517, 254] on textarea "@00:15 – The agent said: "This is PECO, how can I help you?"" at bounding box center [592, 272] width 170 height 37
type textarea "@00:15 – The agent said: "This is PECO, how can I help you?""
click at [641, 297] on button "Save Answer" at bounding box center [654, 304] width 46 height 14
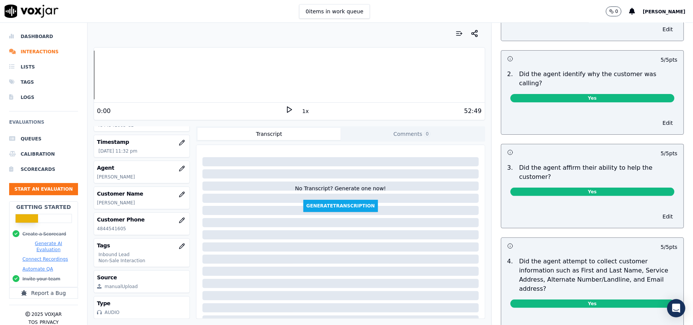
scroll to position [0, 0]
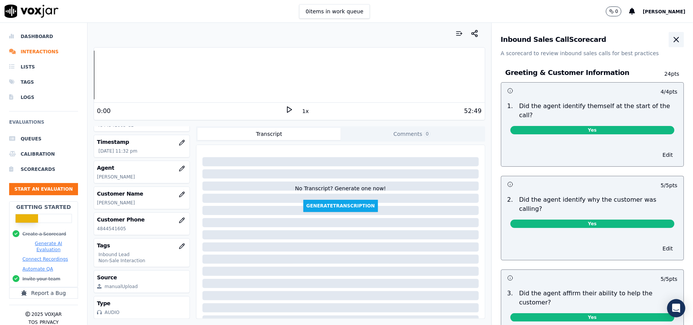
click at [671, 40] on icon "button" at bounding box center [675, 39] width 9 height 9
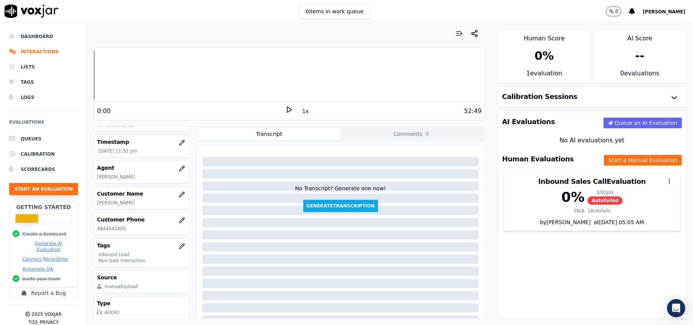
click at [24, 191] on button "Start an Evaluation" at bounding box center [43, 189] width 69 height 12
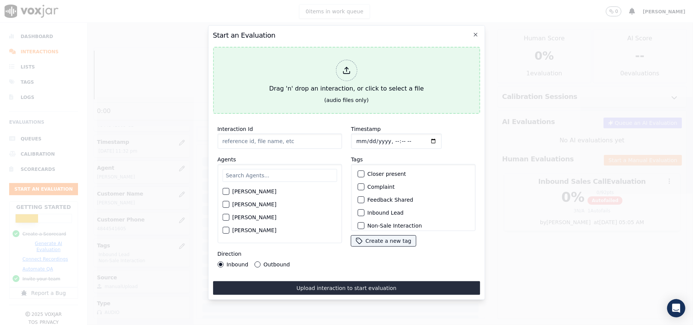
click at [334, 64] on div "Drag 'n' drop an interaction, or click to select a file" at bounding box center [346, 77] width 160 height 40
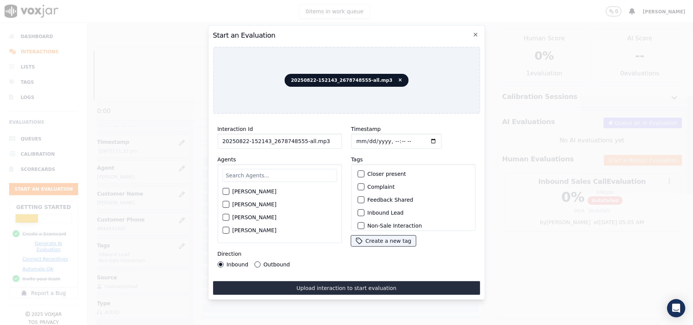
drag, startPoint x: 320, startPoint y: 136, endPoint x: 298, endPoint y: 142, distance: 22.4
click at [298, 142] on input "20250822-152143_2678748555-all.mp3" at bounding box center [279, 140] width 124 height 15
type input "20250822-152143_2678748555-C1"
click at [366, 141] on input "Timestamp" at bounding box center [396, 140] width 91 height 15
click at [363, 139] on input "Timestamp" at bounding box center [396, 140] width 91 height 15
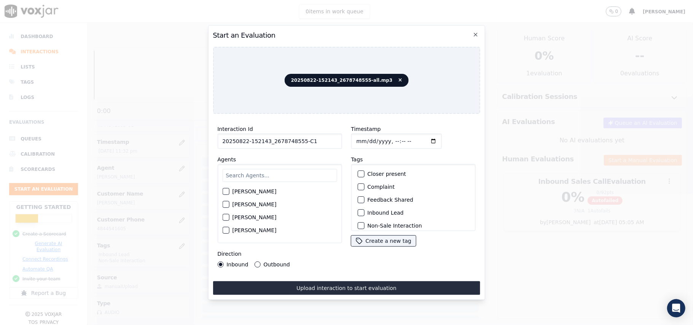
type input "[DATE]T23:56"
click at [287, 169] on input "text" at bounding box center [279, 175] width 114 height 13
type input "Car"
click at [227, 204] on div "button" at bounding box center [224, 206] width 5 height 5
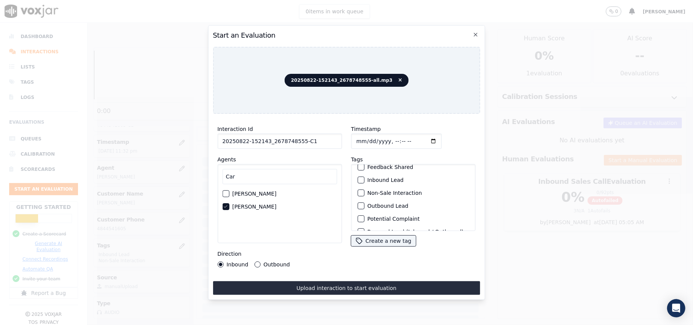
scroll to position [51, 0]
click at [357, 174] on div "button" at bounding box center [359, 174] width 5 height 5
click at [357, 179] on div "button" at bounding box center [359, 181] width 5 height 5
click at [257, 261] on button "Outbound" at bounding box center [257, 264] width 6 height 6
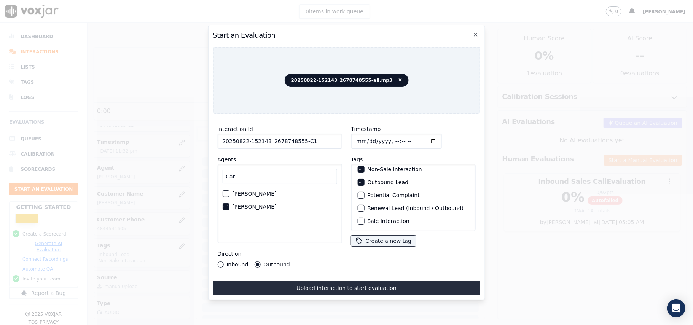
click at [301, 282] on button "Upload interaction to start evaluation" at bounding box center [346, 288] width 267 height 14
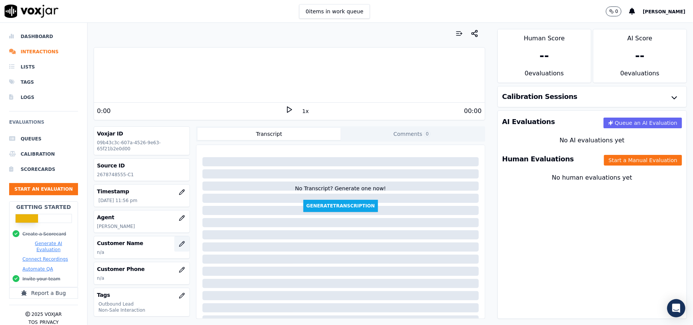
click at [179, 244] on icon "button" at bounding box center [182, 244] width 6 height 6
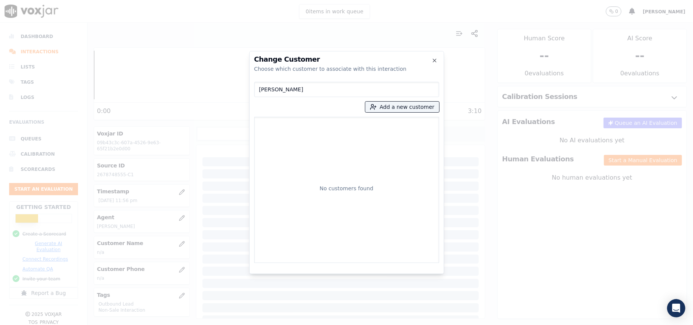
click at [259, 89] on input "[PERSON_NAME]" at bounding box center [346, 89] width 185 height 15
type input "[PERSON_NAME]"
click at [376, 108] on icon "button" at bounding box center [373, 106] width 7 height 7
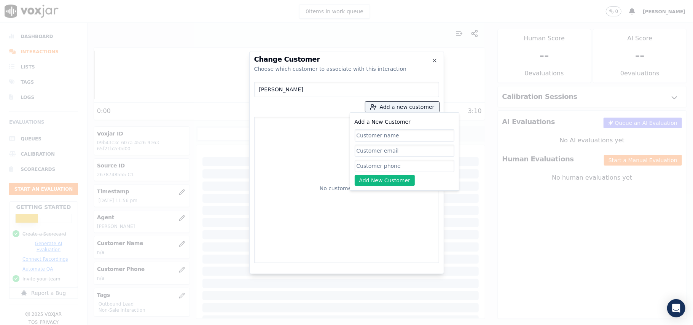
click at [372, 134] on input "Add a New Customer" at bounding box center [404, 135] width 100 height 12
type input "[PERSON_NAME]"
click at [357, 166] on input "Add a New Customer" at bounding box center [404, 166] width 100 height 12
paste input "2678748555"
type input "2678748555"
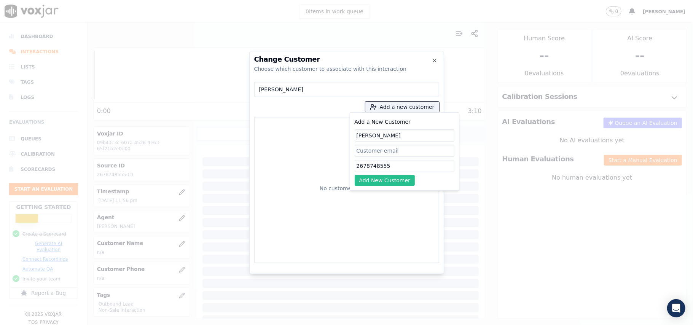
click at [371, 176] on button "Add New Customer" at bounding box center [384, 180] width 60 height 11
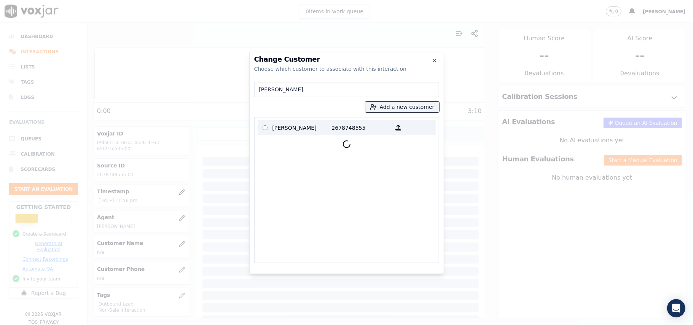
click at [291, 133] on p "[PERSON_NAME]" at bounding box center [301, 128] width 59 height 12
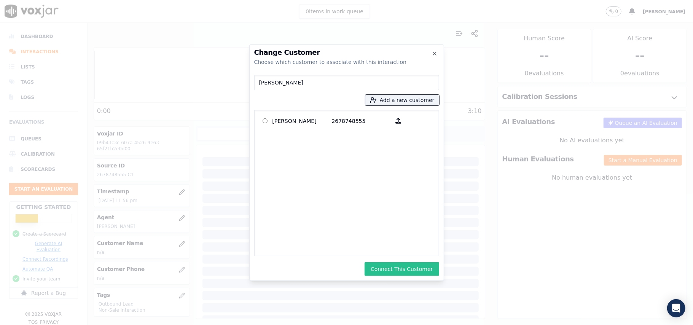
click at [413, 274] on button "Connect This Customer" at bounding box center [401, 269] width 74 height 14
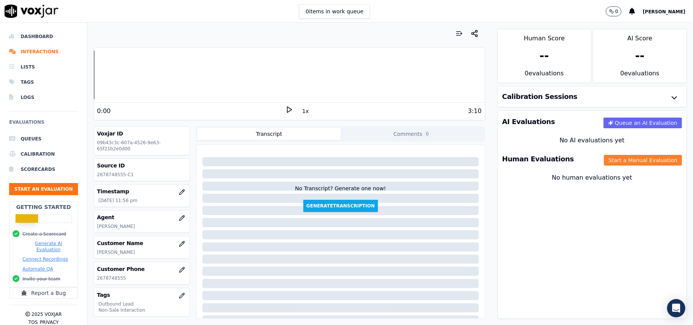
click at [623, 160] on button "Start a Manual Evaluation" at bounding box center [643, 160] width 78 height 11
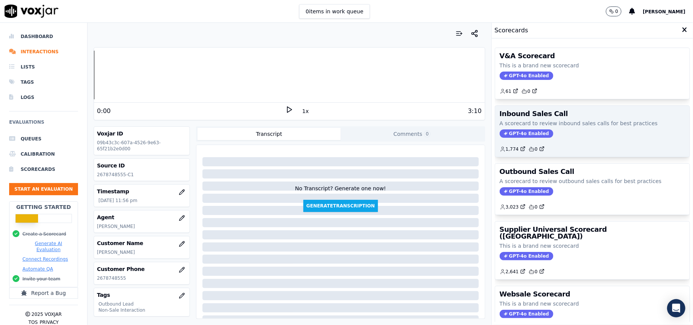
click at [513, 138] on span "GPT-4o Enabled" at bounding box center [526, 133] width 54 height 8
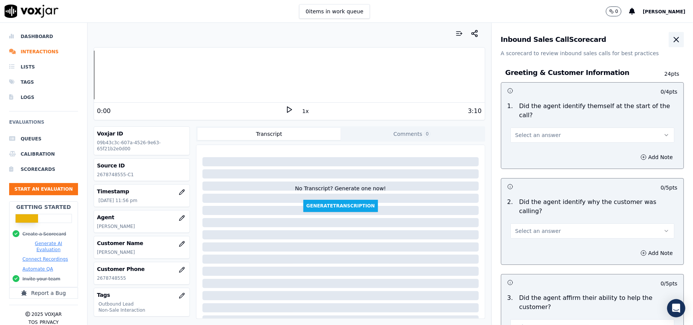
click at [671, 38] on icon "button" at bounding box center [675, 39] width 9 height 9
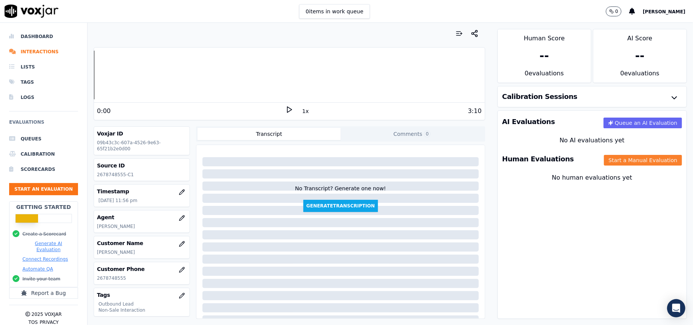
click at [616, 163] on button "Start a Manual Evaluation" at bounding box center [643, 160] width 78 height 11
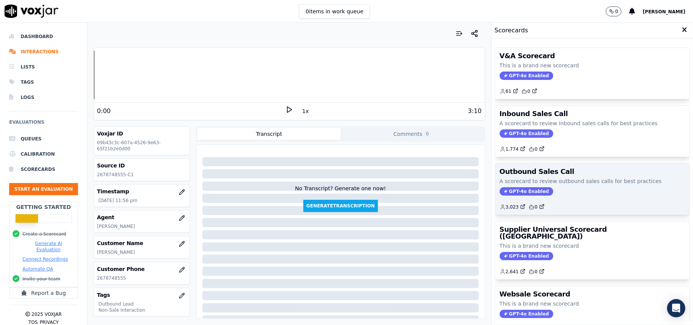
click at [521, 192] on span "GPT-4o Enabled" at bounding box center [526, 191] width 54 height 8
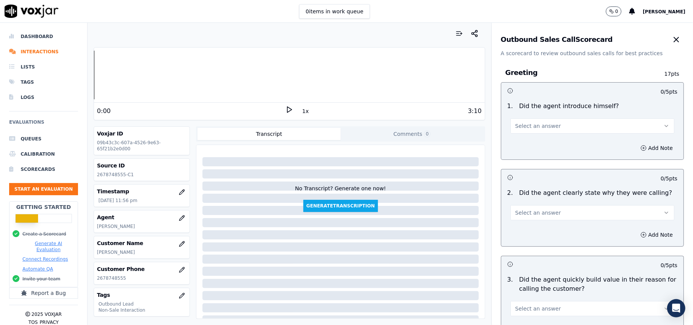
click at [552, 125] on button "Select an answer" at bounding box center [592, 125] width 164 height 15
click at [545, 147] on div "Yes" at bounding box center [575, 143] width 147 height 12
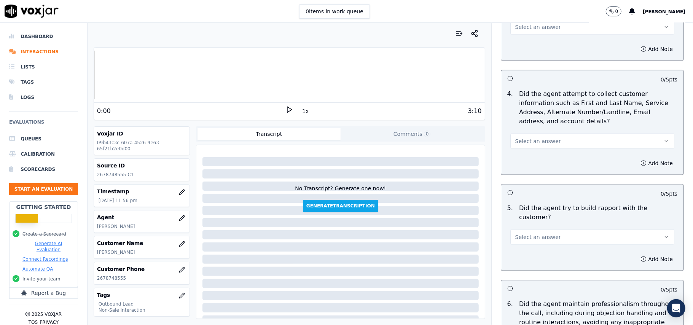
scroll to position [1897, 0]
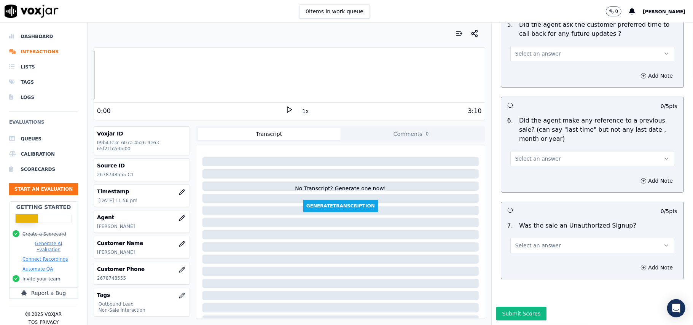
click at [566, 238] on button "Select an answer" at bounding box center [592, 245] width 164 height 15
click at [521, 262] on div "N/A" at bounding box center [575, 264] width 147 height 12
click at [533, 155] on span "Select an answer" at bounding box center [538, 159] width 46 height 8
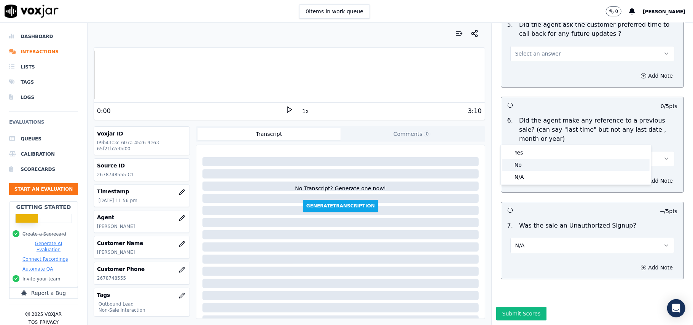
click at [517, 164] on div "No" at bounding box center [575, 165] width 147 height 12
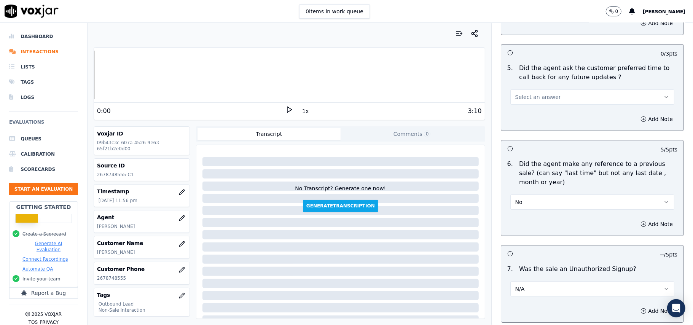
scroll to position [1745, 0]
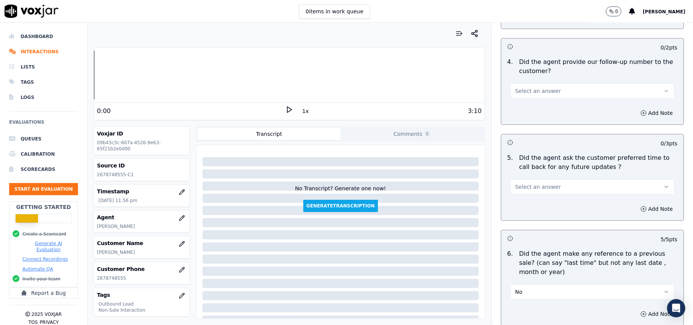
click at [540, 183] on span "Select an answer" at bounding box center [538, 187] width 46 height 8
click at [533, 211] on div "No" at bounding box center [575, 212] width 147 height 12
click at [553, 85] on button "Select an answer" at bounding box center [592, 90] width 164 height 15
click at [539, 116] on div "No" at bounding box center [575, 116] width 147 height 12
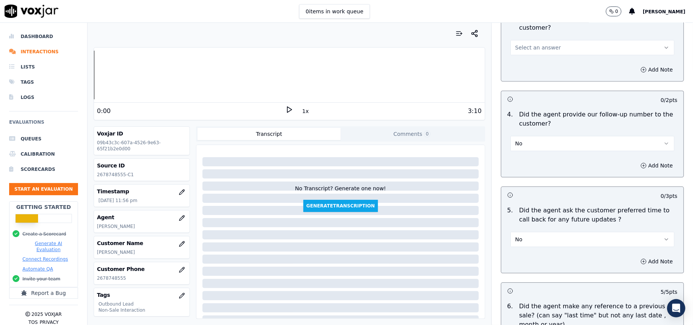
scroll to position [1643, 0]
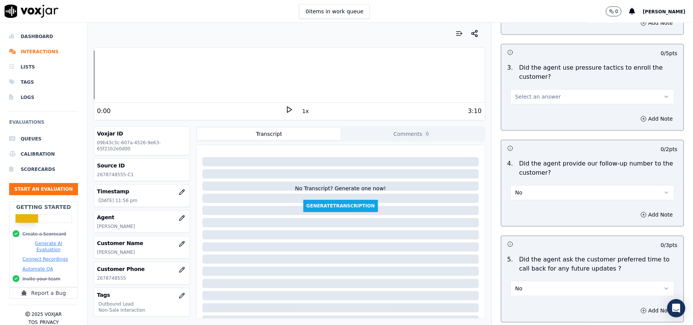
click at [554, 93] on button "Select an answer" at bounding box center [592, 96] width 164 height 15
click at [546, 122] on div "No" at bounding box center [575, 121] width 147 height 12
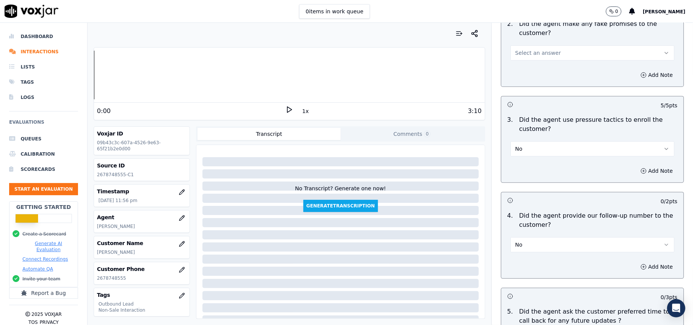
scroll to position [1542, 0]
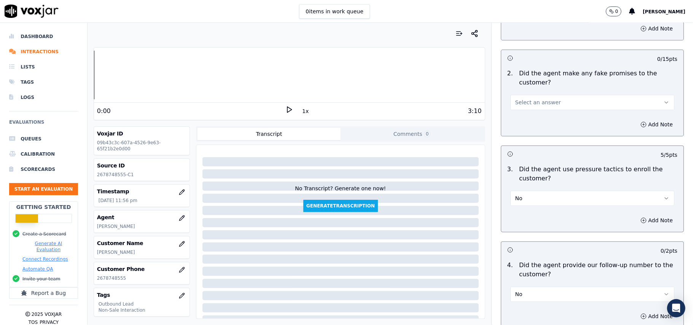
click at [563, 98] on button "Select an answer" at bounding box center [592, 102] width 164 height 15
click at [548, 125] on div "No" at bounding box center [575, 126] width 147 height 12
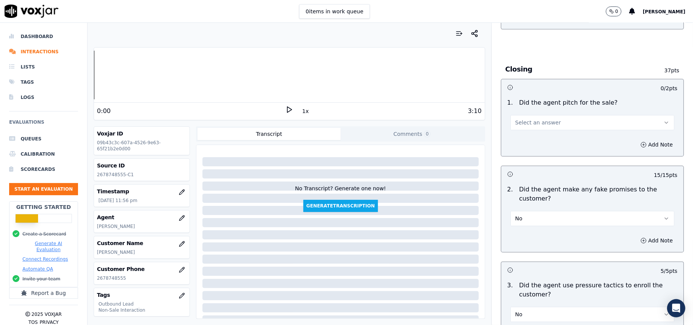
scroll to position [1339, 0]
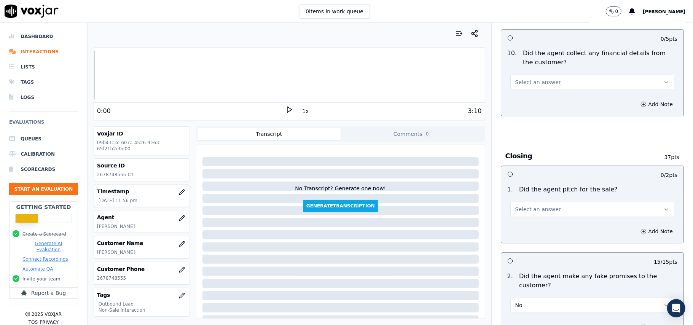
click at [553, 202] on button "Select an answer" at bounding box center [592, 209] width 164 height 15
click at [542, 221] on div "Yes" at bounding box center [575, 221] width 147 height 12
click at [537, 75] on button "Select an answer" at bounding box center [592, 82] width 164 height 15
drag, startPoint x: 536, startPoint y: 104, endPoint x: 538, endPoint y: 111, distance: 7.9
click at [536, 103] on div "No" at bounding box center [575, 106] width 147 height 12
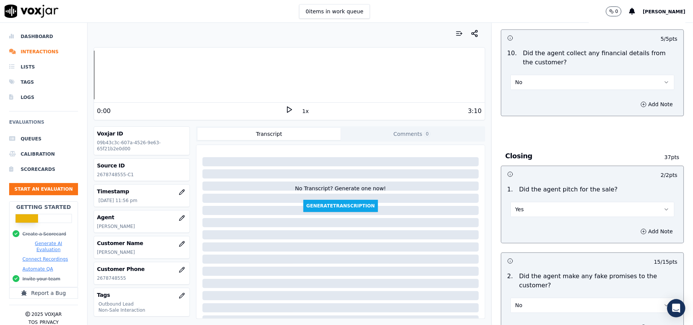
scroll to position [1187, 0]
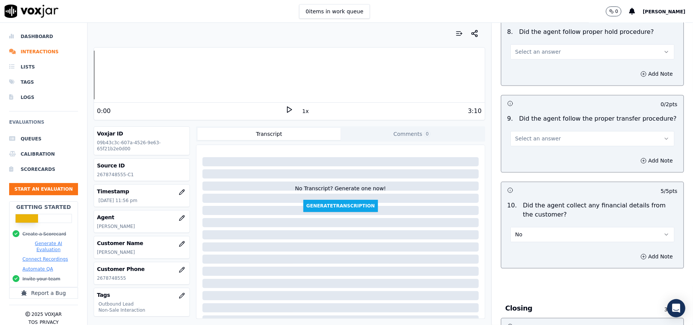
click at [552, 131] on button "Select an answer" at bounding box center [592, 138] width 164 height 15
click at [537, 146] on div "Yes" at bounding box center [575, 149] width 147 height 12
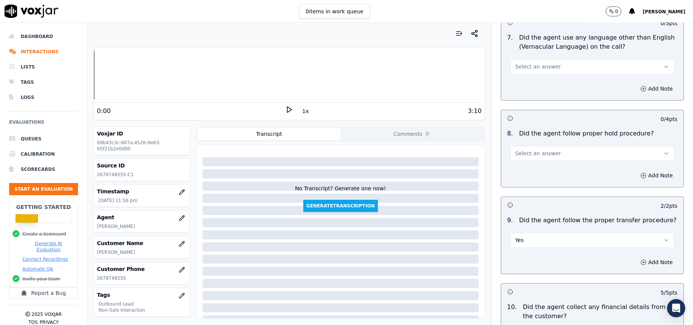
click at [531, 164] on div "Add Note" at bounding box center [592, 175] width 182 height 23
click at [532, 149] on span "Select an answer" at bounding box center [538, 153] width 46 height 8
click at [525, 164] on div "Yes" at bounding box center [575, 164] width 147 height 12
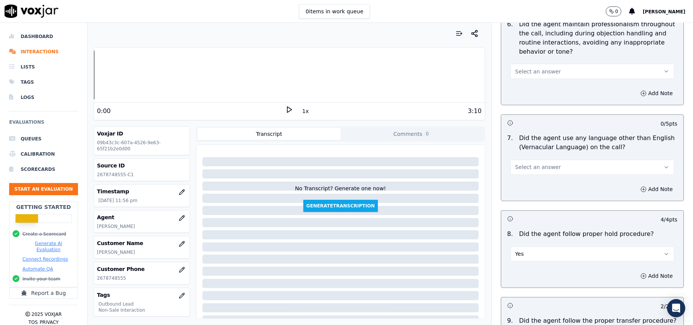
scroll to position [984, 0]
click at [565, 159] on div "Select an answer" at bounding box center [592, 167] width 164 height 17
click at [551, 160] on button "Select an answer" at bounding box center [592, 167] width 164 height 15
click at [534, 189] on div "No" at bounding box center [575, 190] width 147 height 12
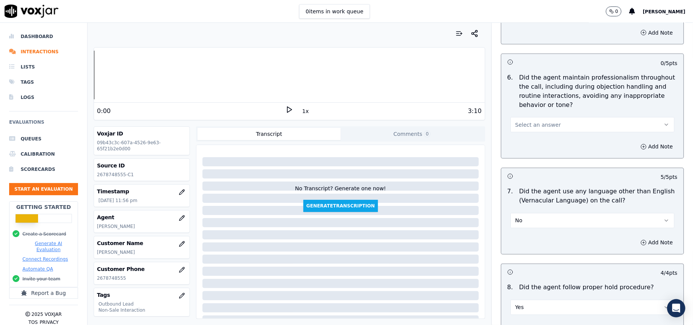
scroll to position [883, 0]
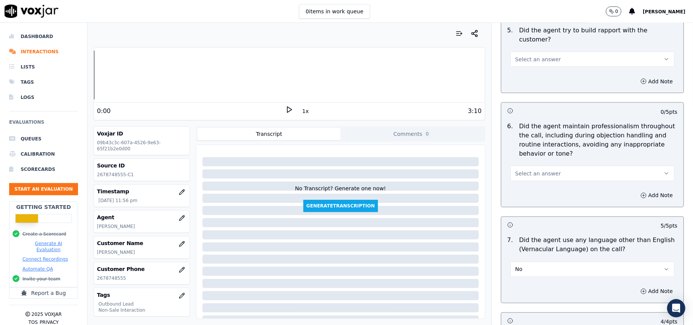
click at [557, 166] on button "Select an answer" at bounding box center [592, 173] width 164 height 15
click at [545, 183] on div "Yes" at bounding box center [575, 184] width 147 height 12
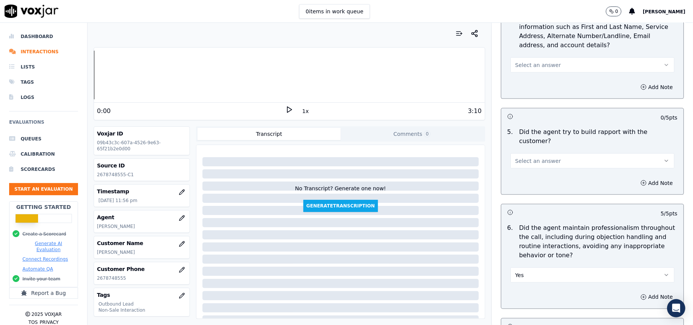
click at [547, 154] on button "Select an answer" at bounding box center [592, 160] width 164 height 15
click at [545, 171] on div "Yes" at bounding box center [575, 171] width 147 height 12
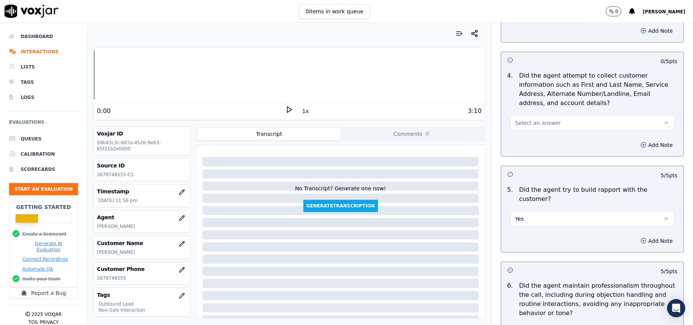
scroll to position [629, 0]
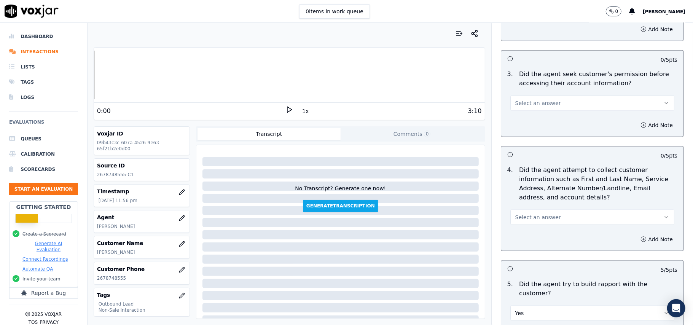
click at [537, 216] on span "Select an answer" at bounding box center [538, 217] width 46 height 8
click at [530, 256] on div "N/A" at bounding box center [575, 260] width 147 height 12
click at [521, 104] on span "Select an answer" at bounding box center [538, 103] width 46 height 8
click at [521, 124] on div "Yes" at bounding box center [575, 122] width 147 height 12
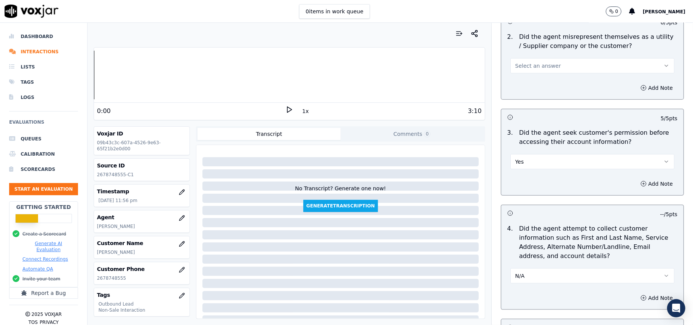
scroll to position [528, 0]
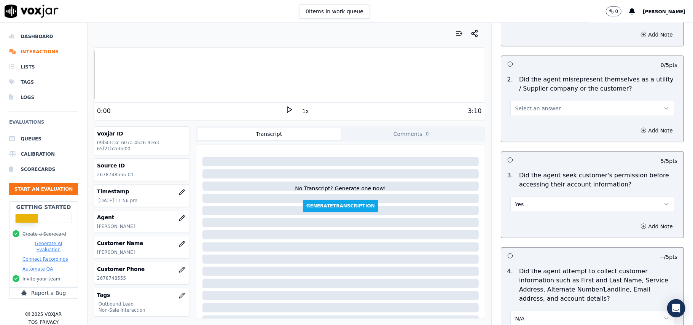
click at [551, 101] on div "Select an answer" at bounding box center [592, 107] width 164 height 17
click at [550, 108] on button "Select an answer" at bounding box center [592, 108] width 164 height 15
click at [527, 139] on div "No" at bounding box center [575, 139] width 147 height 12
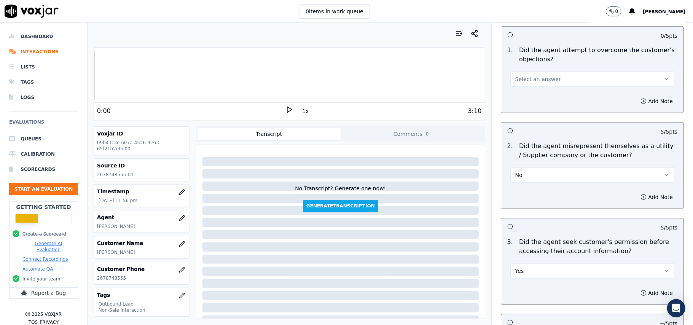
scroll to position [376, 0]
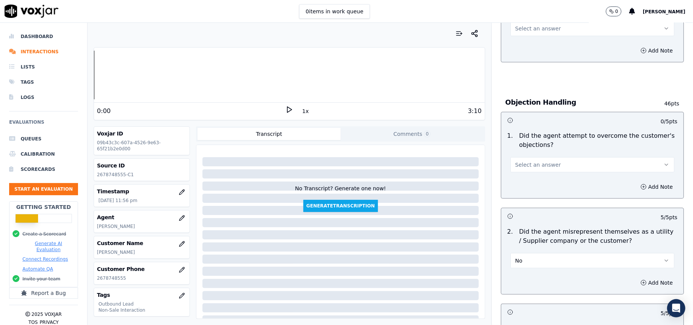
click at [538, 161] on button "Select an answer" at bounding box center [592, 164] width 164 height 15
click at [534, 184] on div "Yes" at bounding box center [575, 183] width 147 height 12
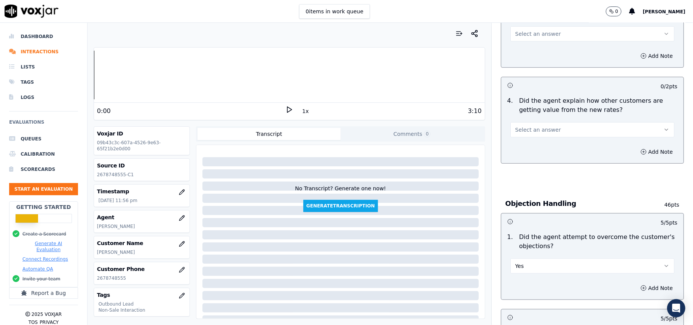
scroll to position [274, 0]
click at [550, 127] on button "Select an answer" at bounding box center [592, 129] width 164 height 15
click at [548, 151] on div "Yes" at bounding box center [575, 148] width 147 height 12
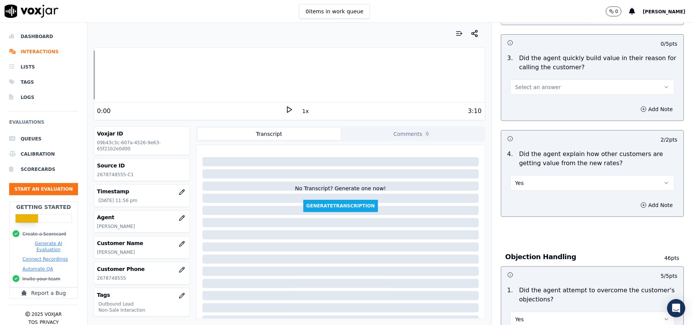
scroll to position [173, 0]
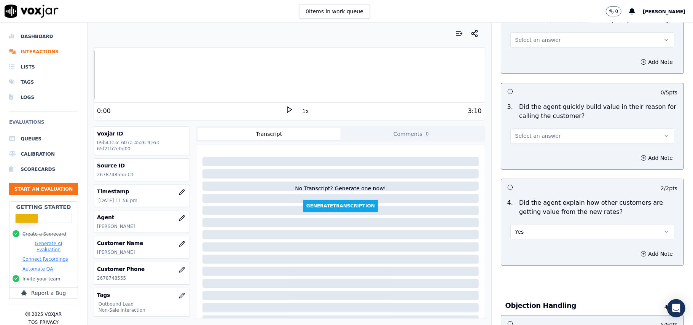
click at [561, 127] on div "Select an answer" at bounding box center [592, 135] width 164 height 17
click at [550, 138] on button "Select an answer" at bounding box center [592, 135] width 164 height 15
click at [535, 151] on div "Yes" at bounding box center [575, 153] width 147 height 12
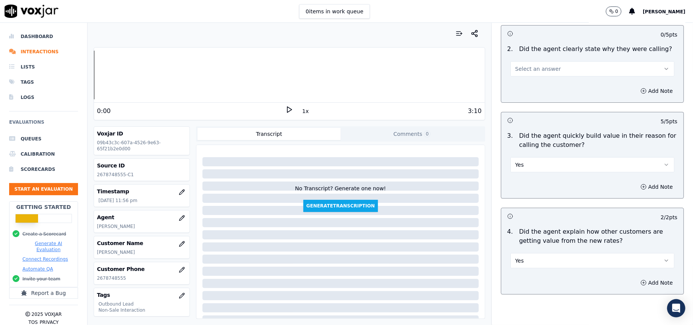
scroll to position [71, 0]
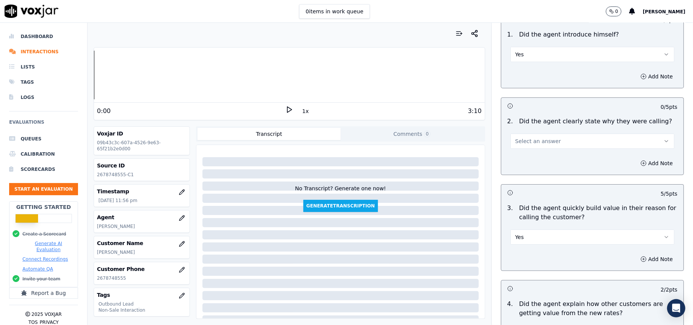
click at [546, 140] on button "Select an answer" at bounding box center [592, 140] width 164 height 15
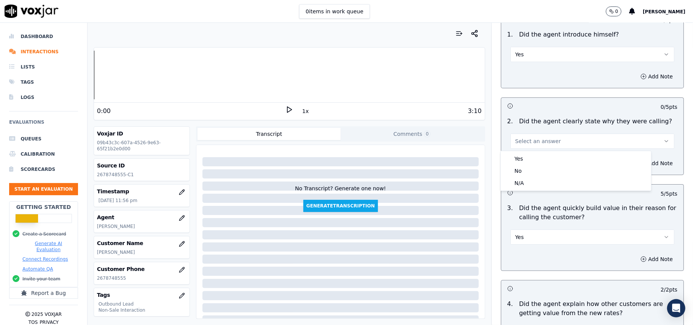
click at [542, 154] on div "Yes" at bounding box center [575, 158] width 147 height 12
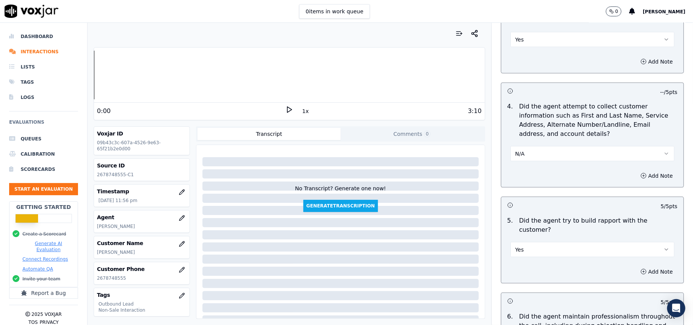
scroll to position [1897, 0]
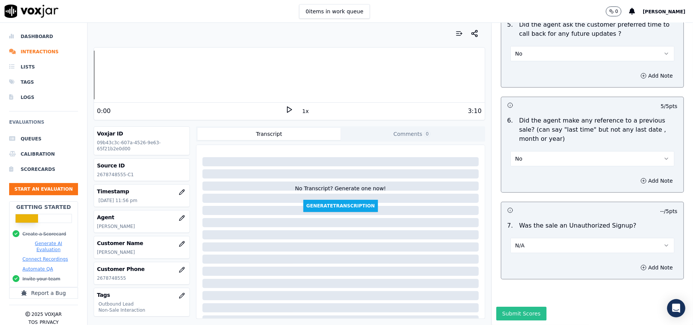
click at [496, 307] on button "Submit Scores" at bounding box center [521, 314] width 51 height 14
